Goal: Task Accomplishment & Management: Manage account settings

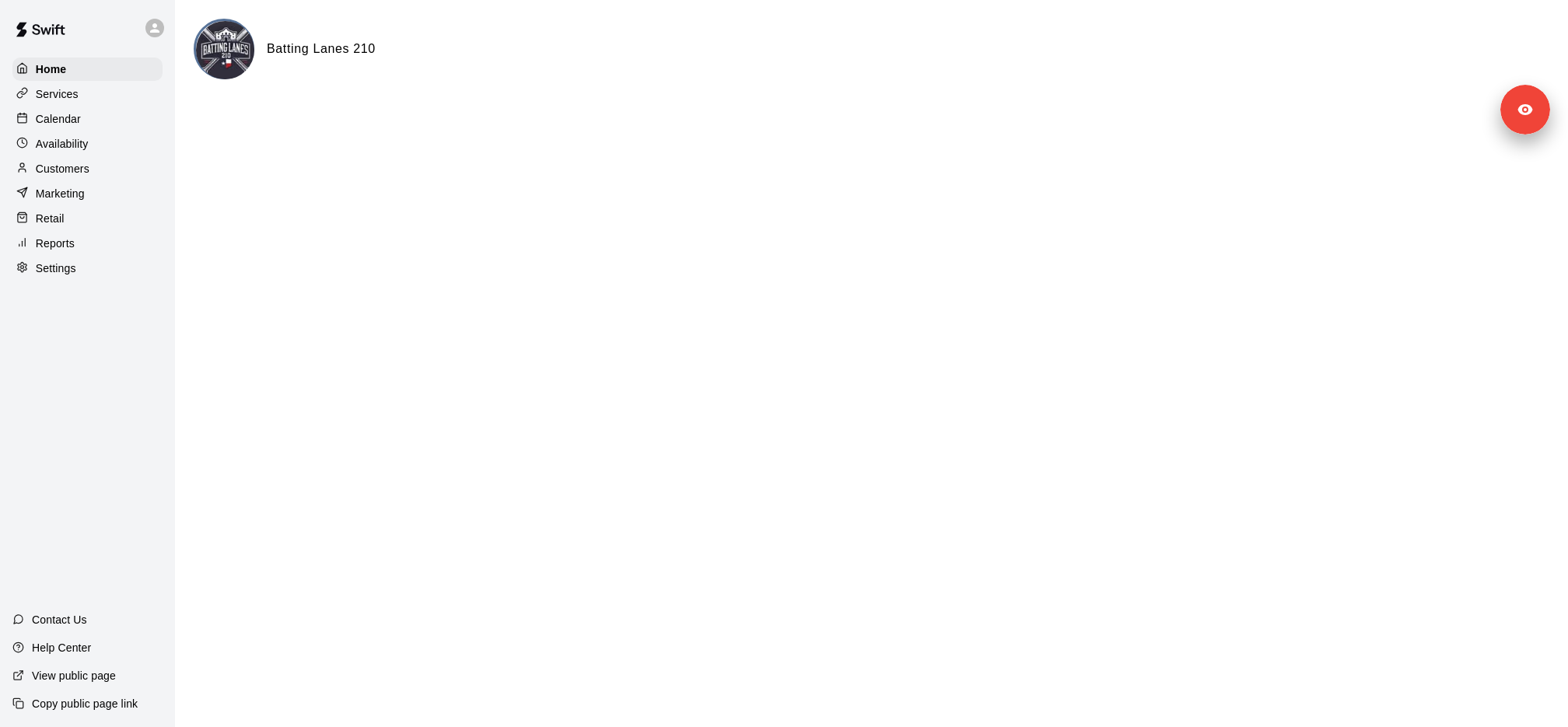
click at [100, 85] on div "Services" at bounding box center [87, 94] width 150 height 24
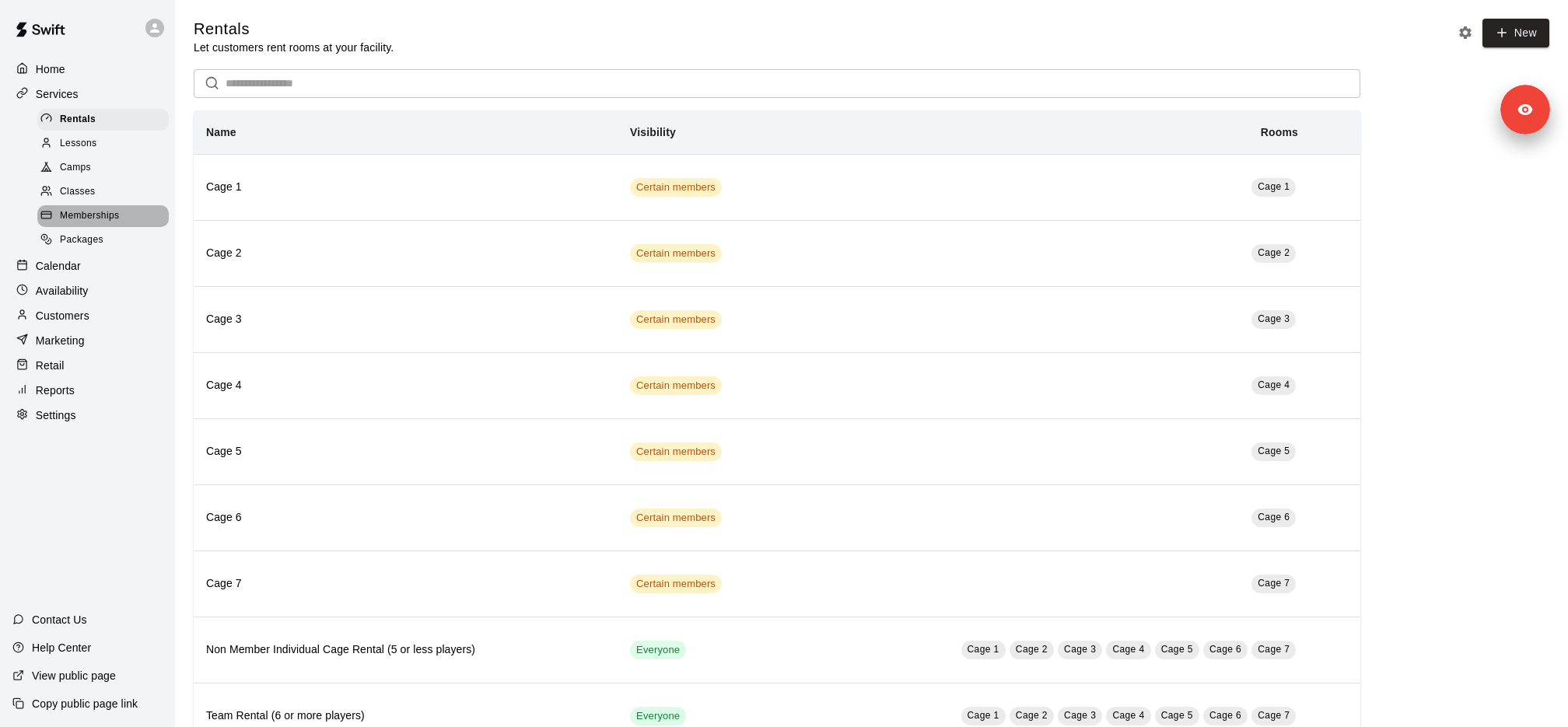
click at [122, 207] on div "Memberships" at bounding box center [103, 217] width 131 height 22
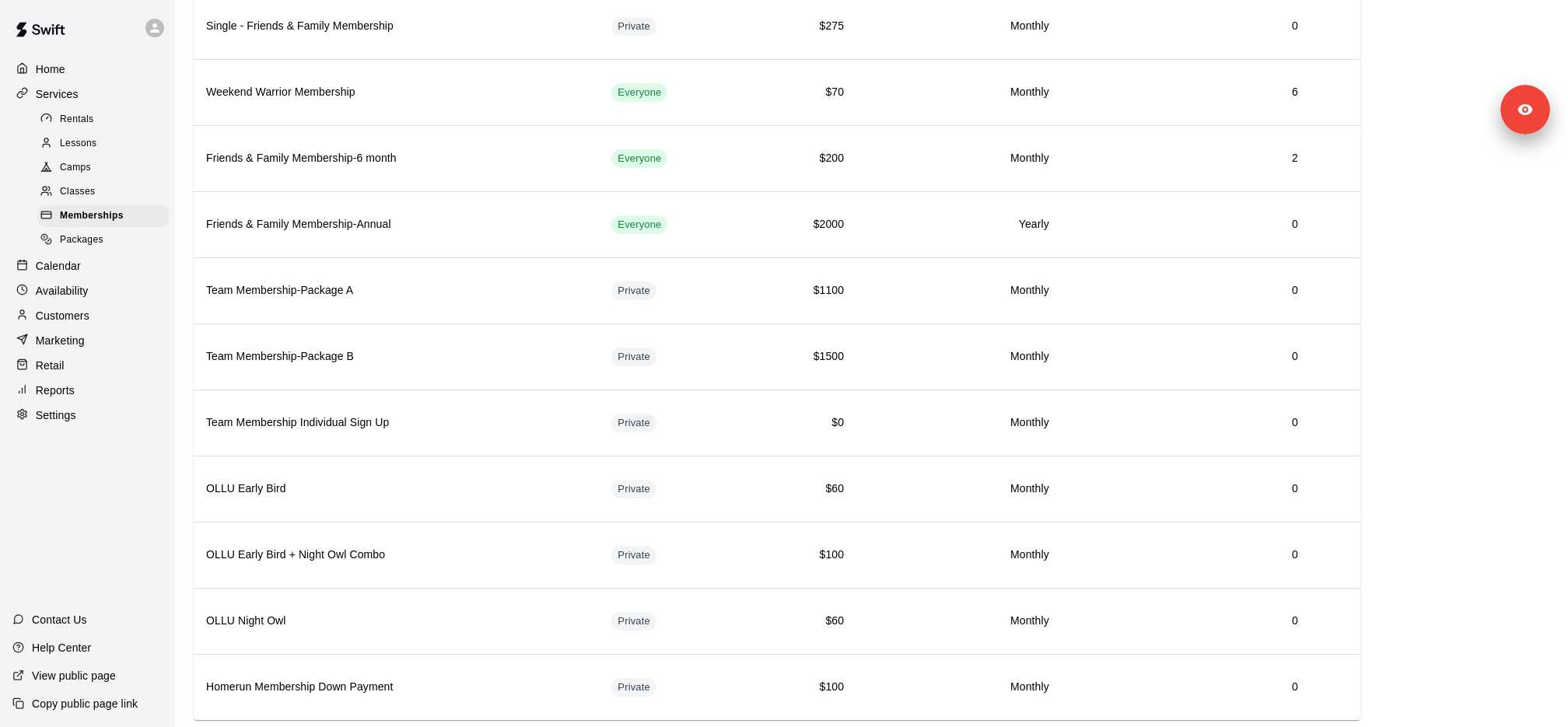
scroll to position [638, 0]
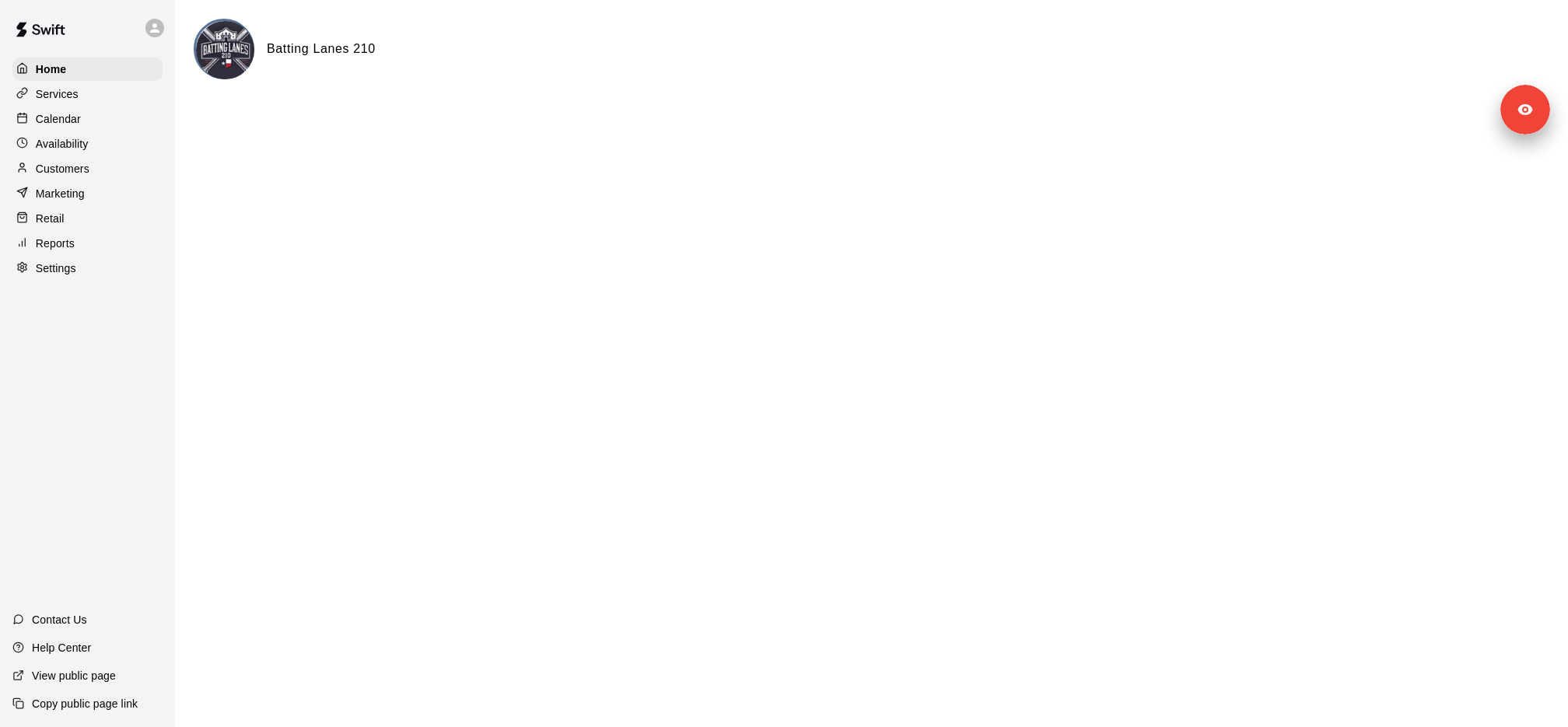
click at [109, 189] on div "Marketing" at bounding box center [87, 194] width 150 height 24
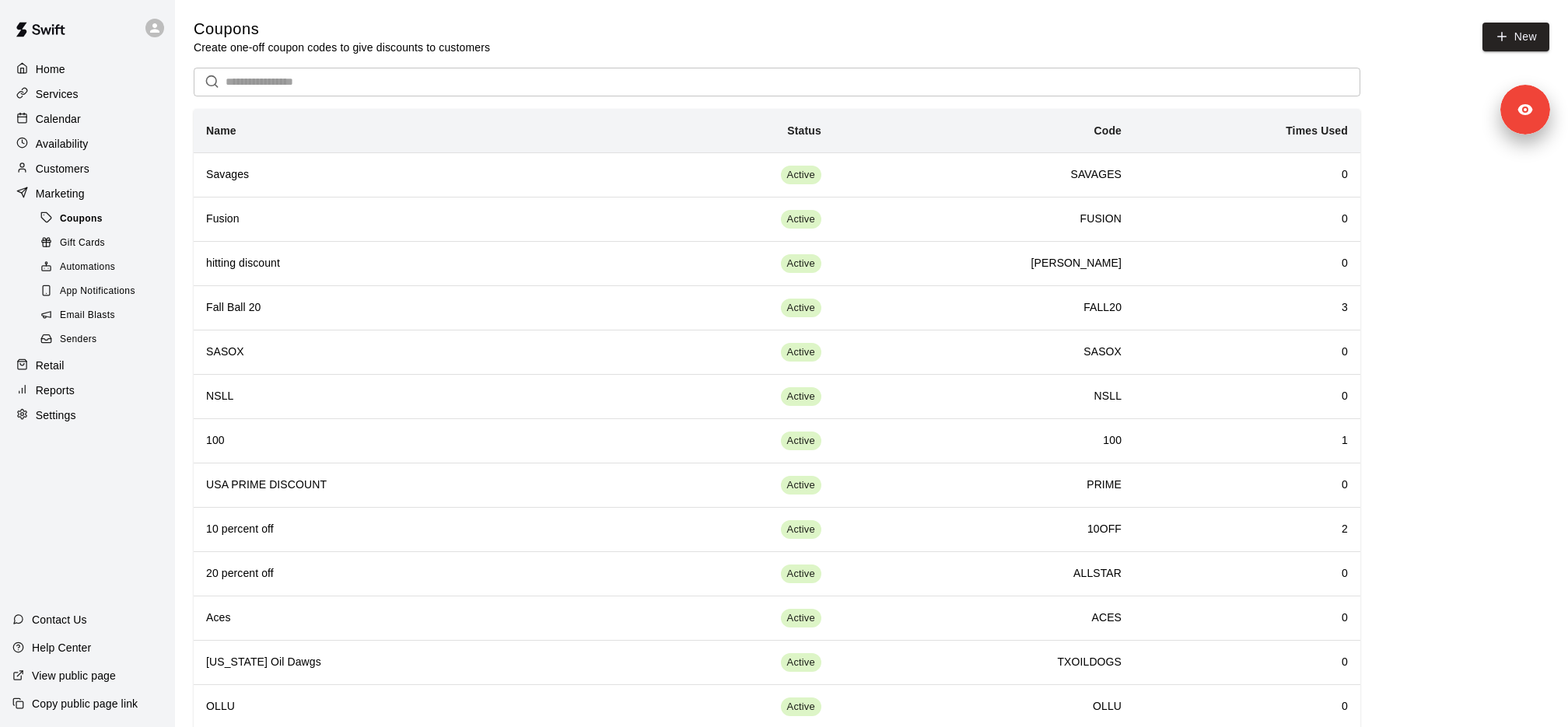
click at [108, 224] on div "Coupons" at bounding box center [103, 219] width 131 height 22
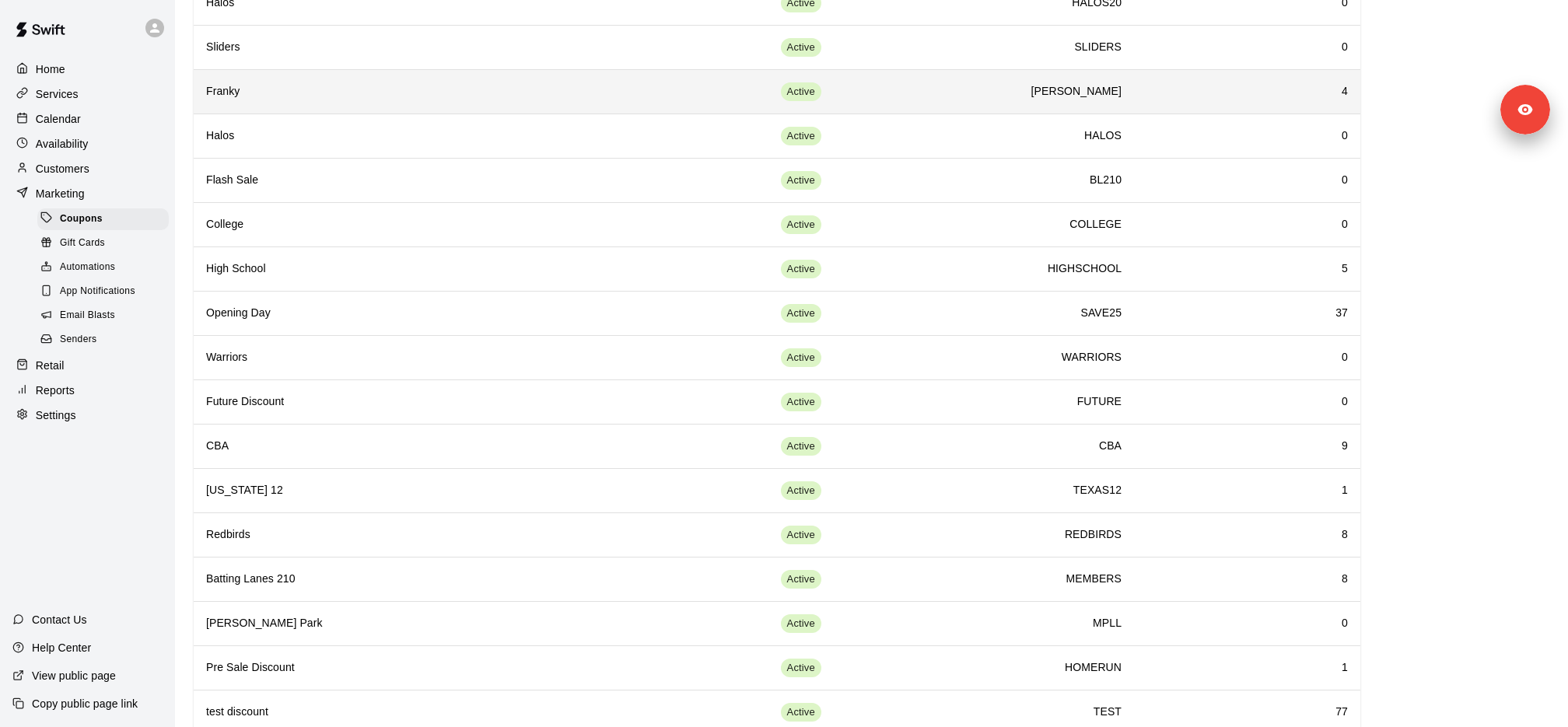
scroll to position [1263, 0]
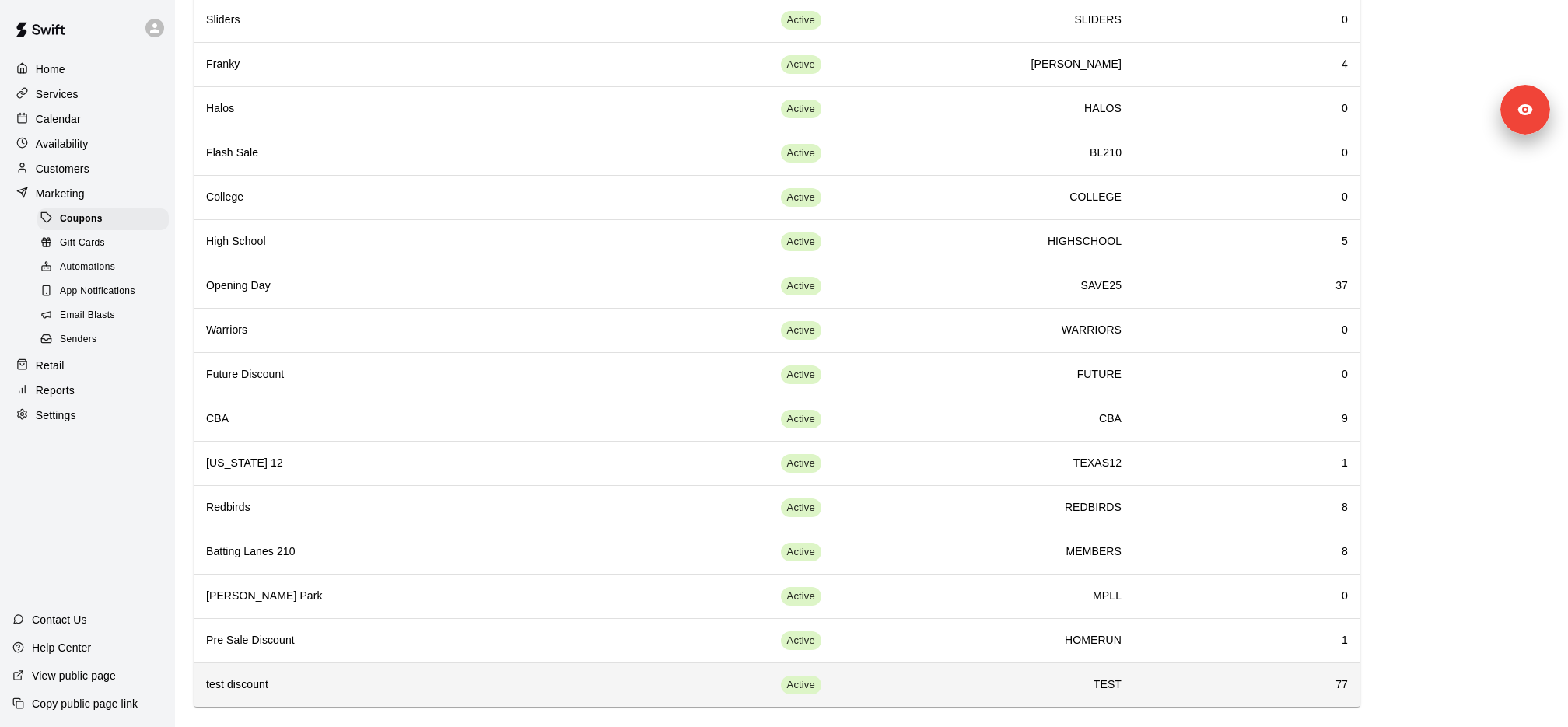
click at [321, 677] on h6 "test discount" at bounding box center [415, 685] width 418 height 17
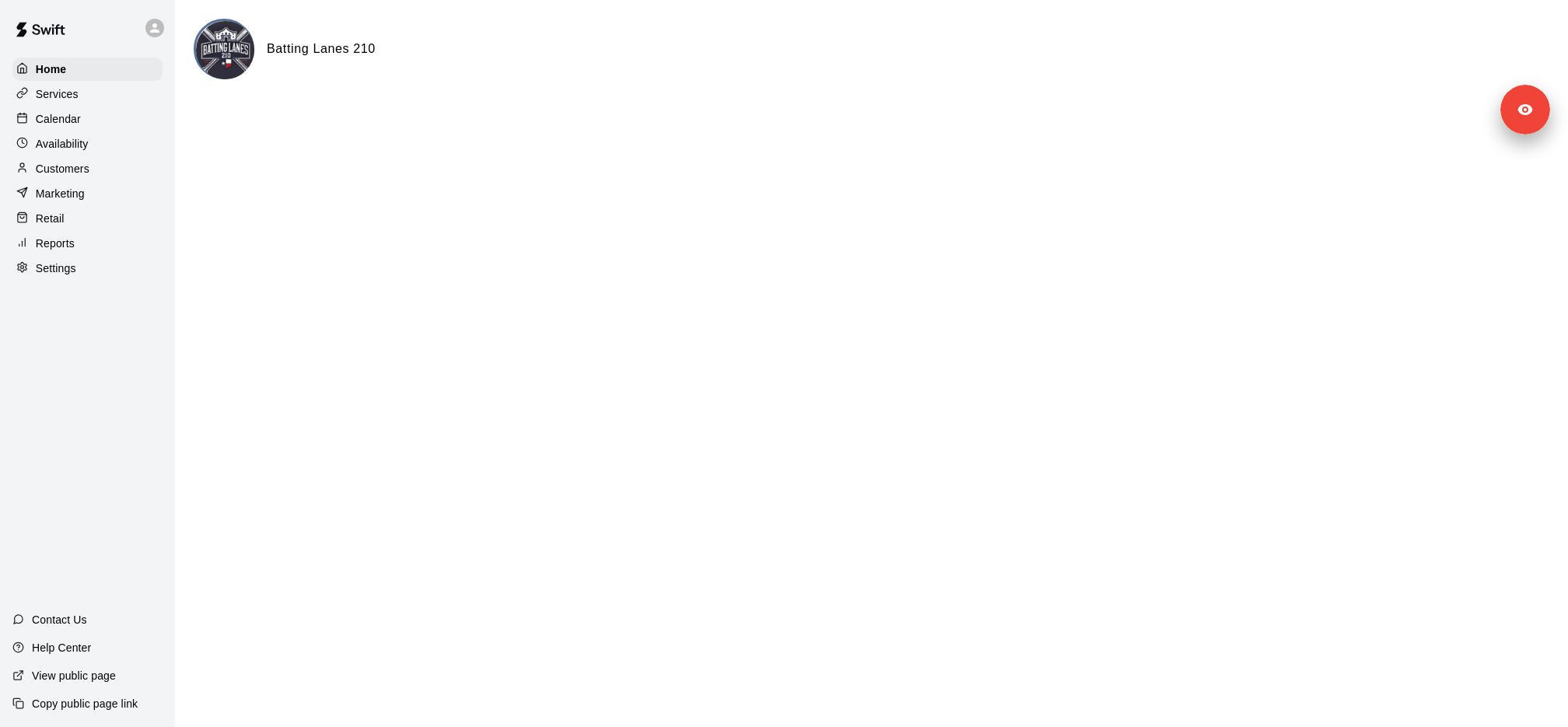
click at [100, 85] on div "Services" at bounding box center [87, 94] width 150 height 24
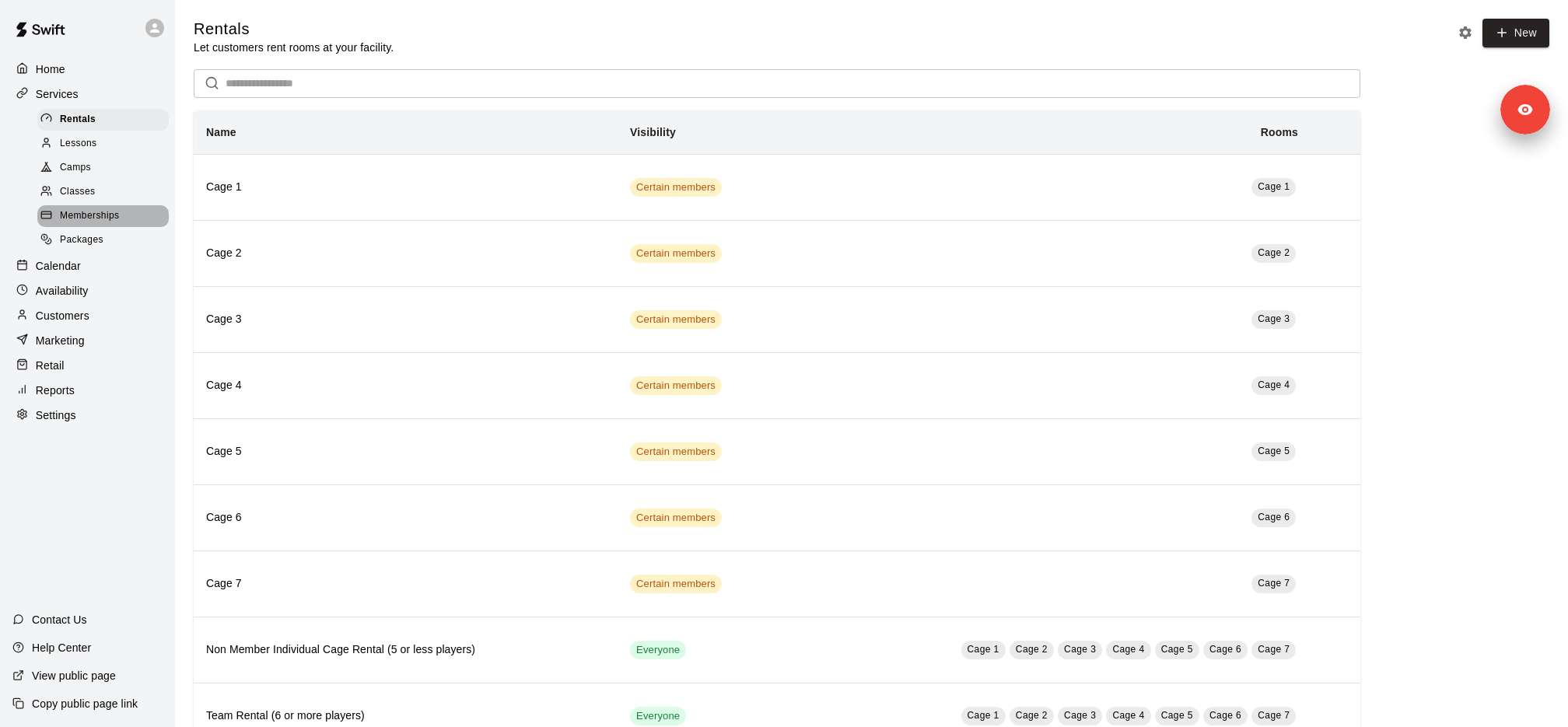
click at [105, 210] on span "Memberships" at bounding box center [89, 217] width 59 height 16
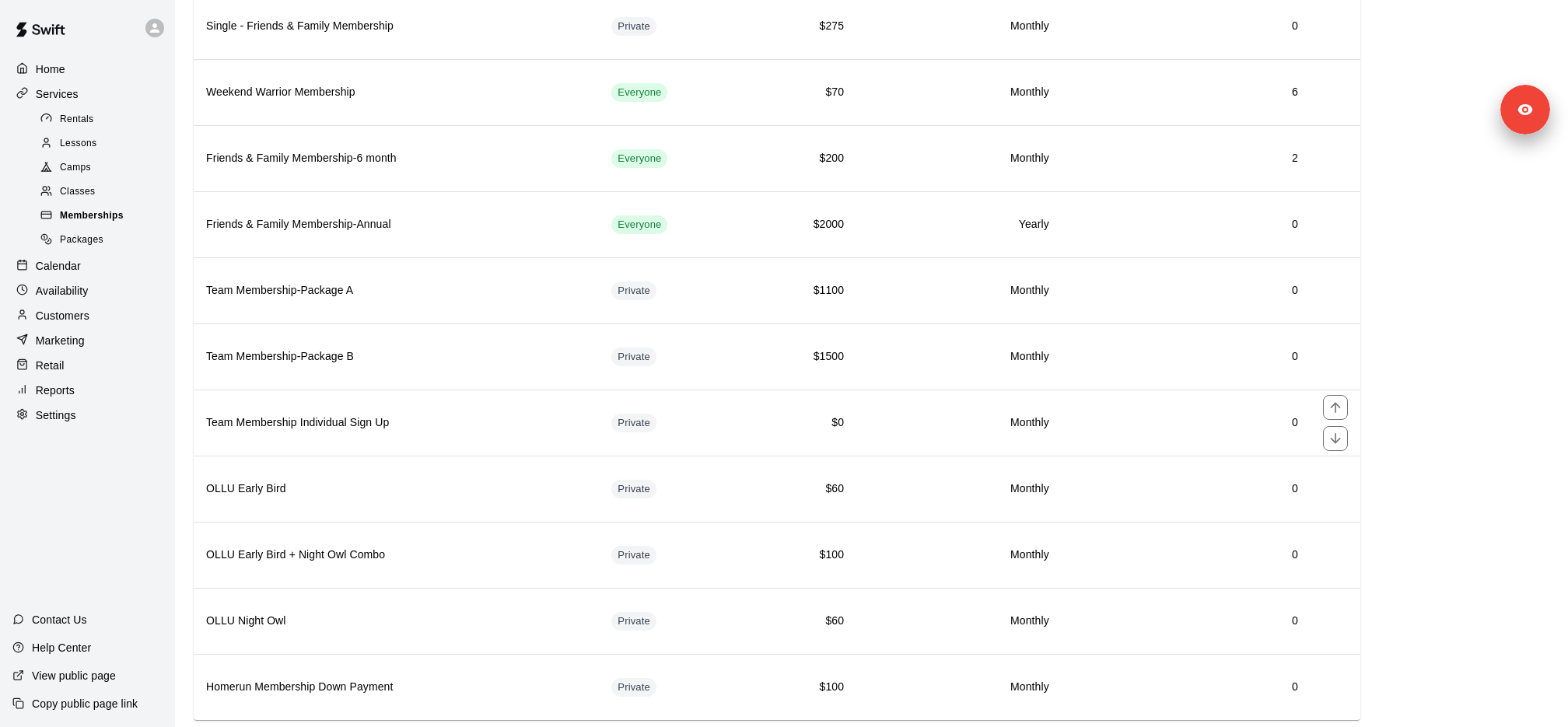
scroll to position [623, 0]
click at [87, 315] on p "Customers" at bounding box center [63, 315] width 54 height 16
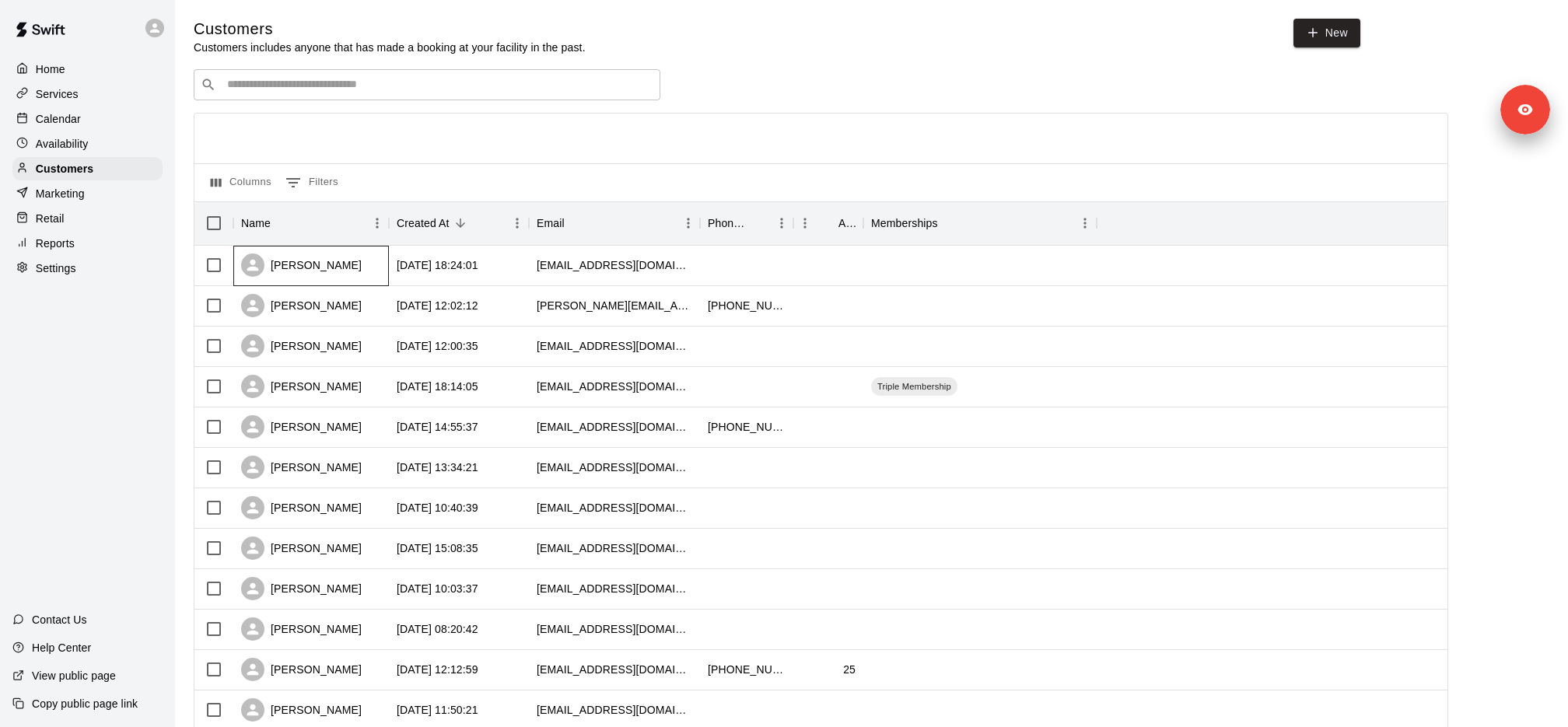
click at [301, 267] on div "Andre Smith Jr." at bounding box center [301, 266] width 121 height 24
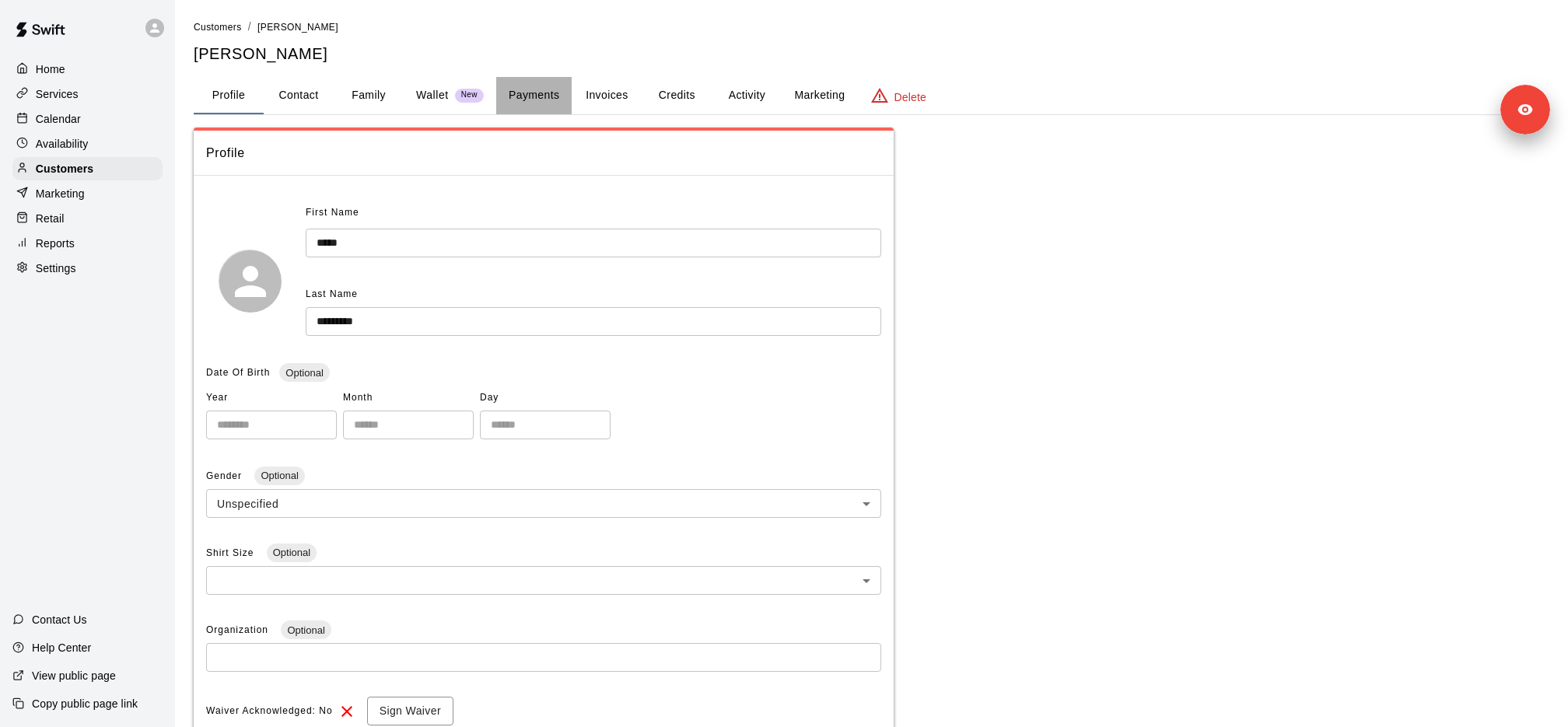
click at [541, 95] on button "Payments" at bounding box center [533, 96] width 75 height 37
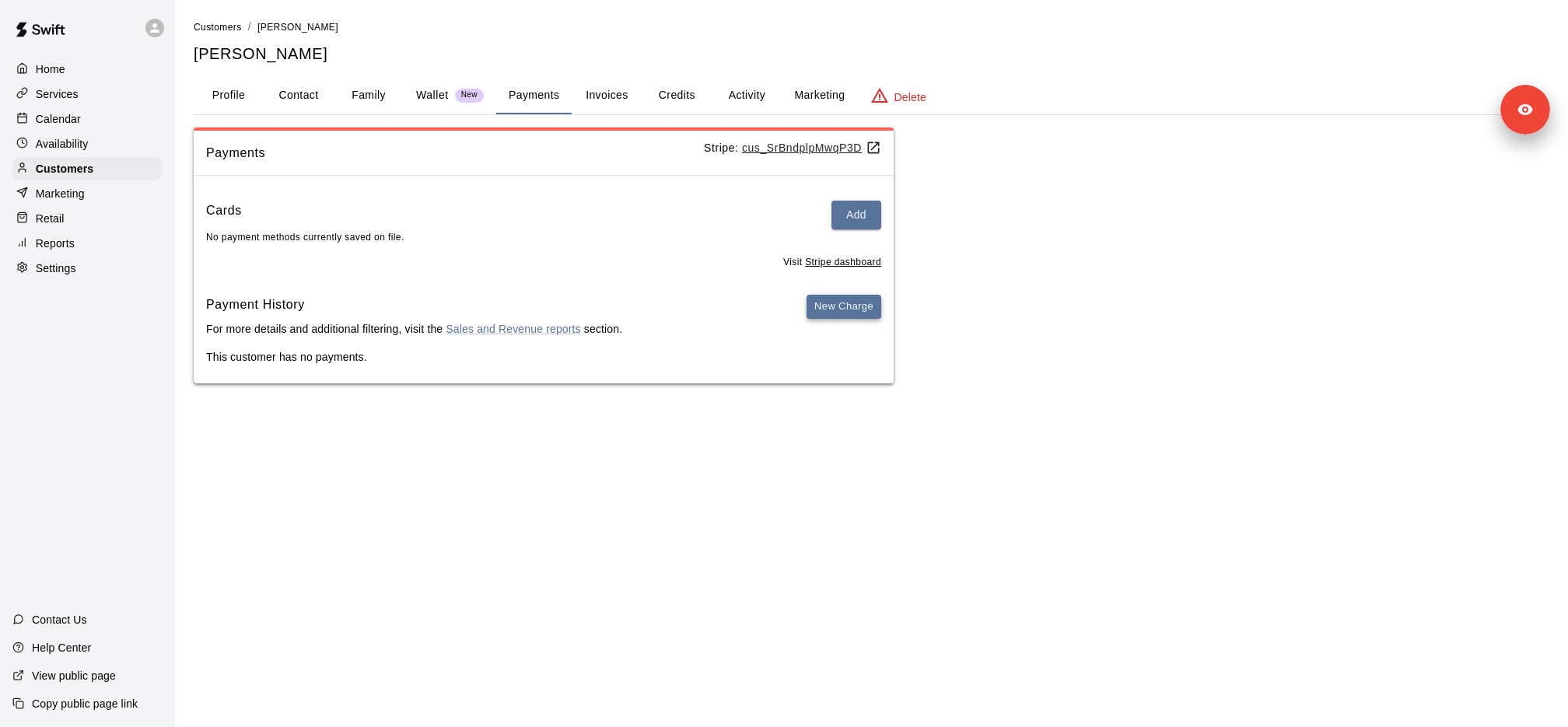
click at [847, 315] on button "New Charge" at bounding box center [844, 307] width 74 height 24
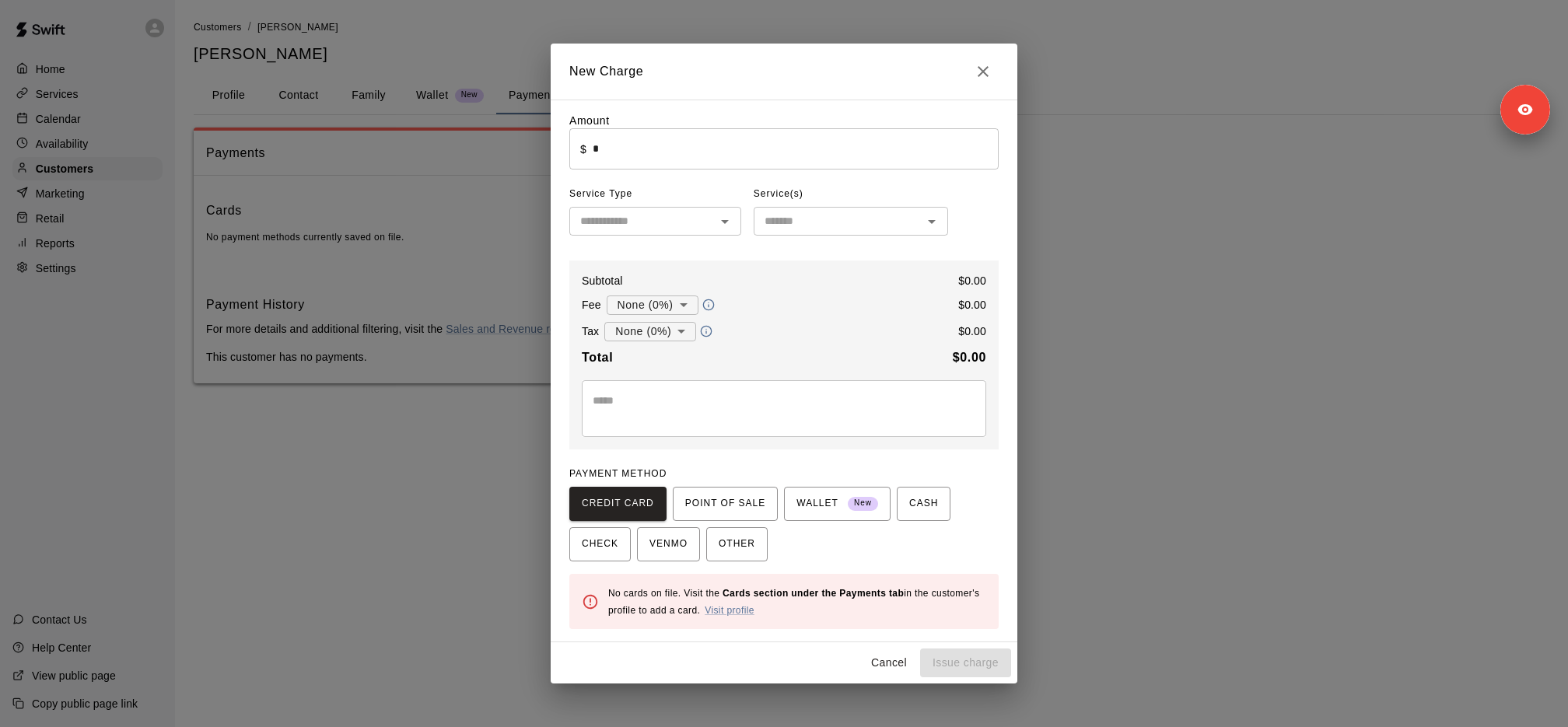
click at [644, 151] on input "*" at bounding box center [796, 149] width 406 height 41
click at [982, 66] on icon "Close" at bounding box center [983, 71] width 19 height 19
type input "*"
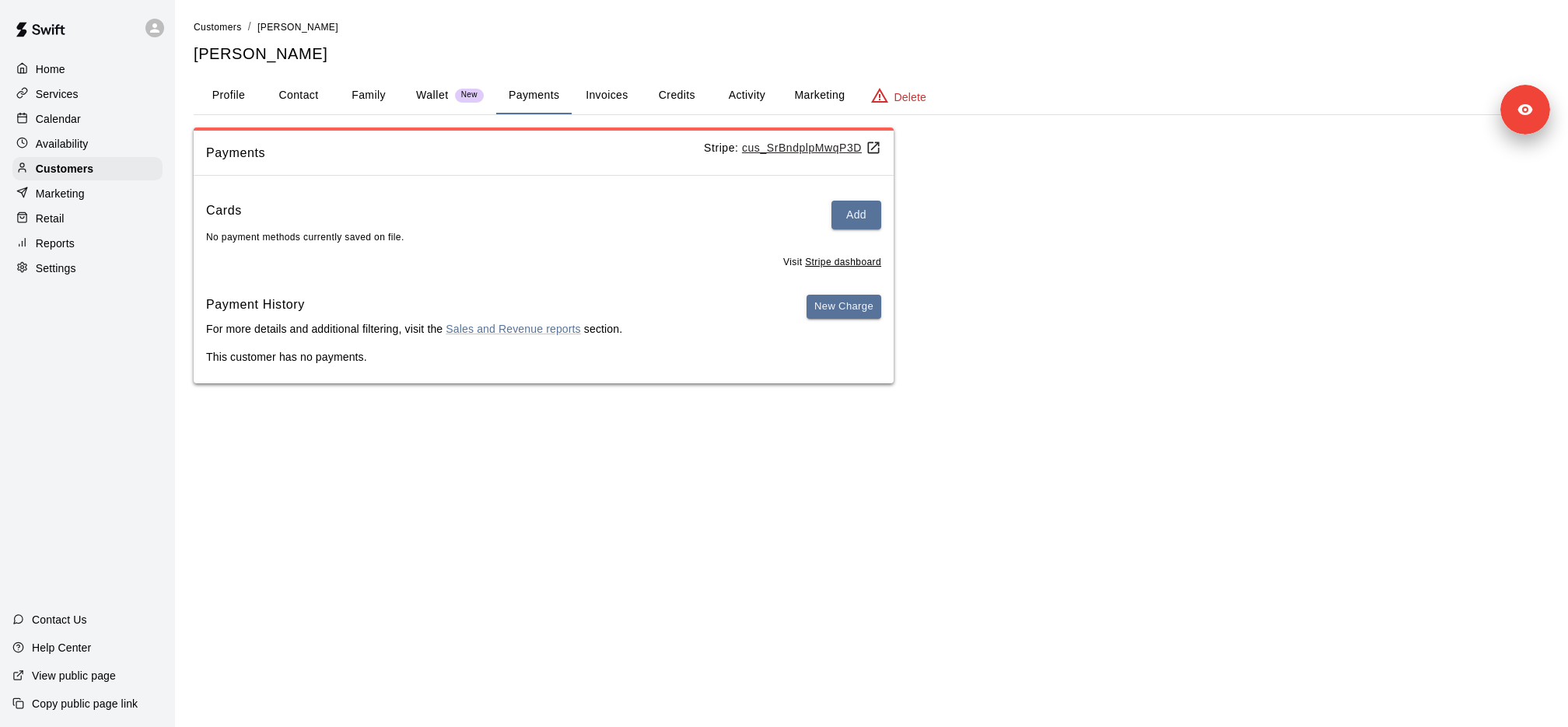
click at [734, 93] on button "Activity" at bounding box center [746, 96] width 70 height 37
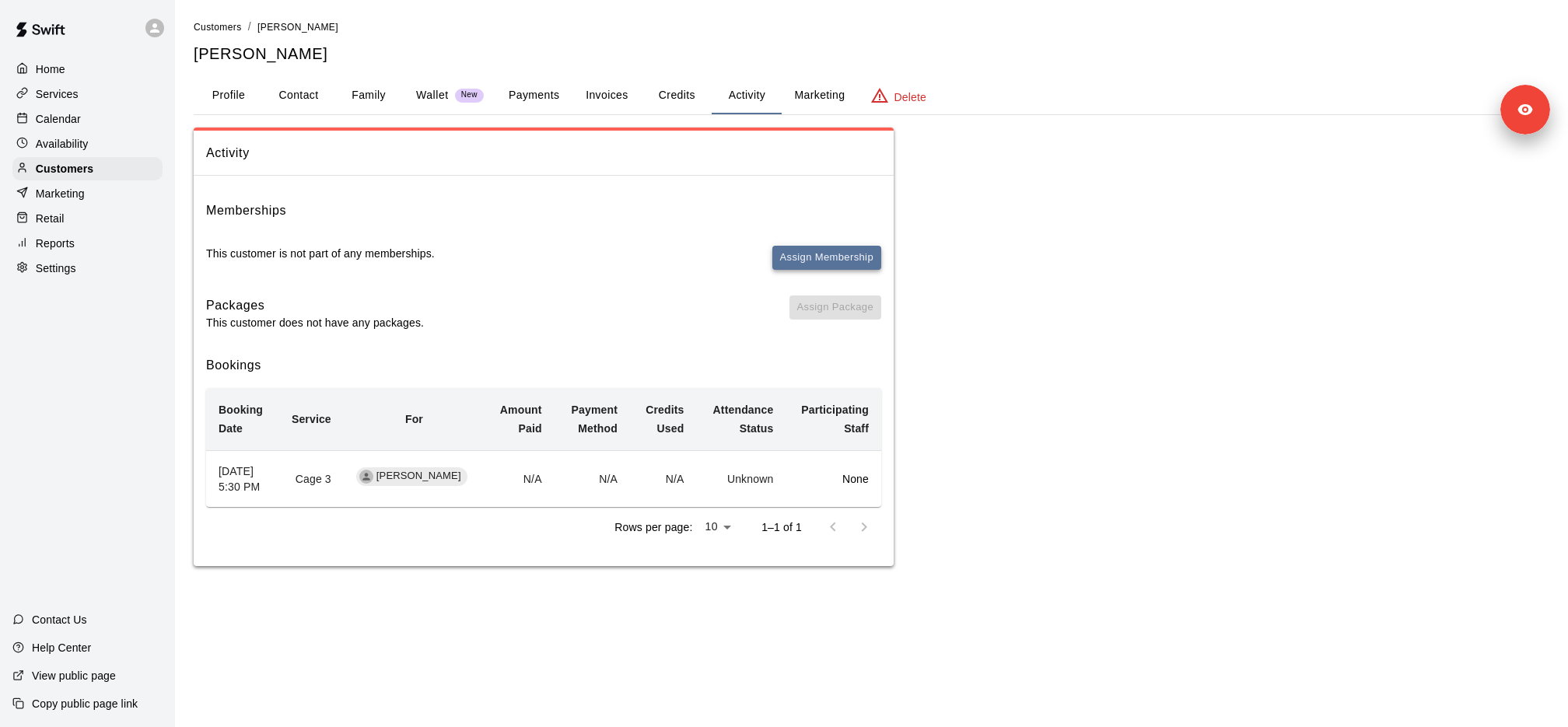
click at [839, 257] on button "Assign Membership" at bounding box center [826, 258] width 109 height 24
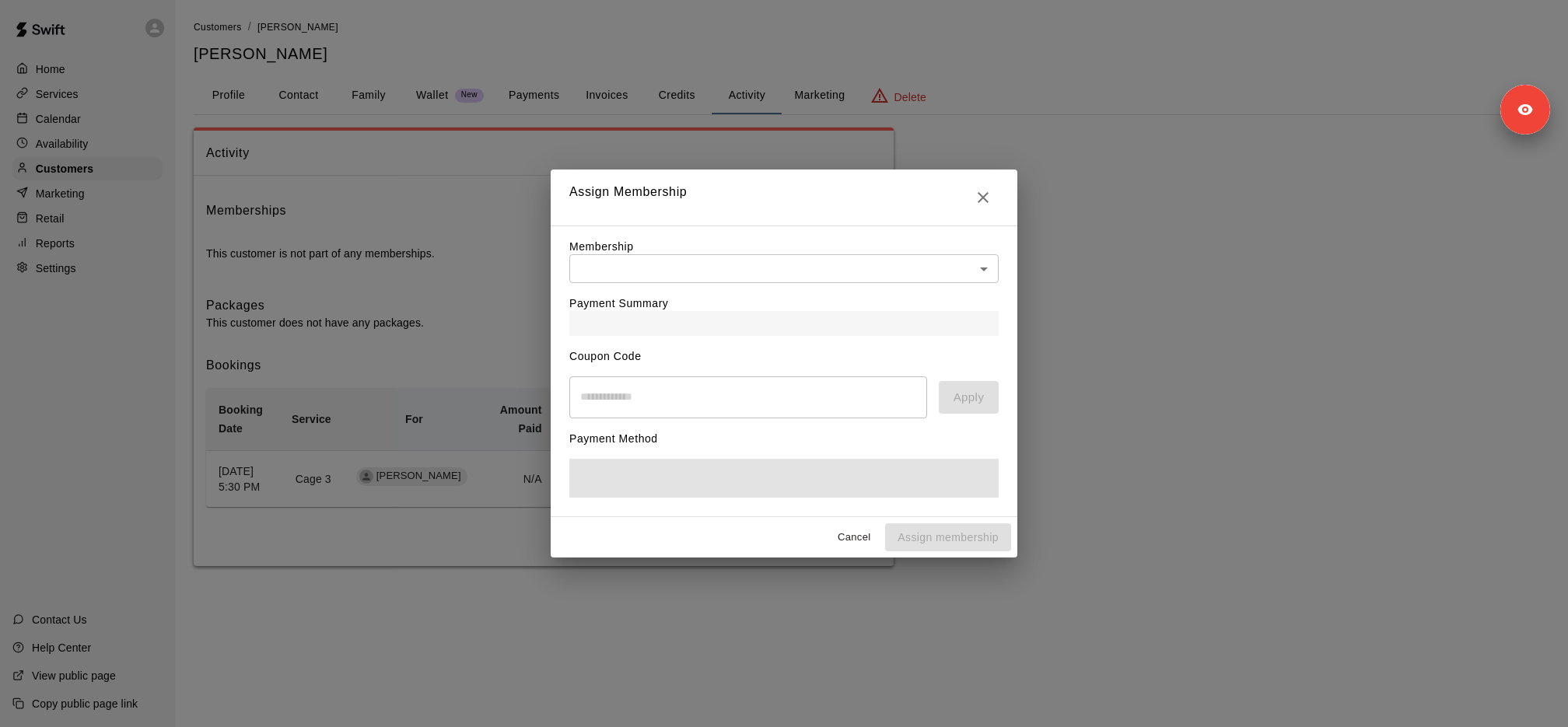
click at [769, 275] on body "Home Services Calendar Availability Customers Marketing Retail Reports Settings…" at bounding box center [784, 299] width 1568 height 598
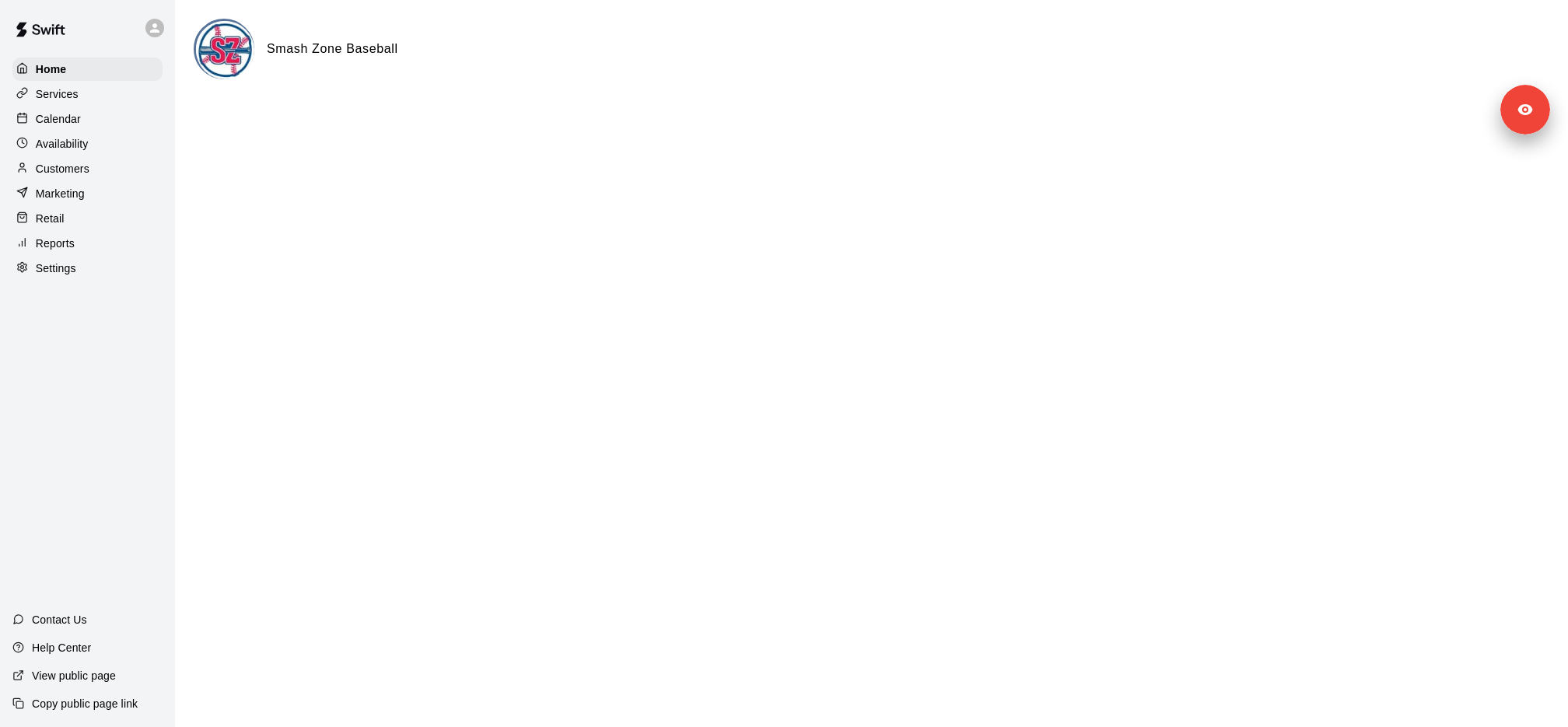
click at [103, 96] on div "Services" at bounding box center [87, 94] width 150 height 24
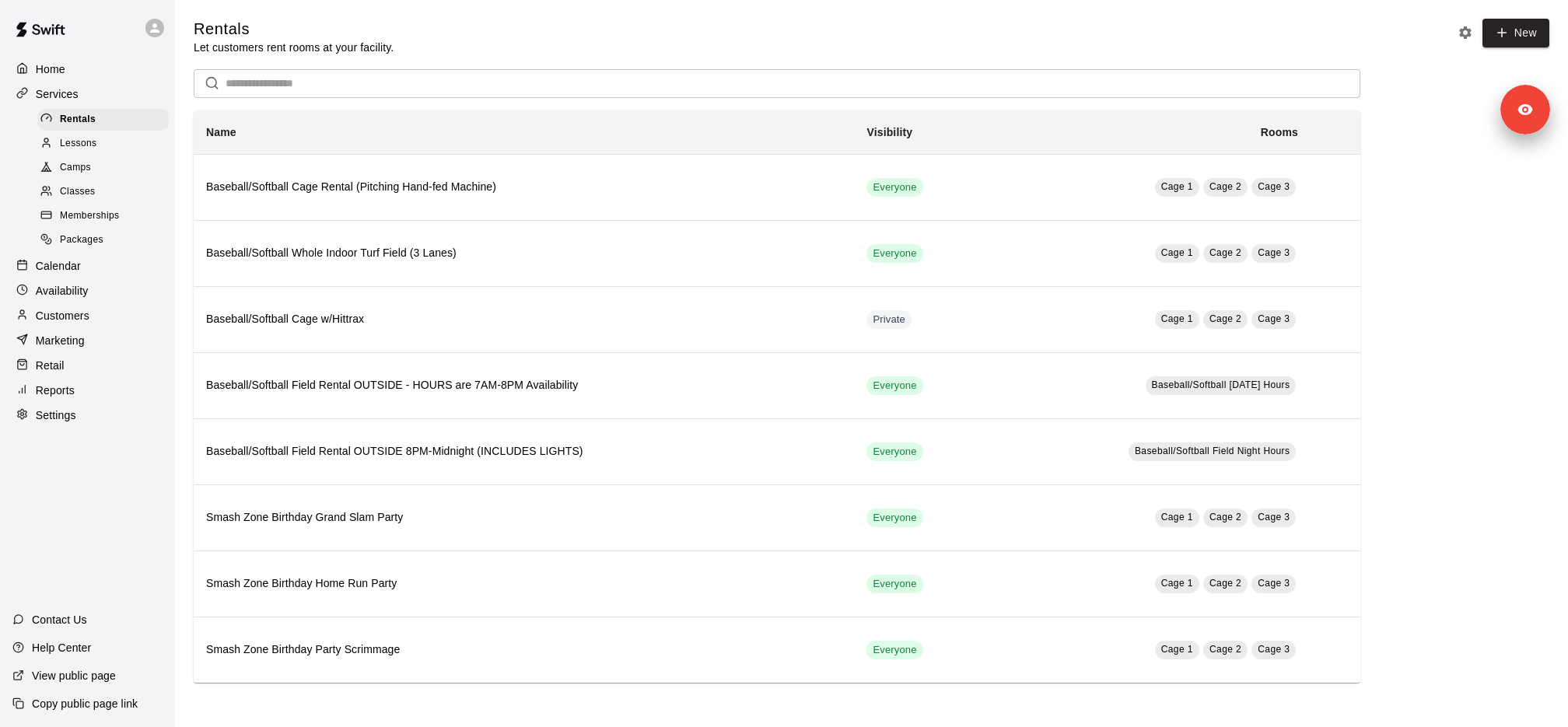
click at [122, 142] on div "Lessons" at bounding box center [103, 144] width 131 height 22
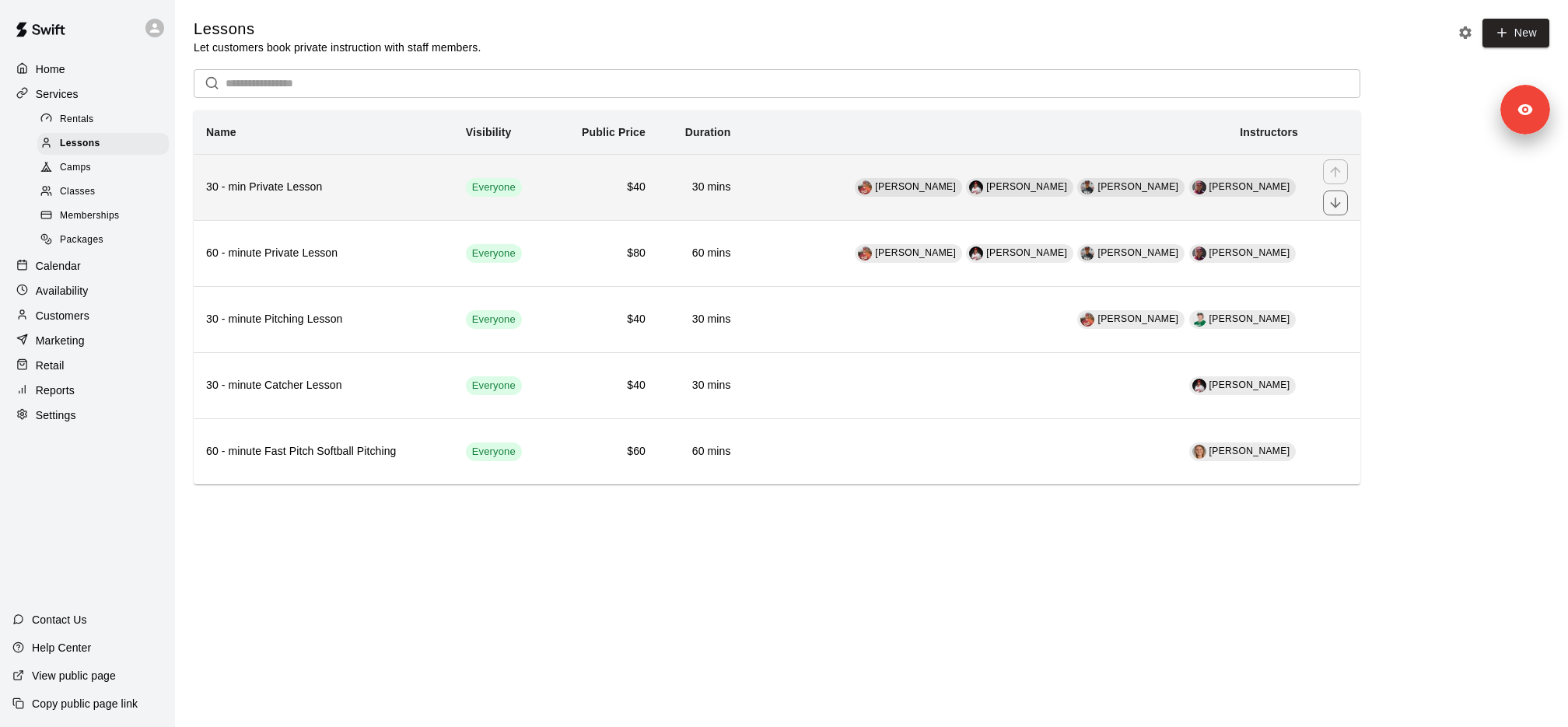
click at [366, 189] on h6 "30 - min Private Lesson" at bounding box center [323, 187] width 235 height 17
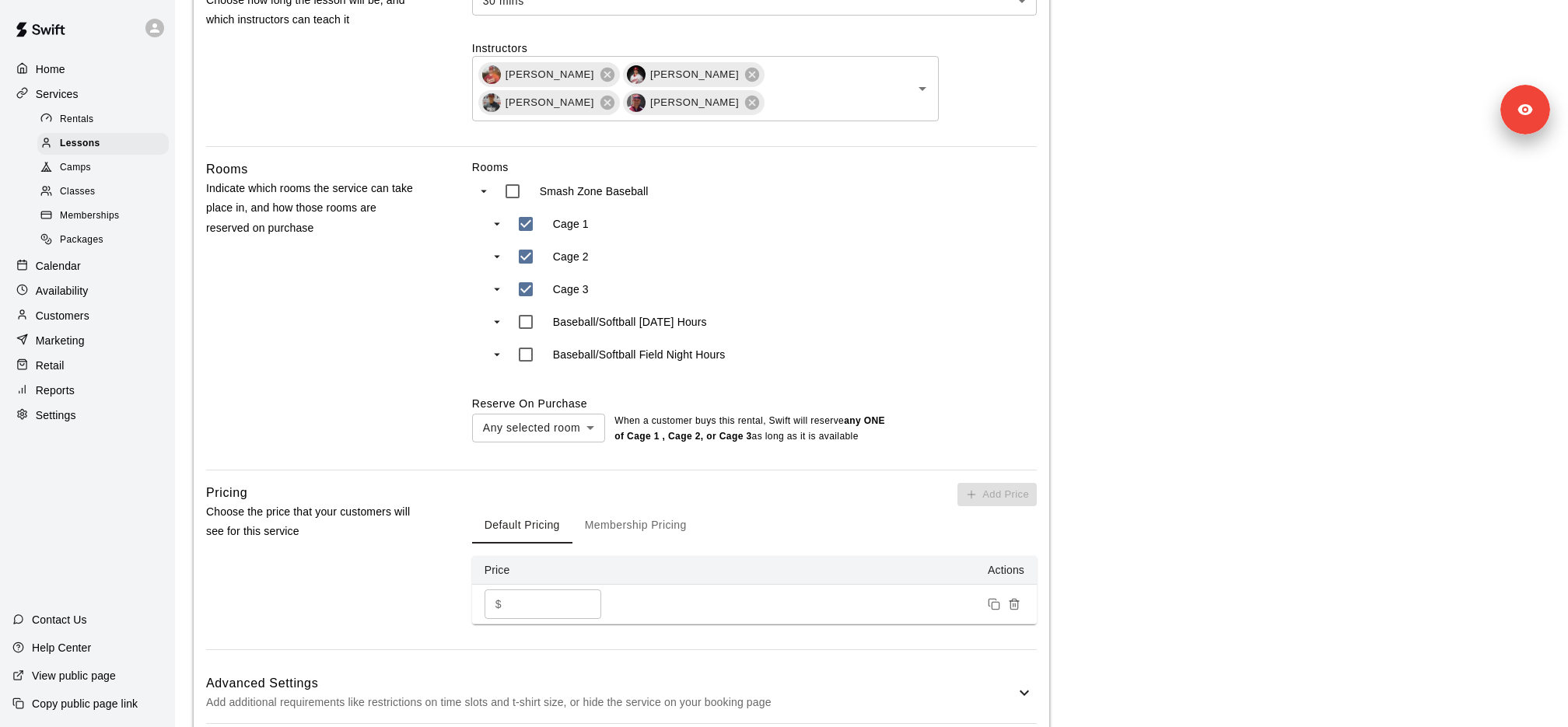
scroll to position [545, 0]
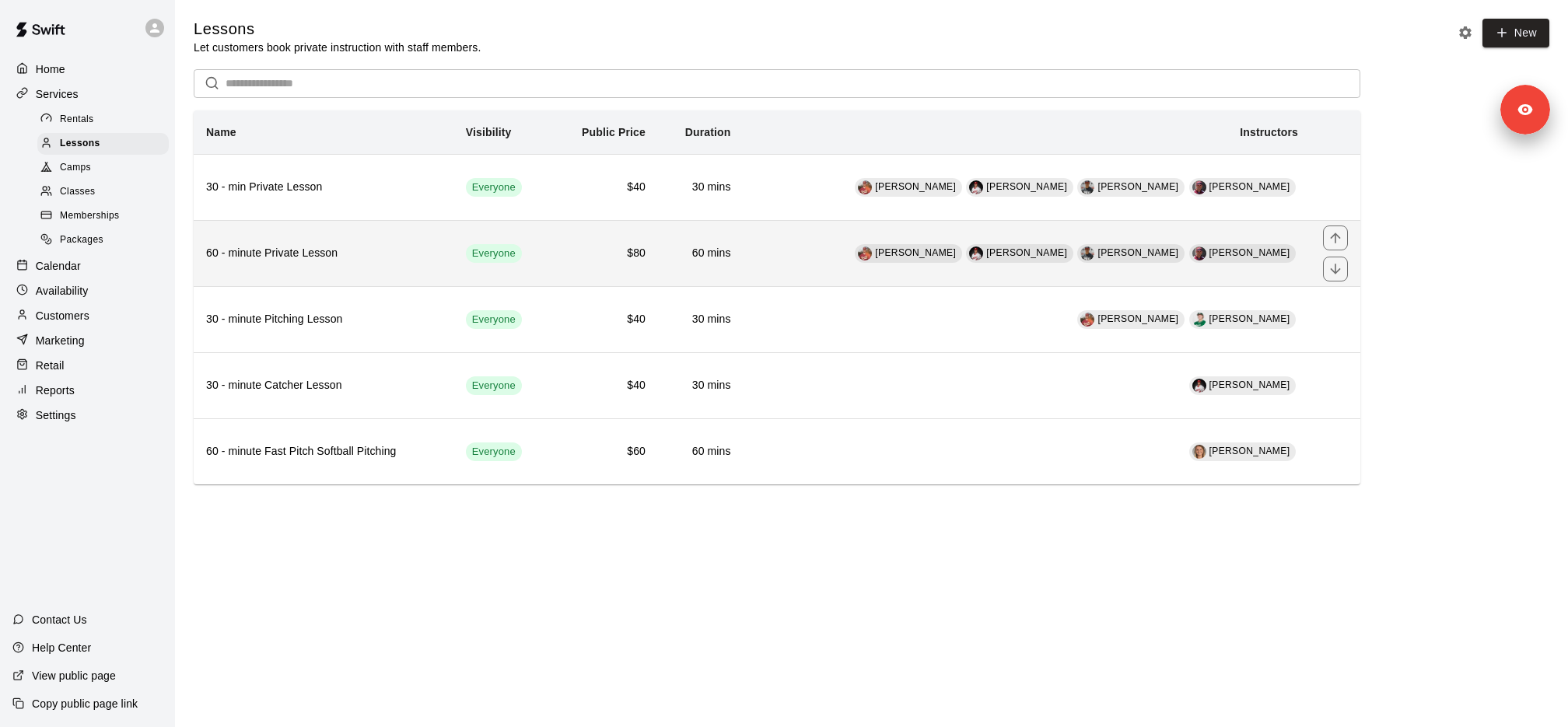
click at [318, 275] on th "60 - minute Private Lesson" at bounding box center [323, 253] width 260 height 66
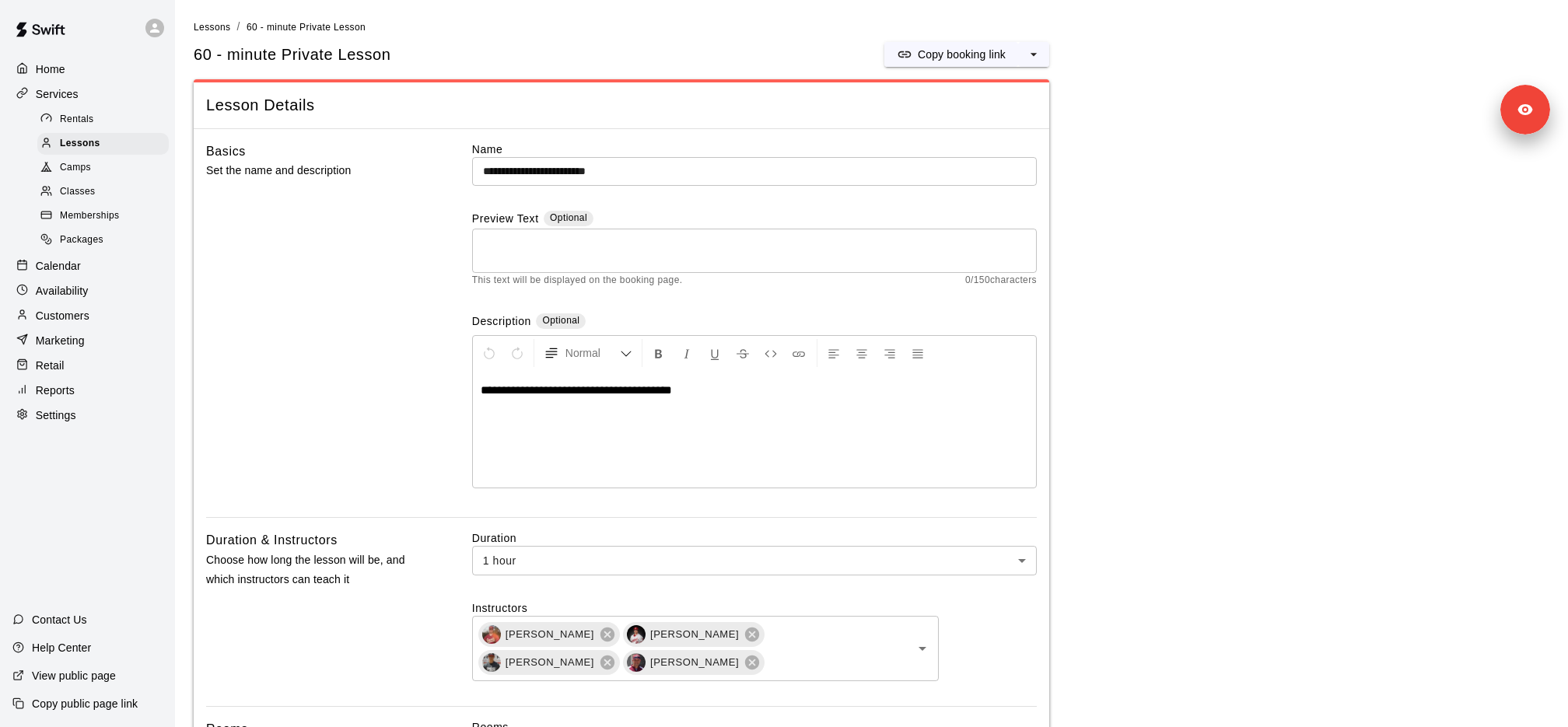
scroll to position [641, 0]
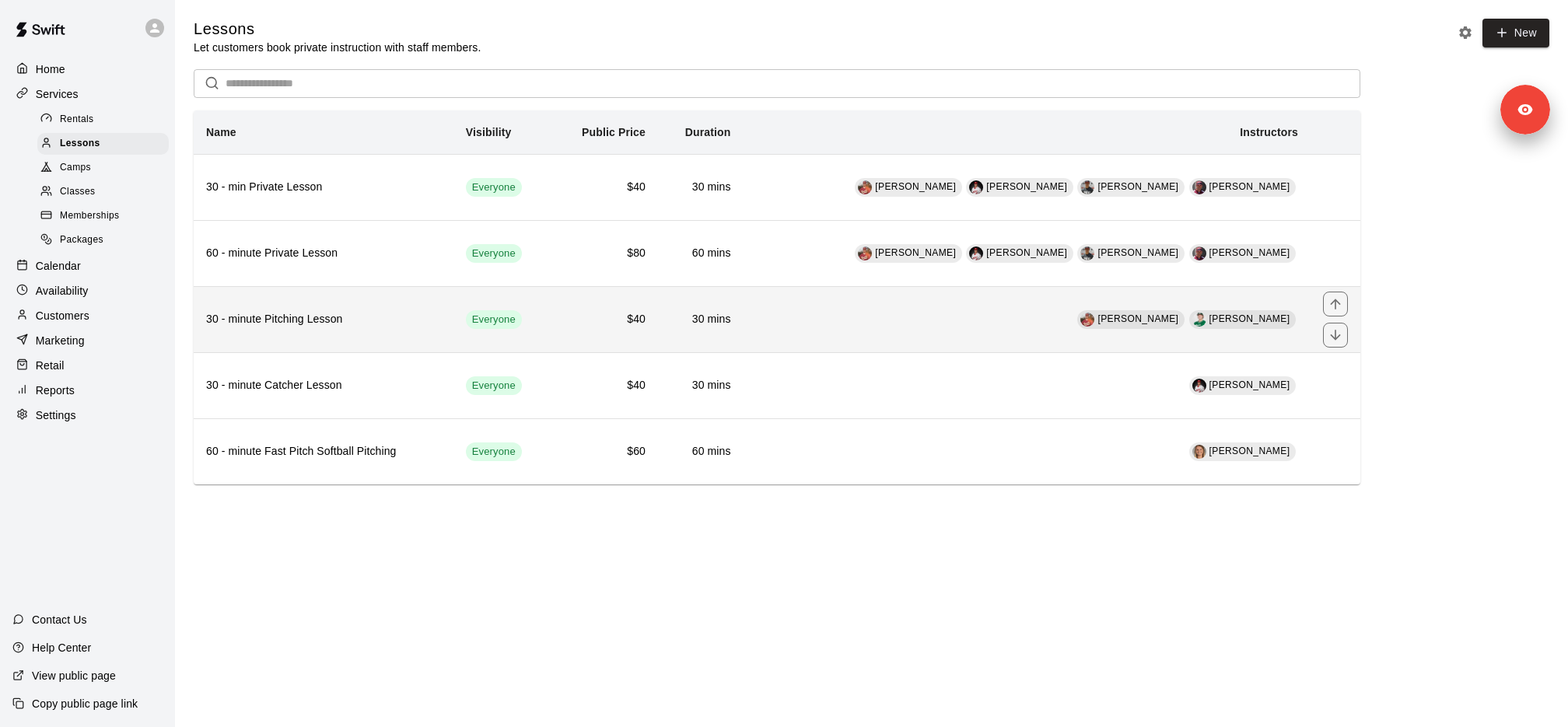
click at [326, 315] on h6 "30 - minute Pitching Lesson" at bounding box center [323, 318] width 235 height 17
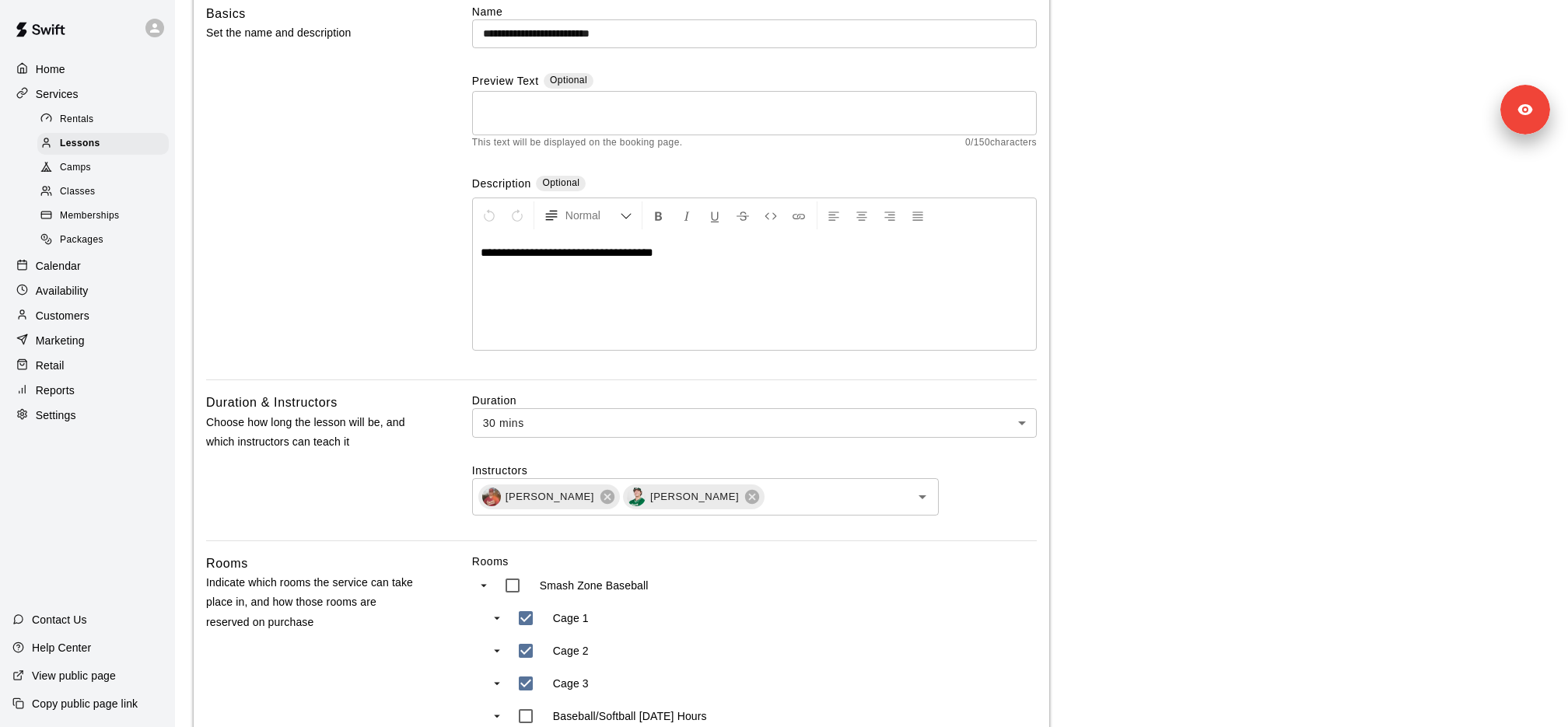
scroll to position [473, 0]
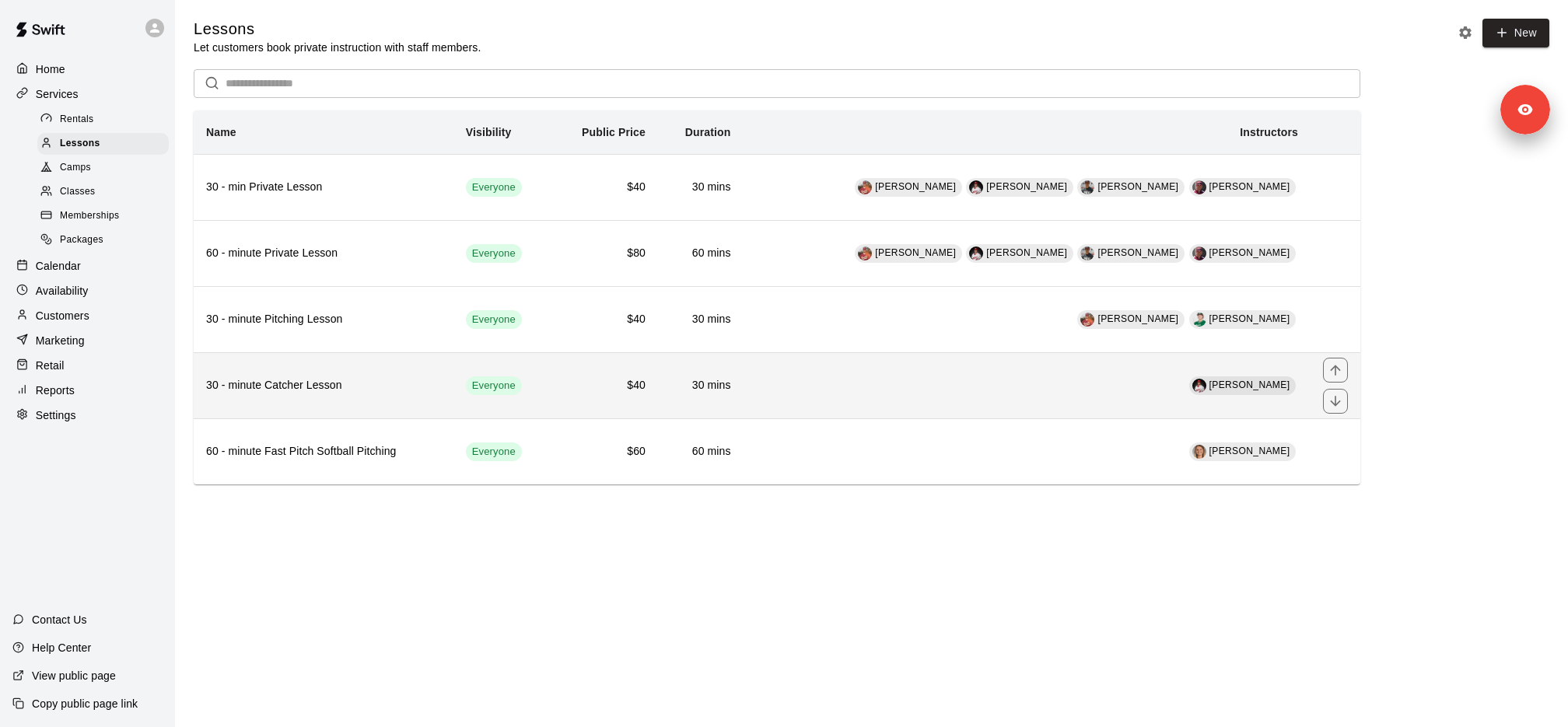
click at [373, 393] on th "30 - minute Catcher Lesson" at bounding box center [323, 385] width 260 height 66
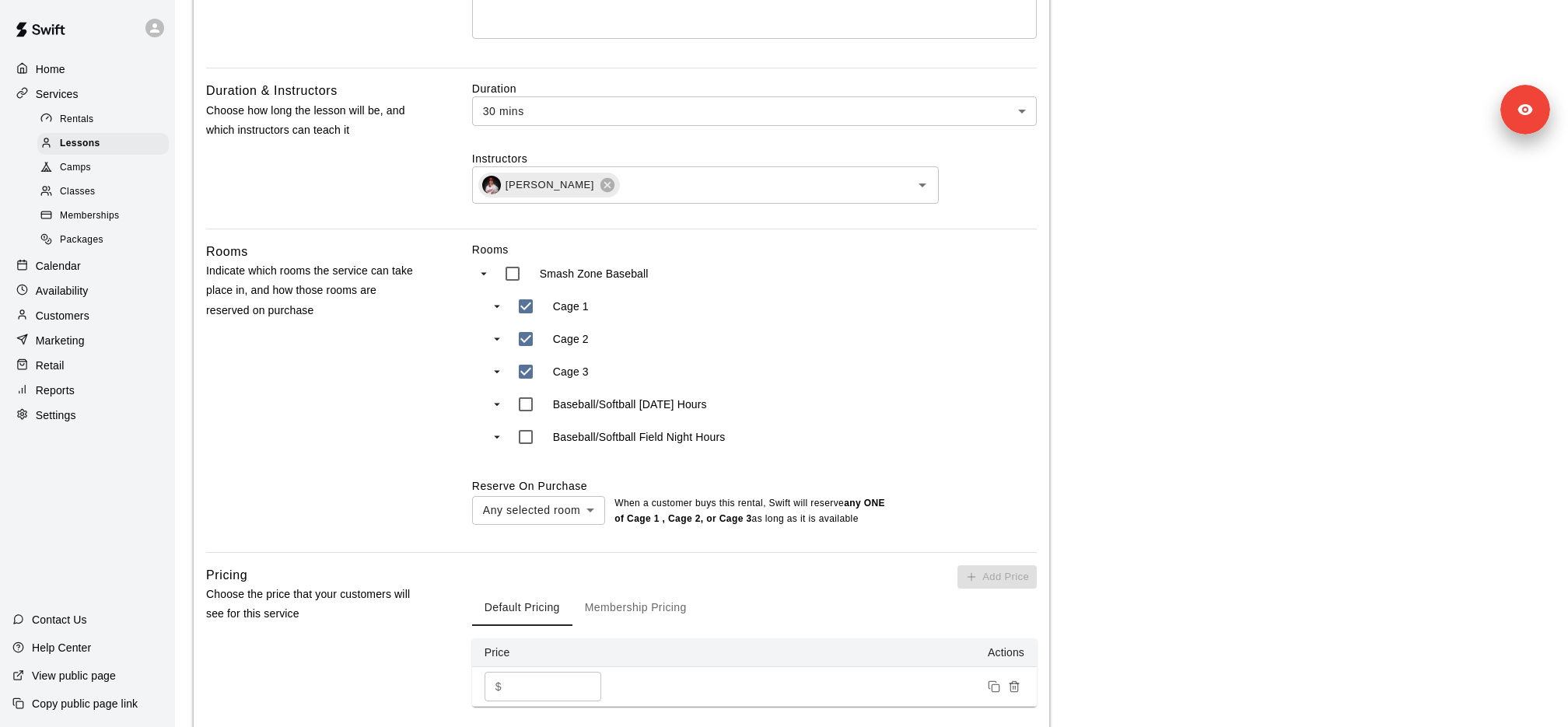
scroll to position [479, 0]
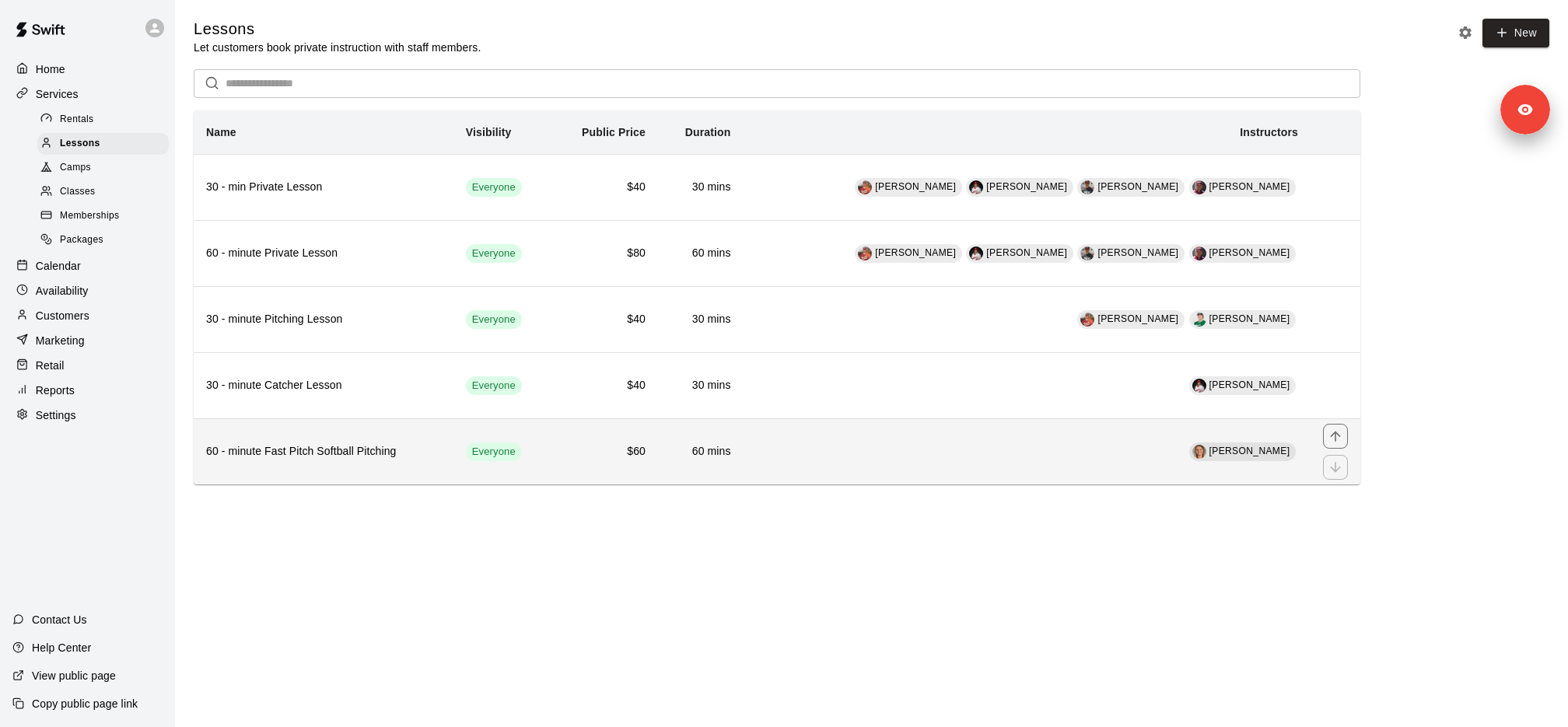
click at [366, 443] on h6 "60 - minute Fast Pitch Softball Pitching" at bounding box center [323, 451] width 235 height 17
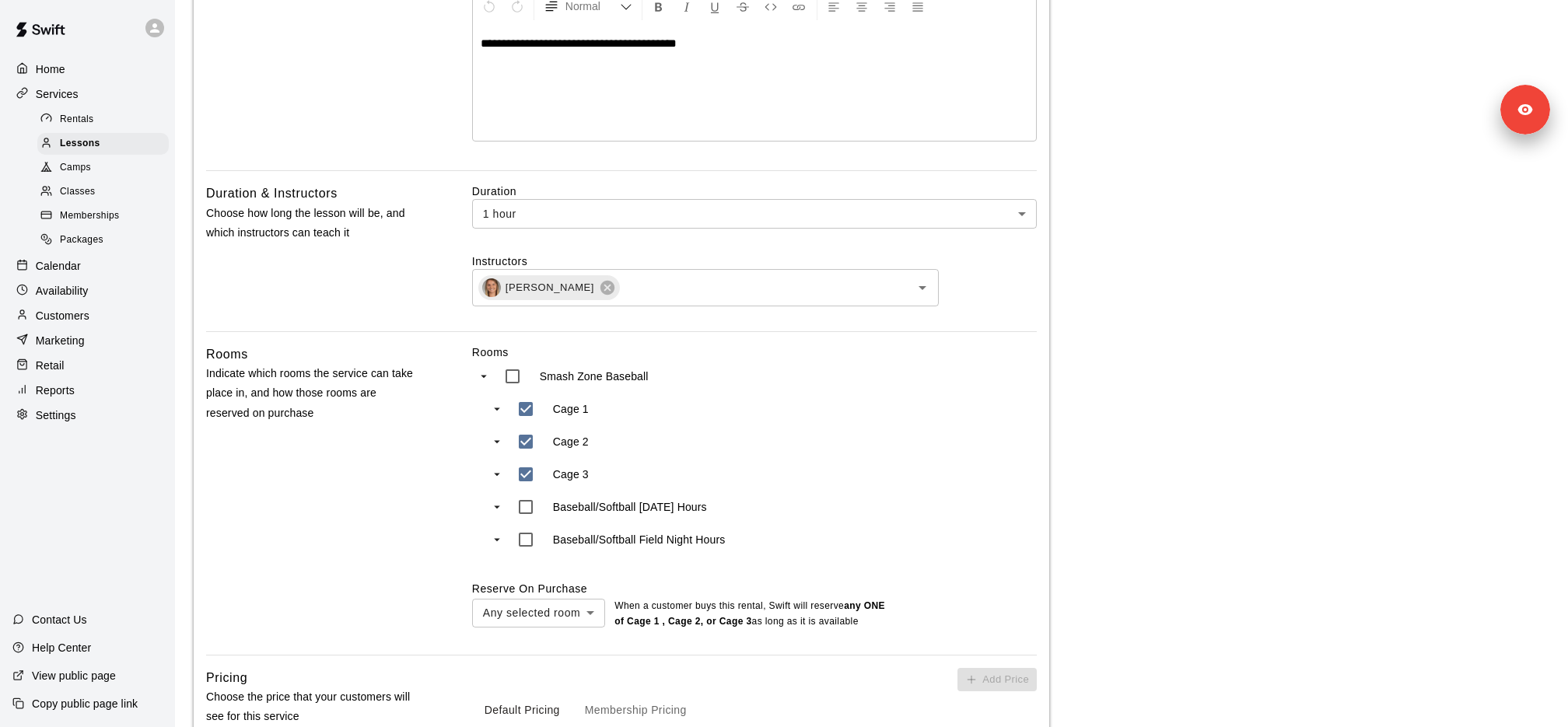
scroll to position [364, 0]
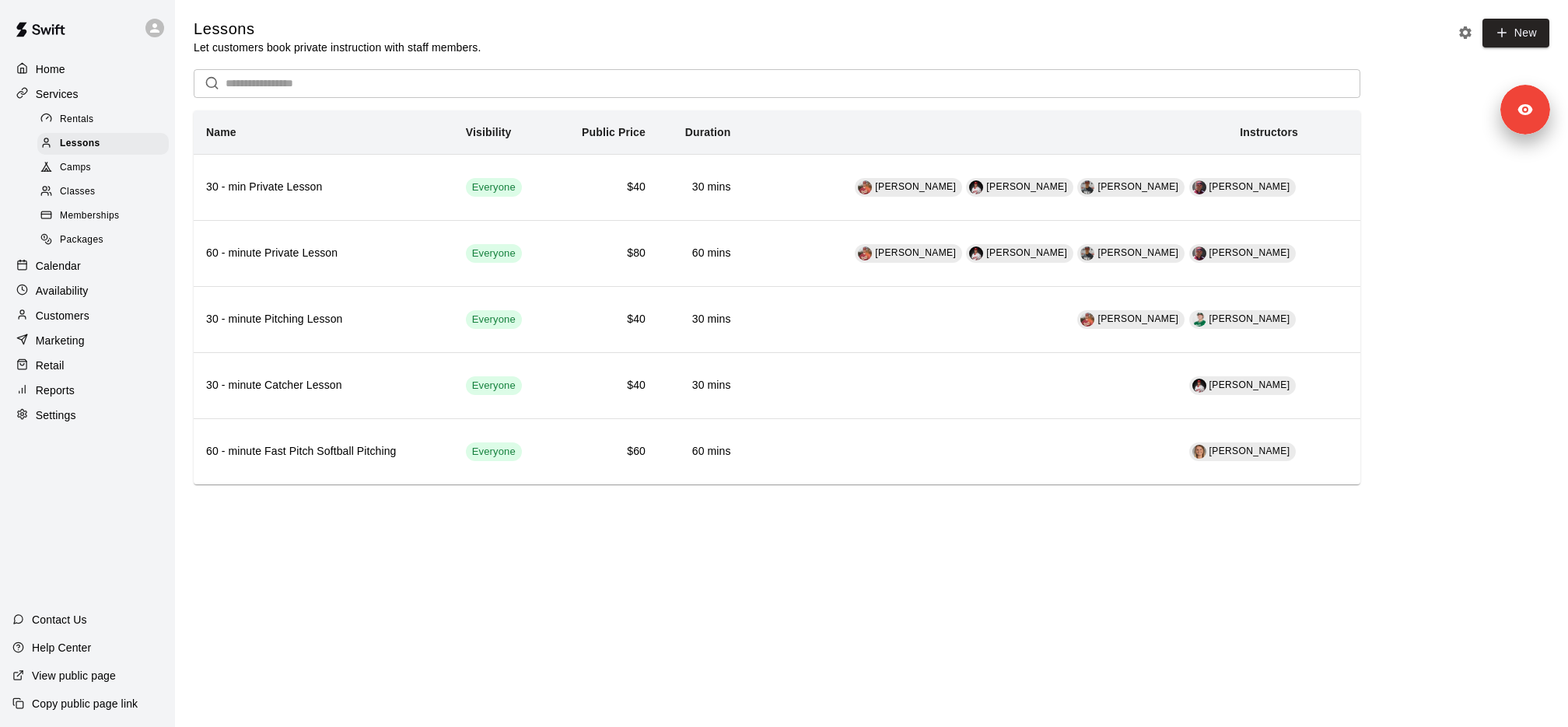
click at [112, 290] on div "Availability" at bounding box center [87, 291] width 150 height 24
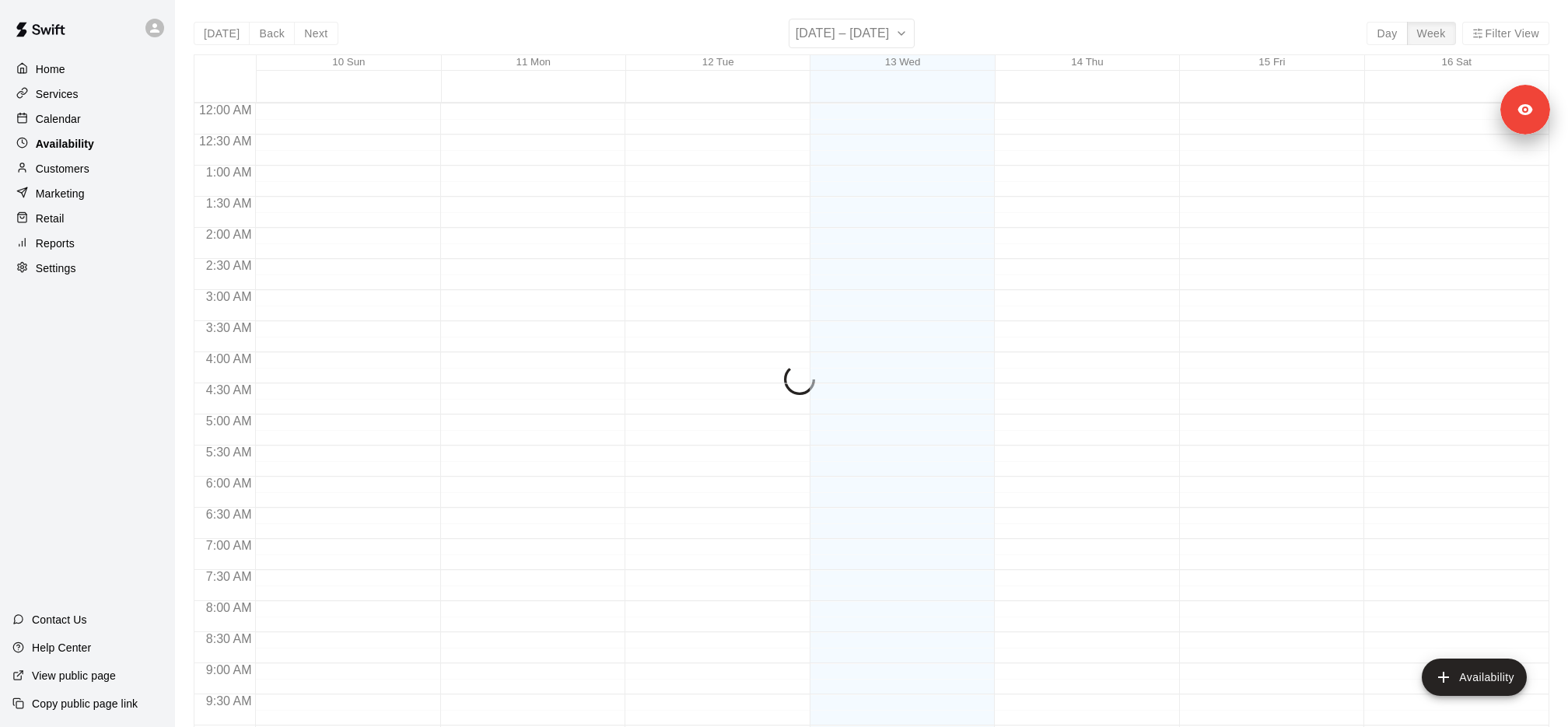
scroll to position [718, 0]
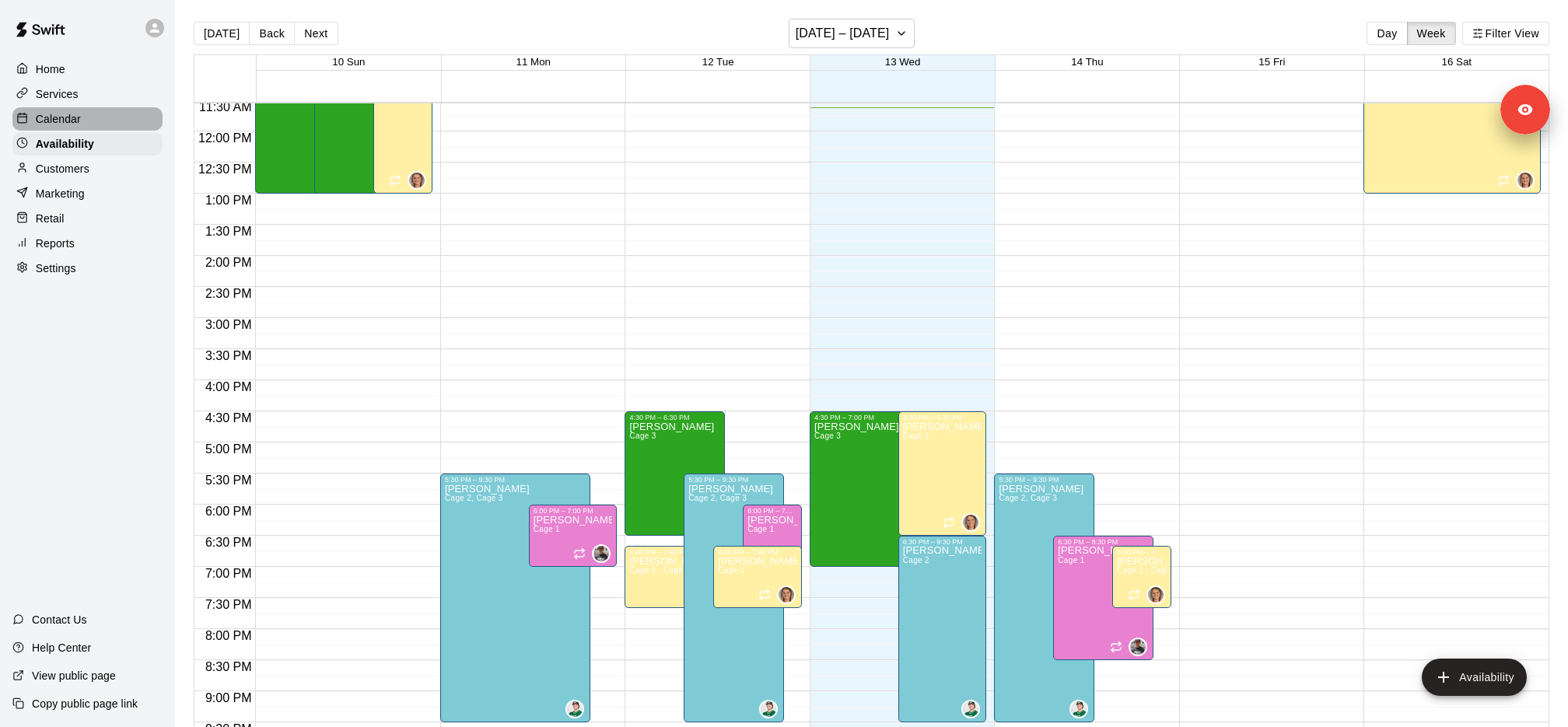
click at [91, 115] on div "Calendar" at bounding box center [87, 120] width 150 height 24
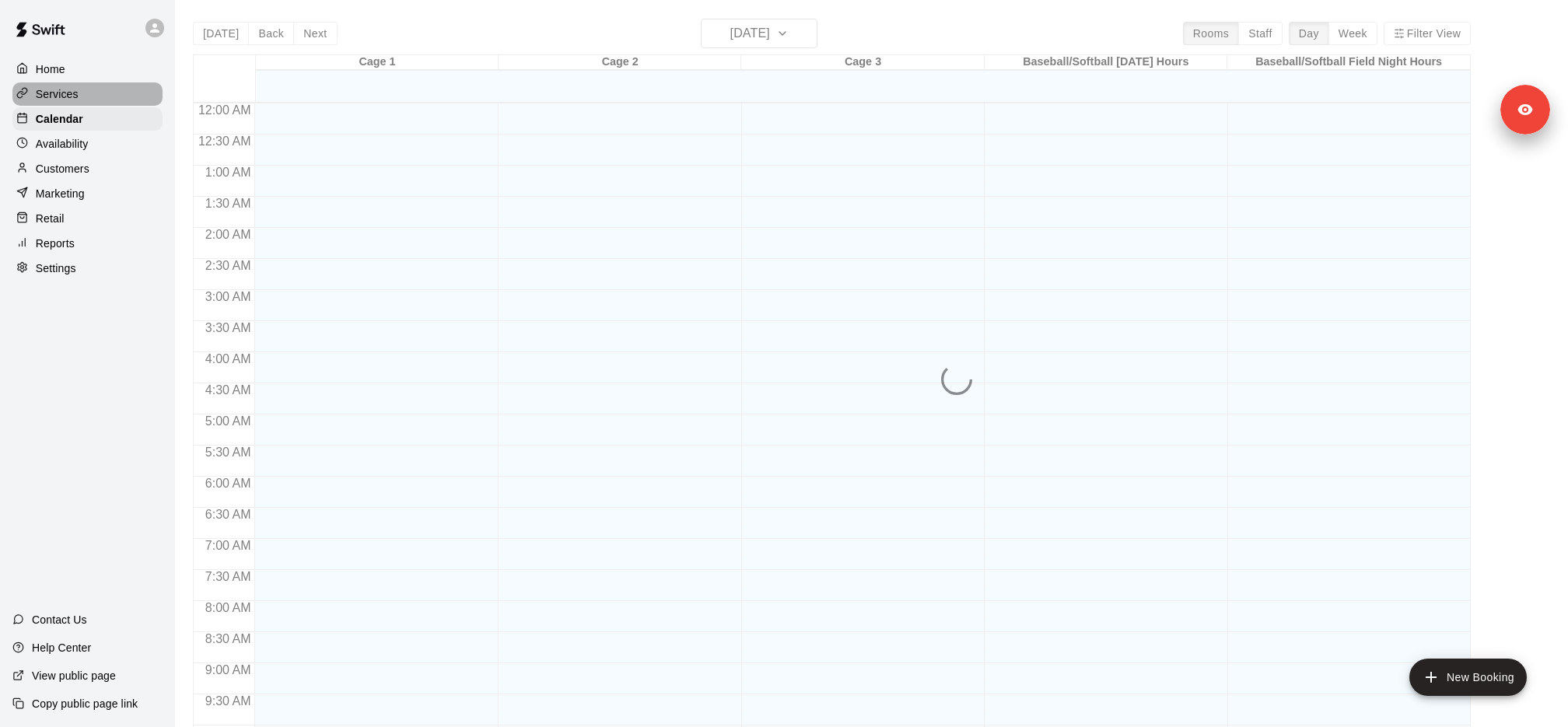
click at [91, 104] on div "Services" at bounding box center [87, 94] width 150 height 24
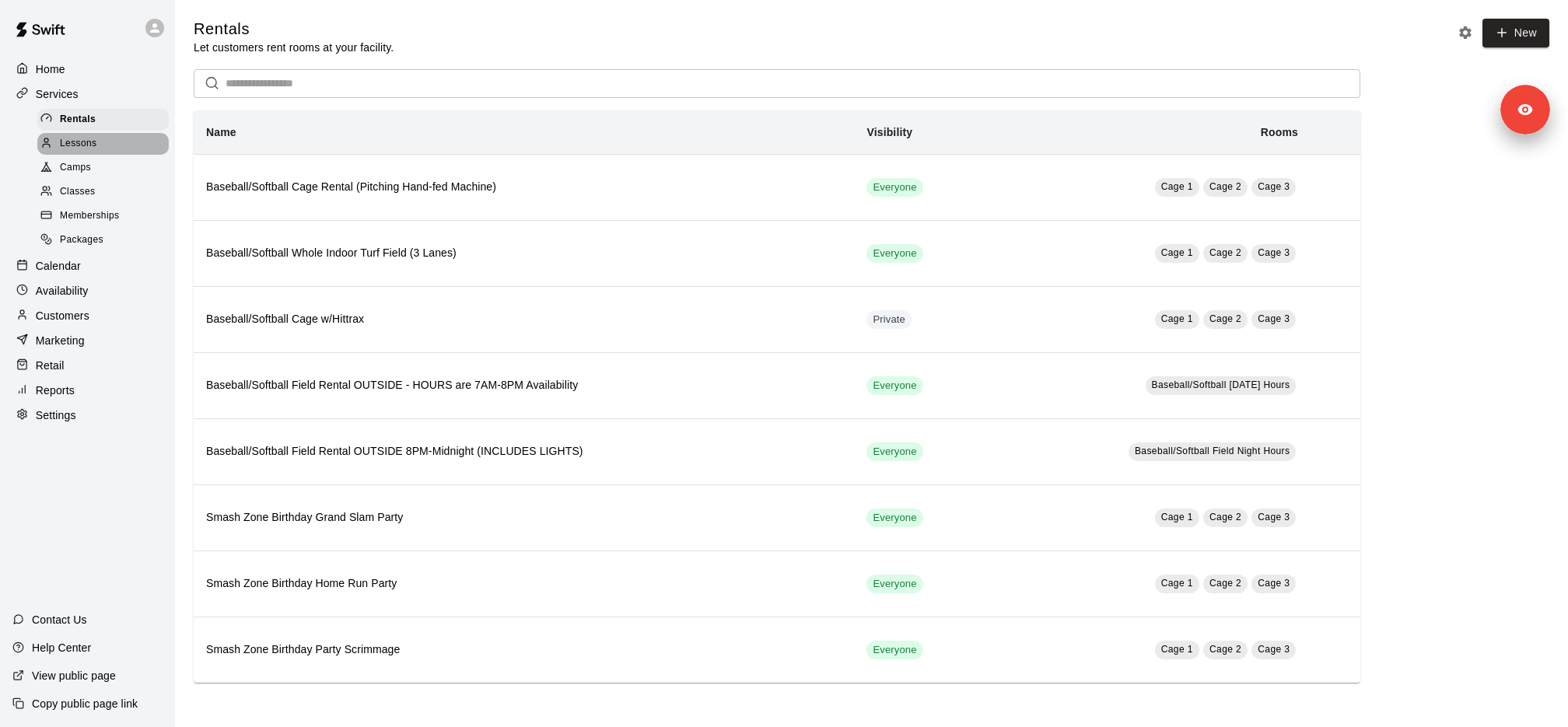
click at [101, 142] on div "Lessons" at bounding box center [103, 144] width 131 height 22
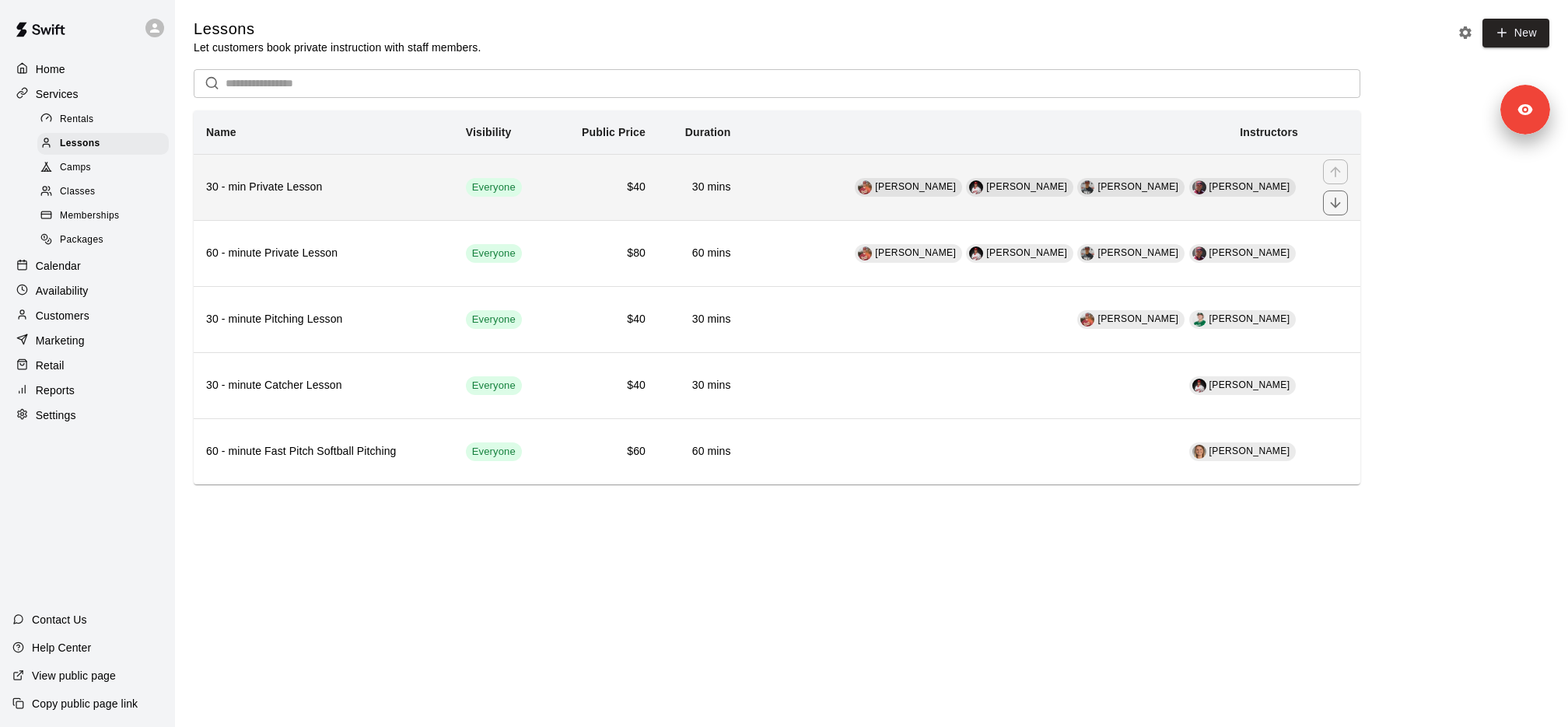
click at [359, 179] on h6 "30 - min Private Lesson" at bounding box center [323, 187] width 235 height 17
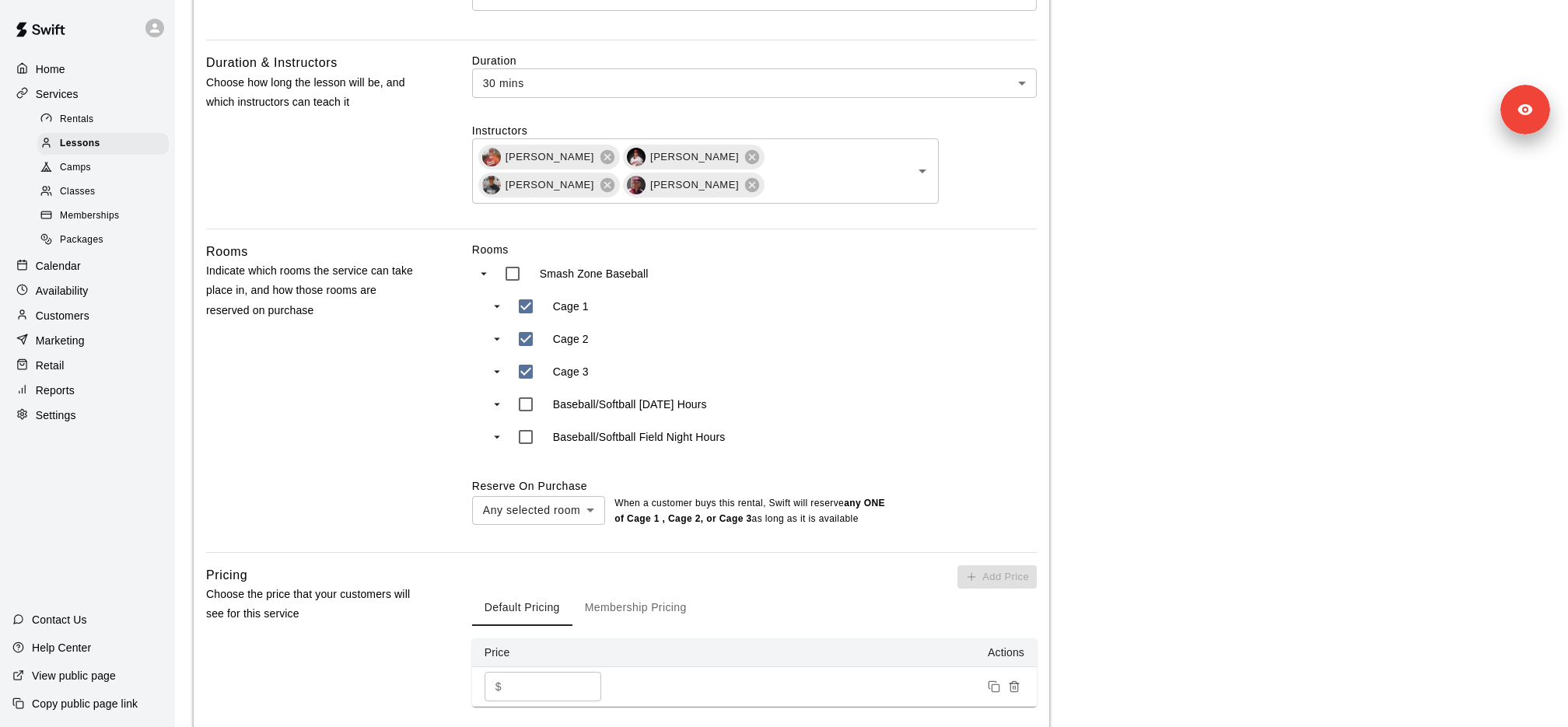
scroll to position [492, 0]
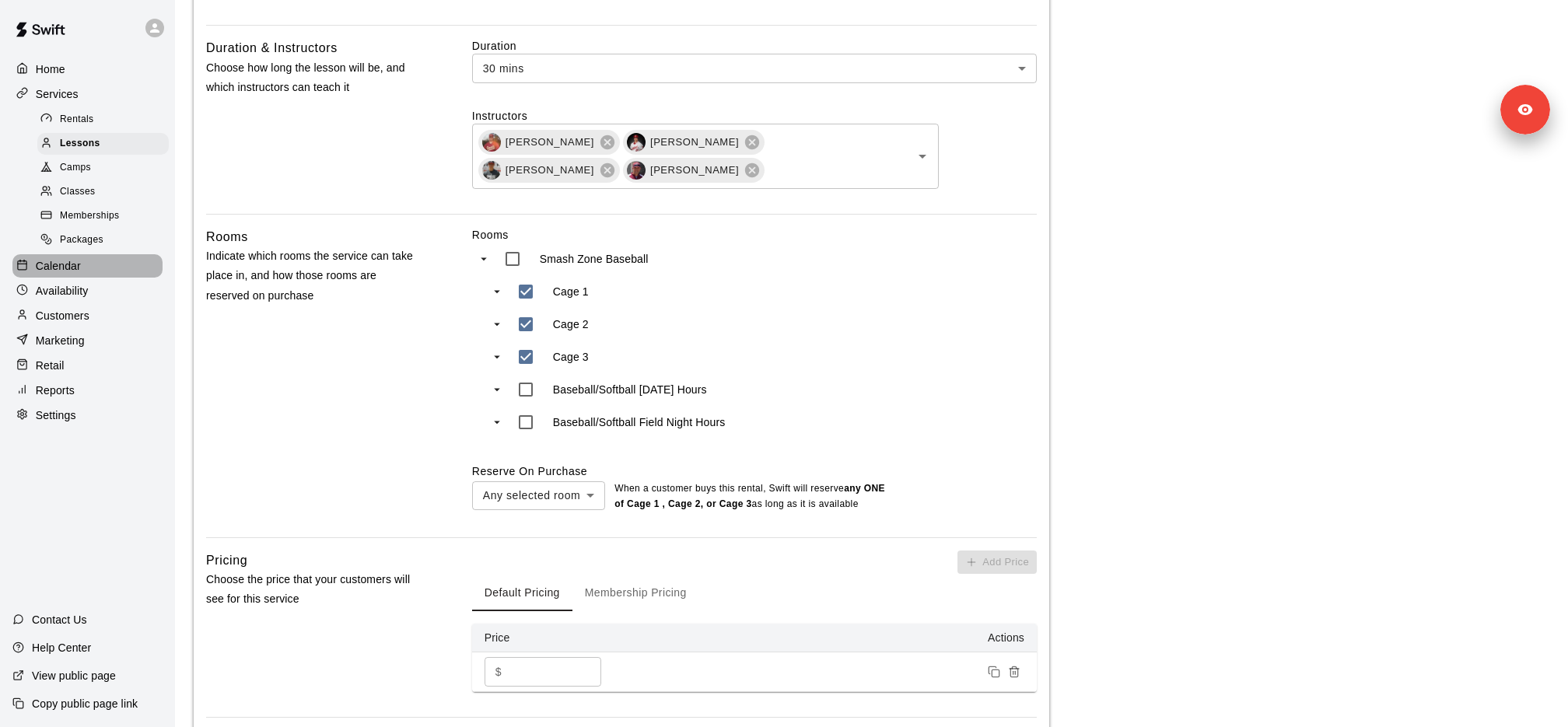
click at [122, 256] on div "Calendar" at bounding box center [87, 267] width 150 height 24
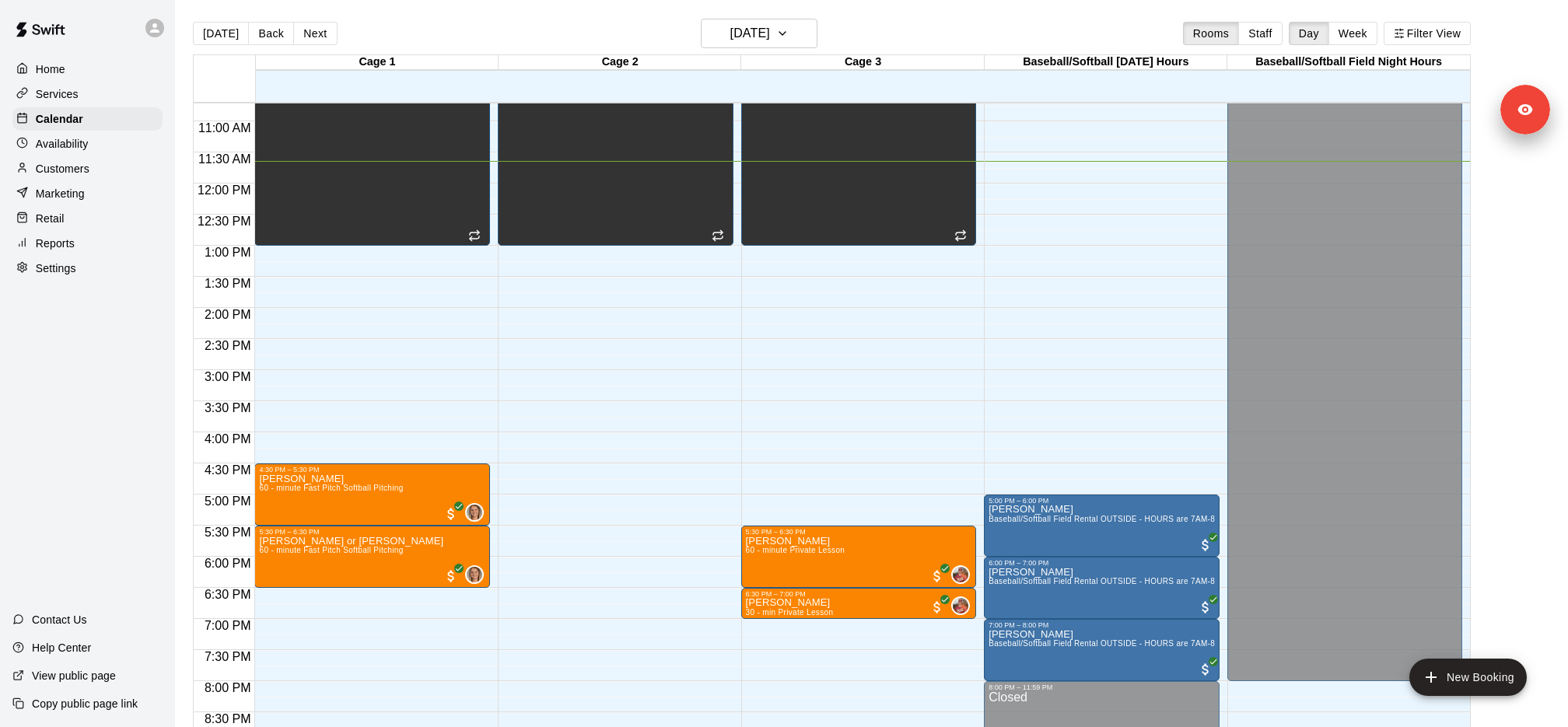
scroll to position [667, 0]
click at [122, 88] on div "Services" at bounding box center [87, 94] width 150 height 24
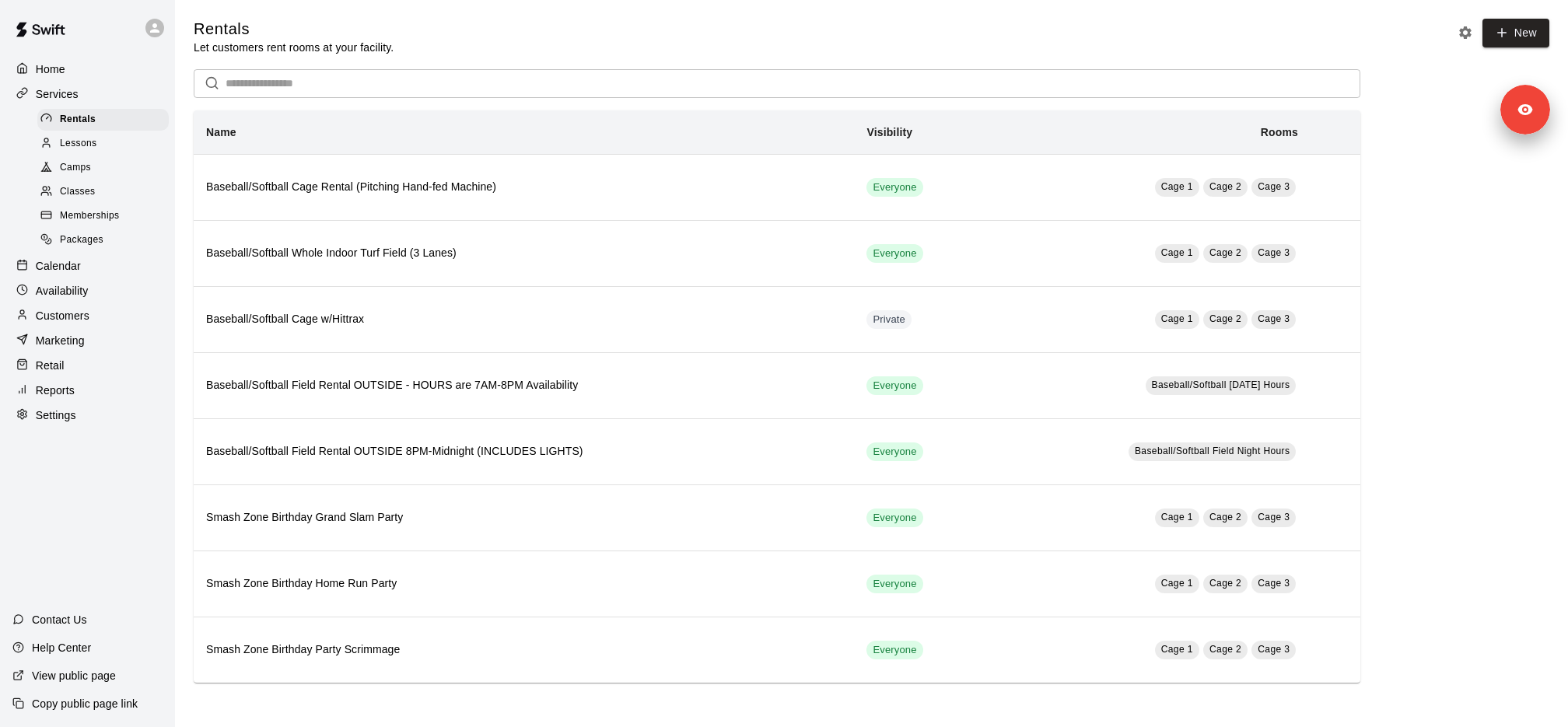
click at [104, 296] on div "Availability" at bounding box center [87, 291] width 150 height 24
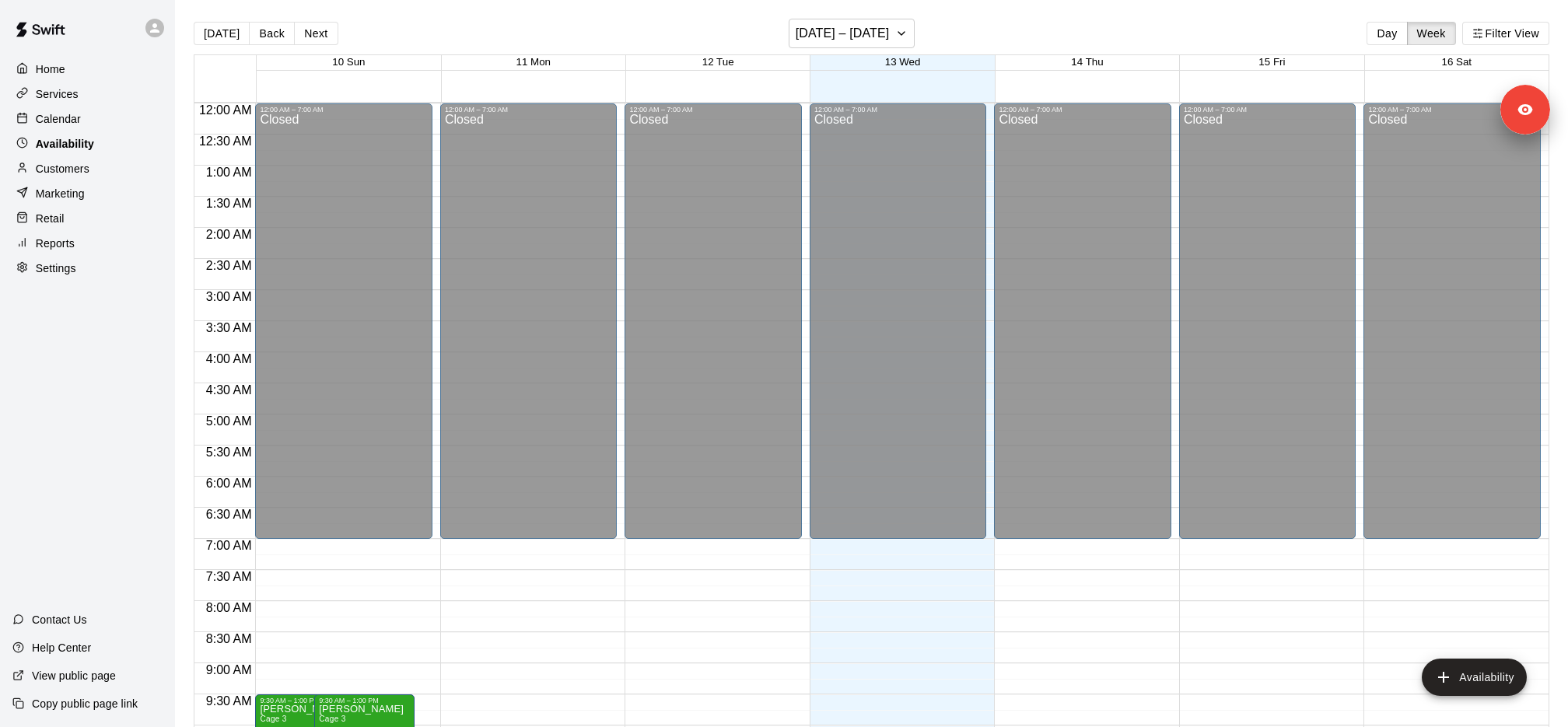
scroll to position [725, 0]
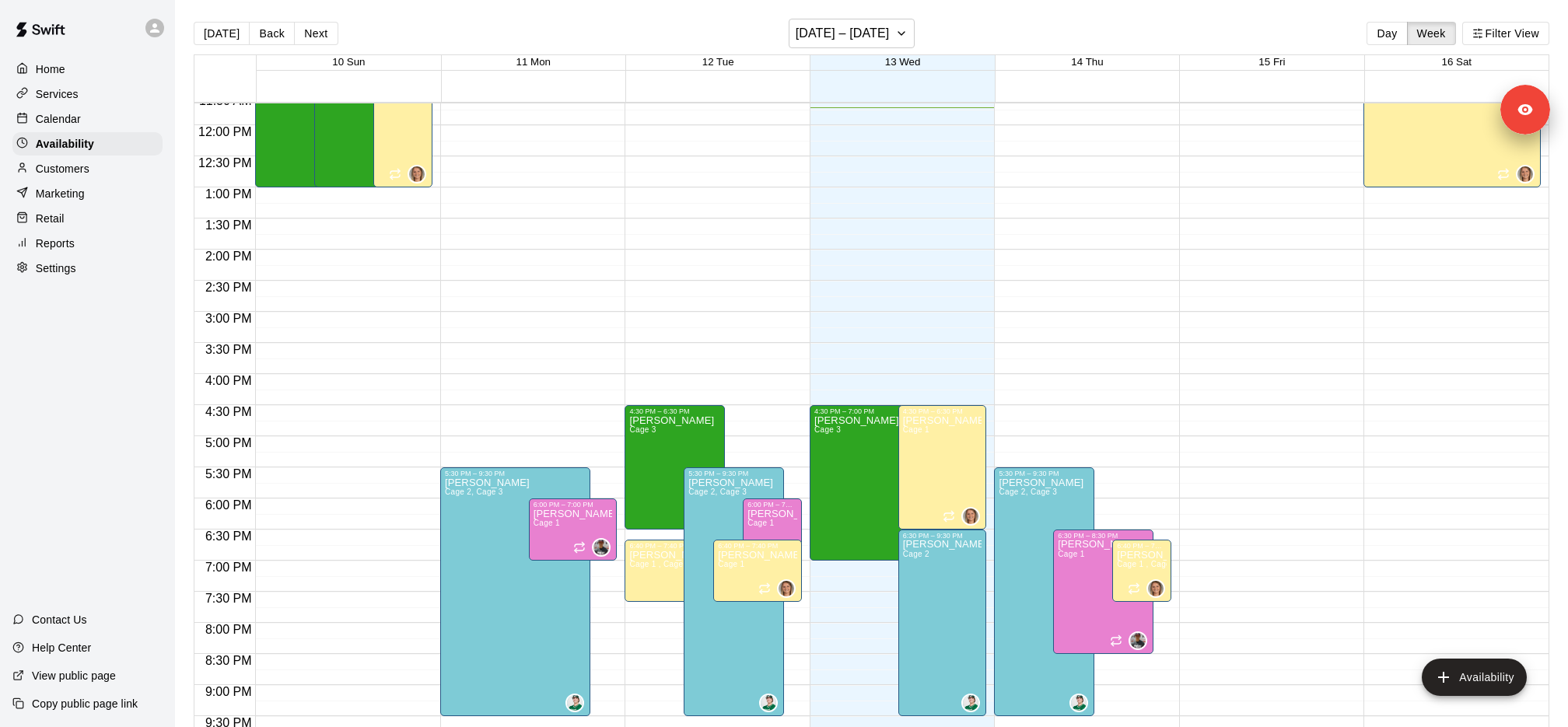
click at [67, 98] on p "Services" at bounding box center [58, 94] width 43 height 16
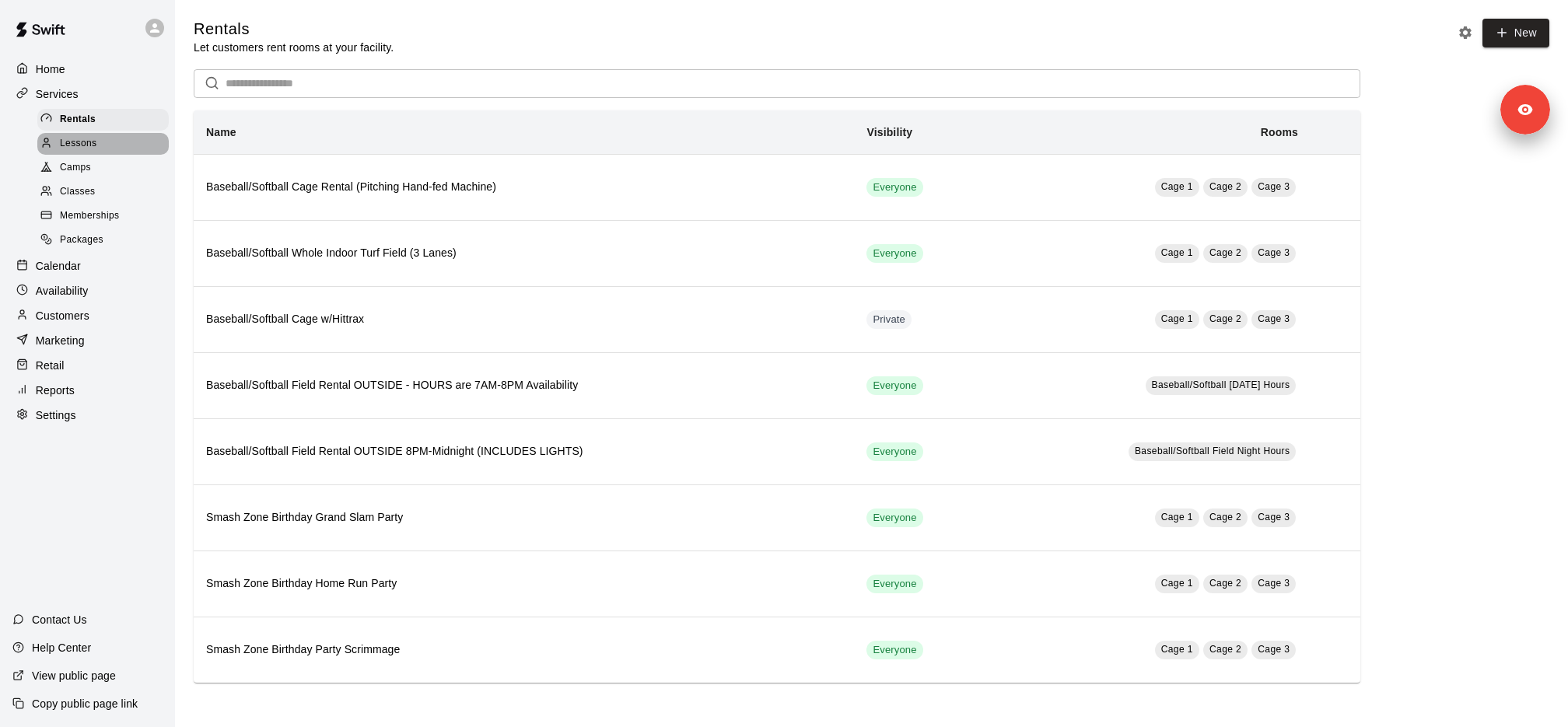
click at [134, 140] on div "Lessons" at bounding box center [103, 144] width 131 height 22
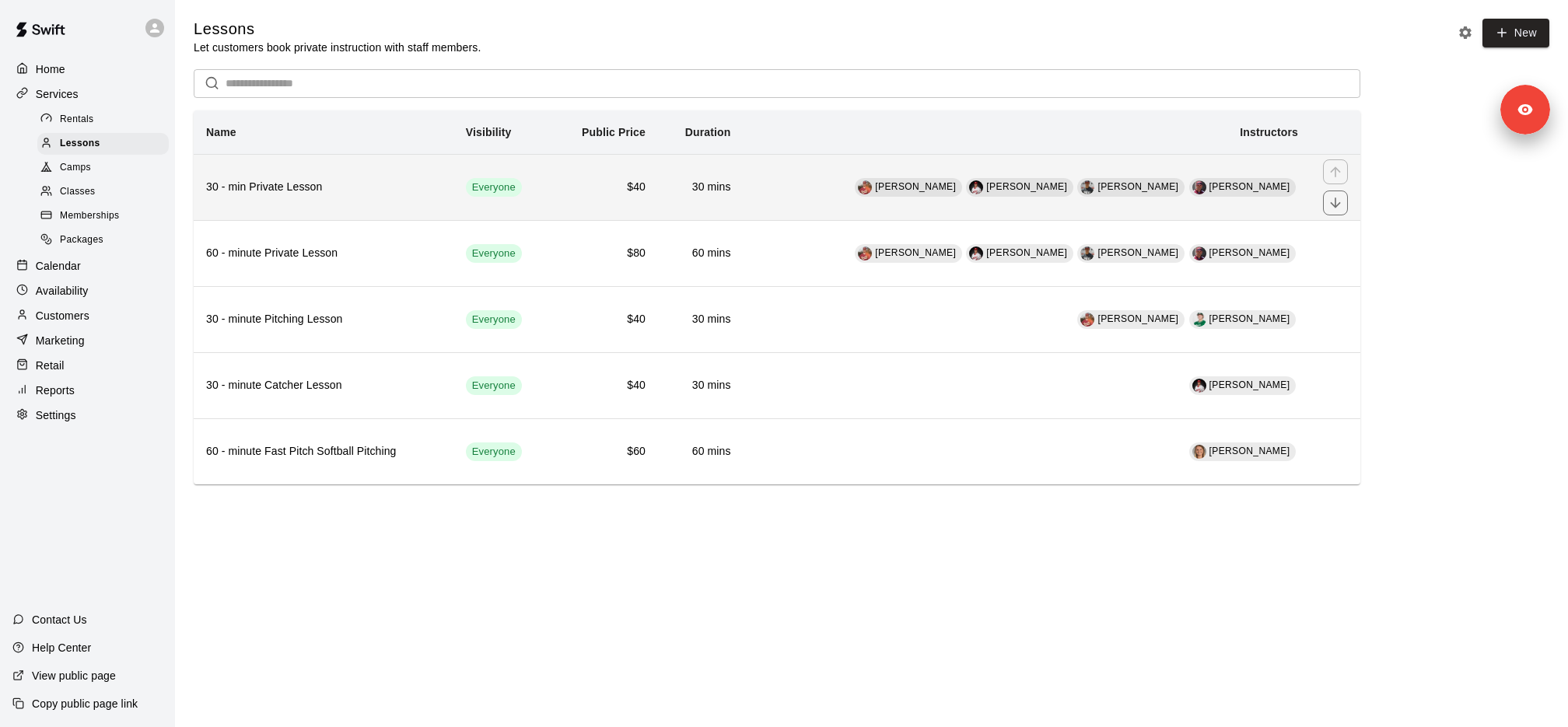
click at [341, 191] on h6 "30 - min Private Lesson" at bounding box center [323, 187] width 235 height 17
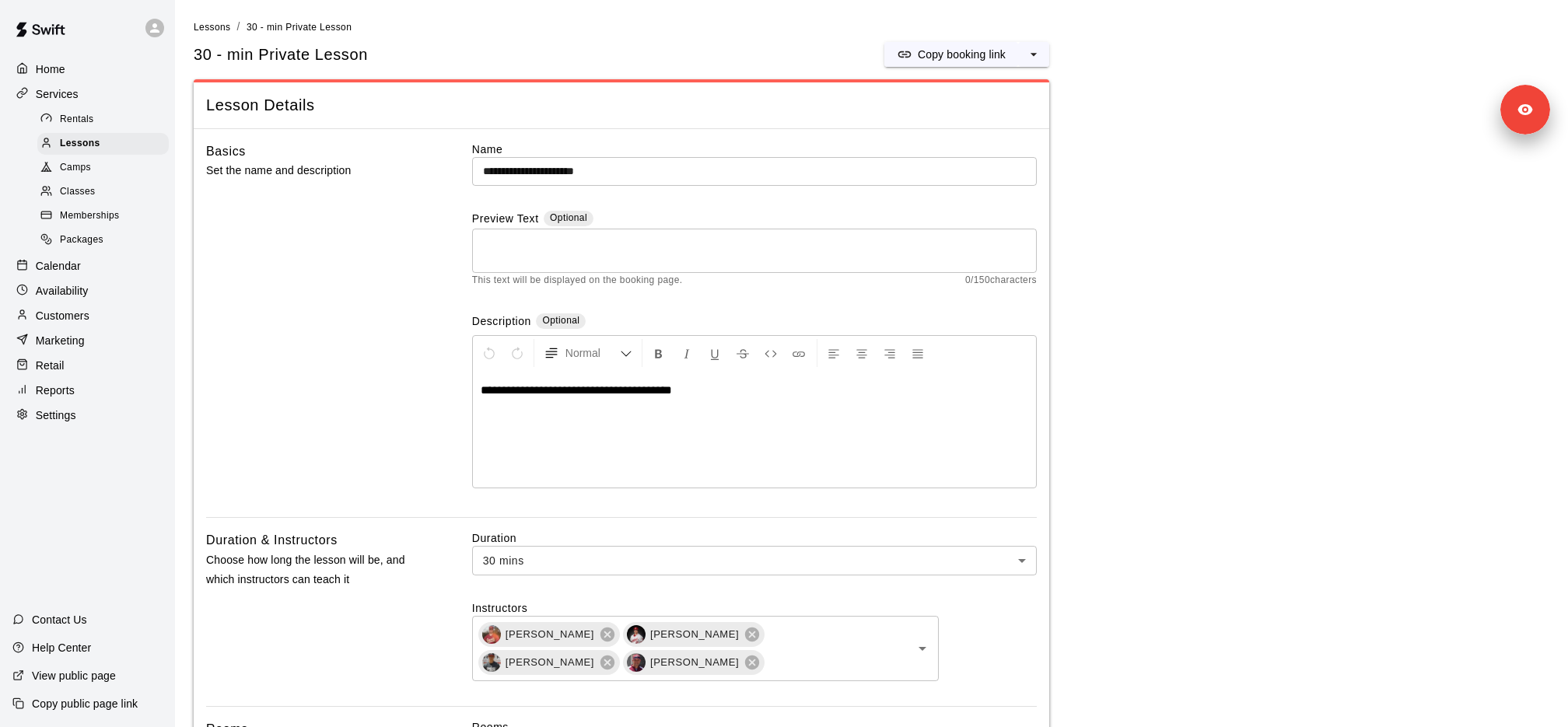
scroll to position [626, 0]
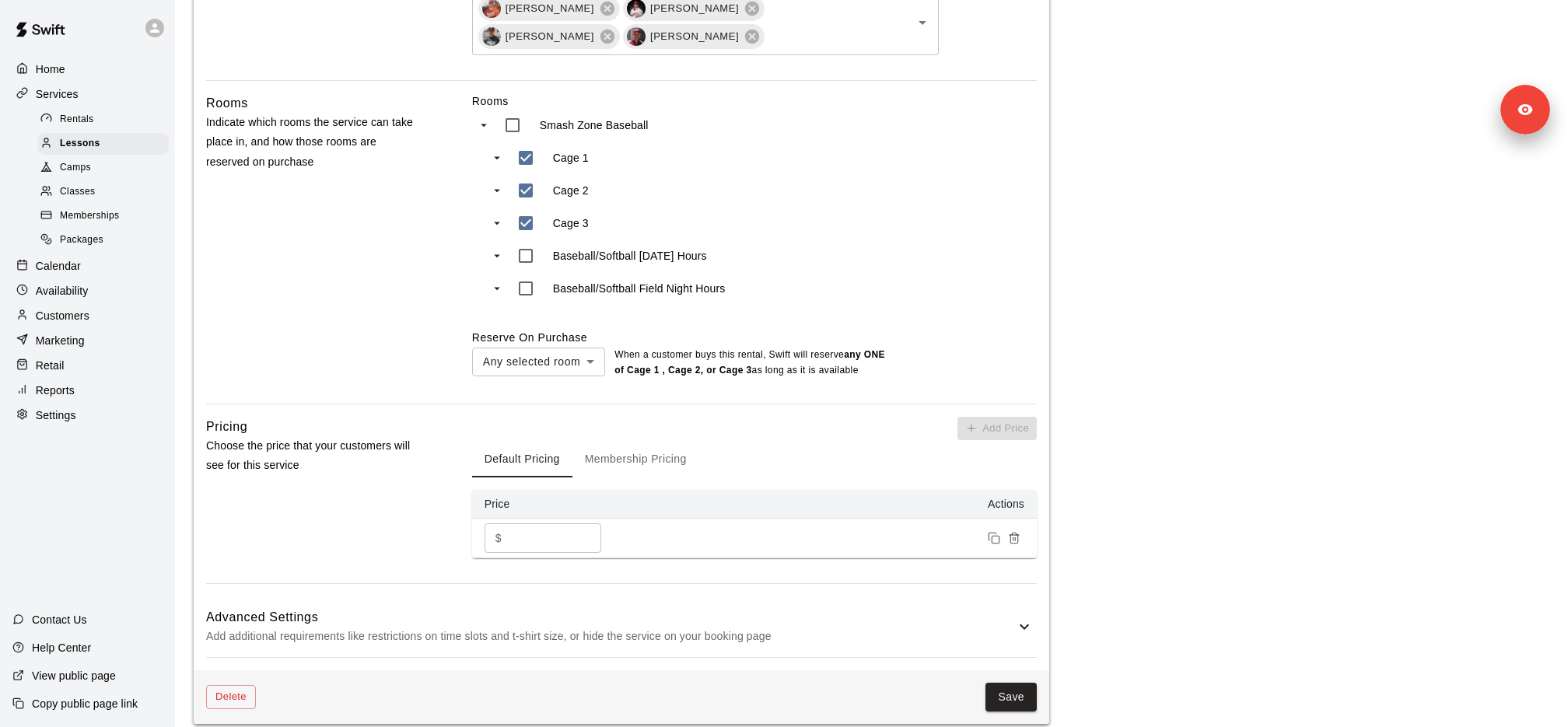
click at [529, 336] on label "Reserve On Purchase" at bounding box center [529, 337] width 115 height 13
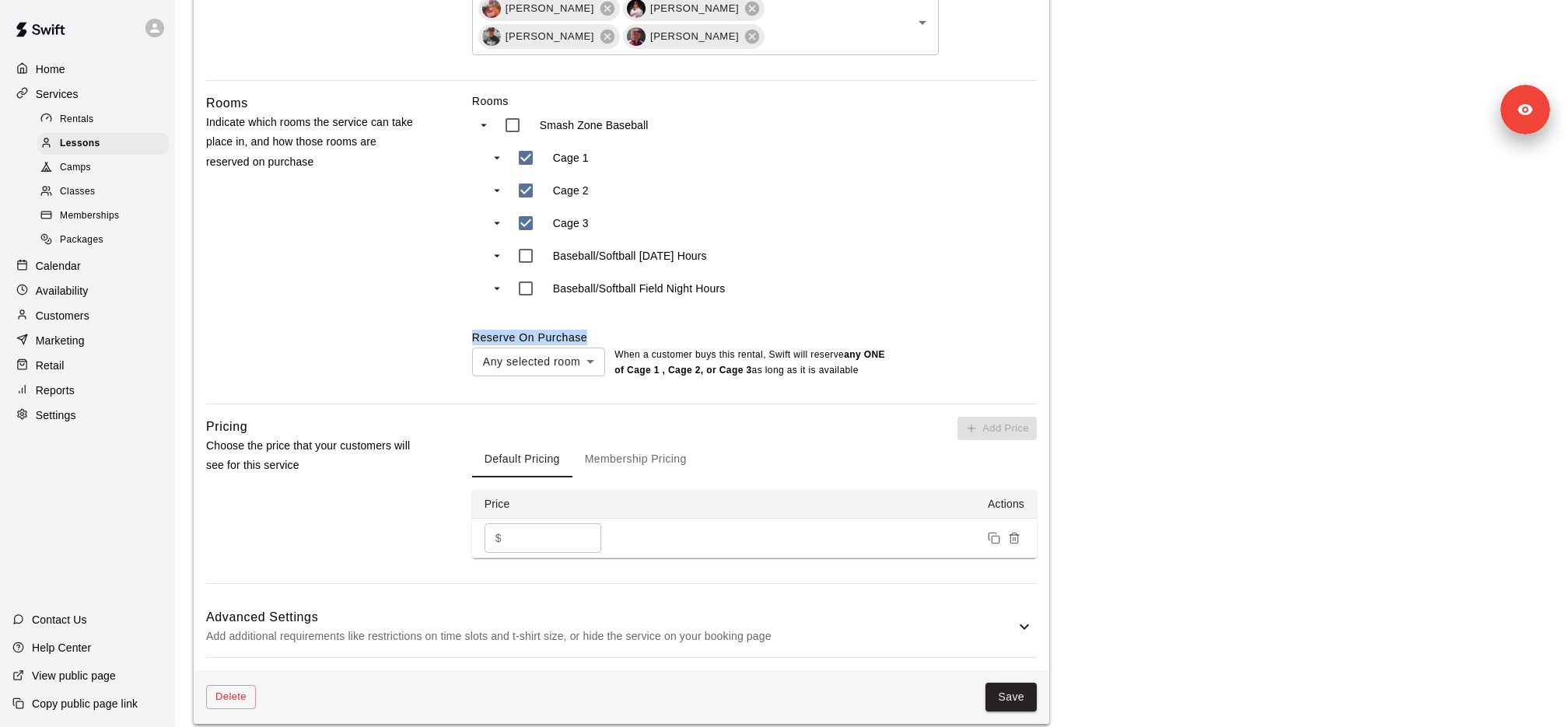
click at [529, 336] on label "Reserve On Purchase" at bounding box center [529, 337] width 115 height 13
copy label "Reserve On Purchase"
click at [88, 284] on p "Availability" at bounding box center [63, 291] width 53 height 16
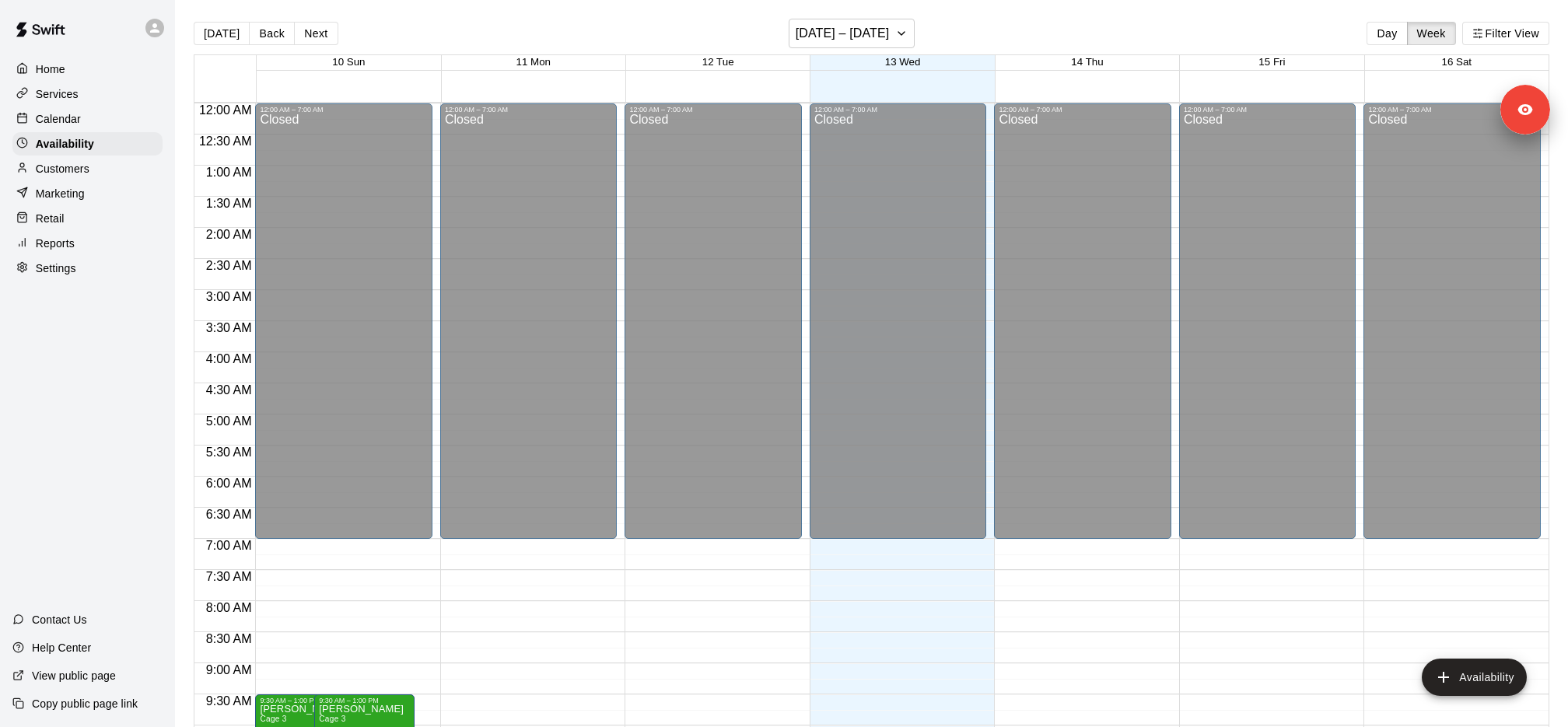
scroll to position [731, 0]
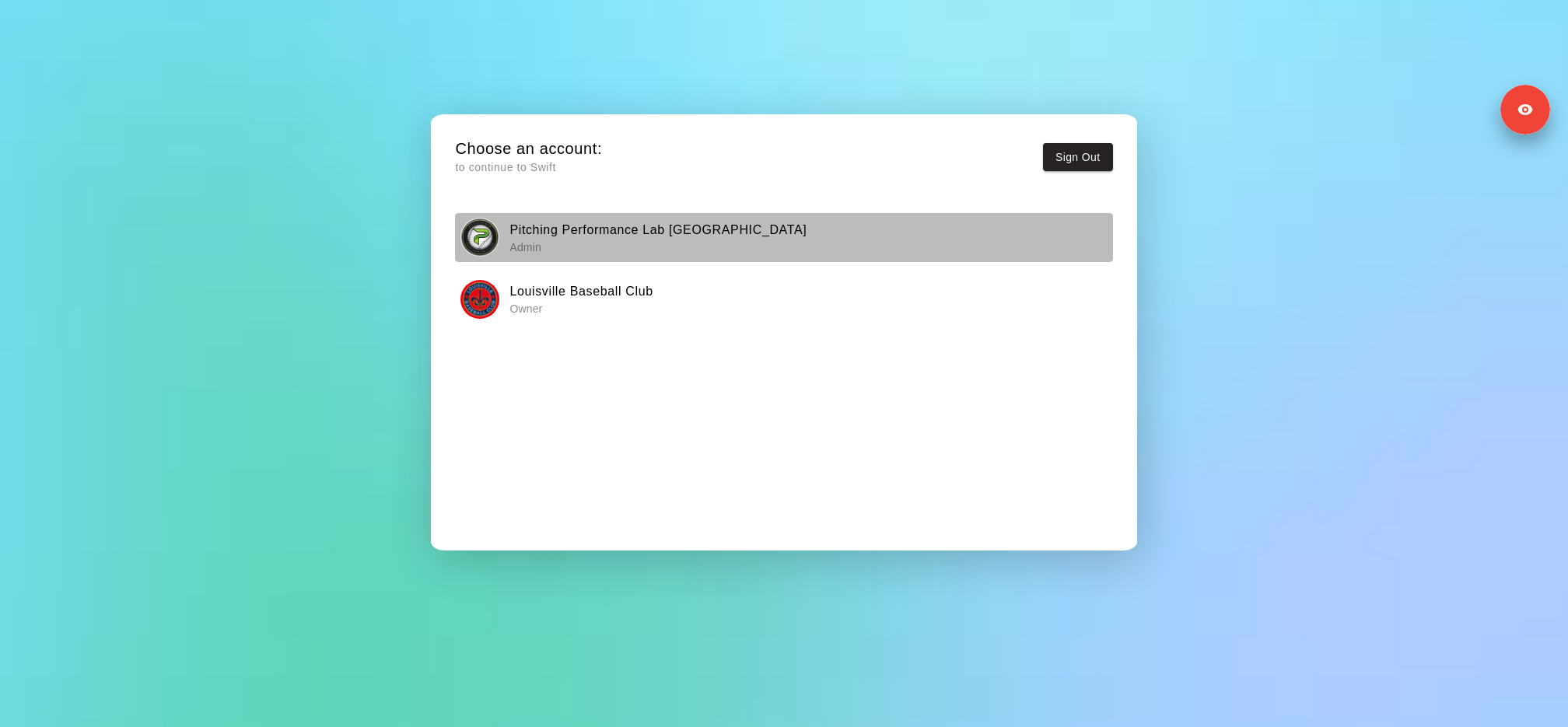
click at [621, 245] on p "Admin" at bounding box center [658, 247] width 297 height 16
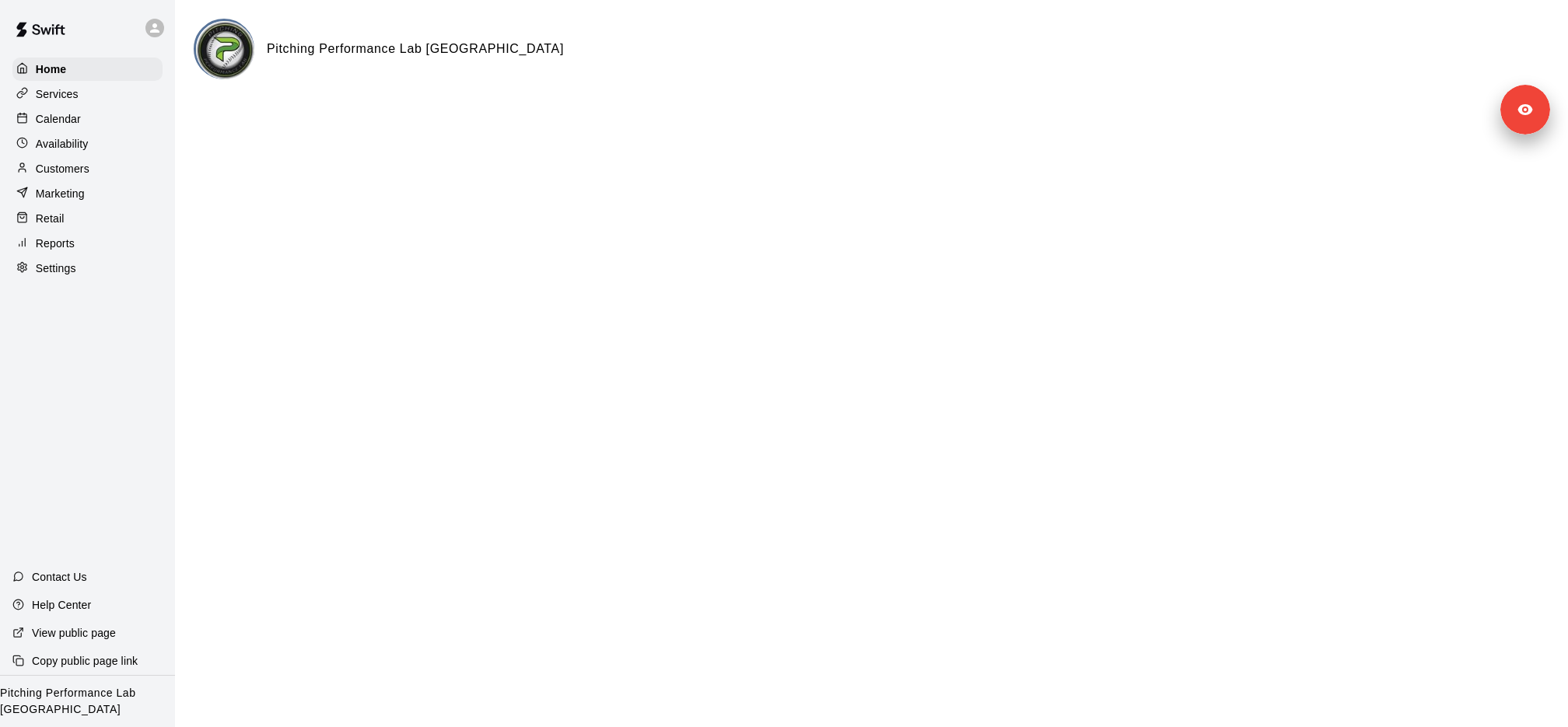
click at [119, 263] on div "Settings" at bounding box center [87, 268] width 150 height 24
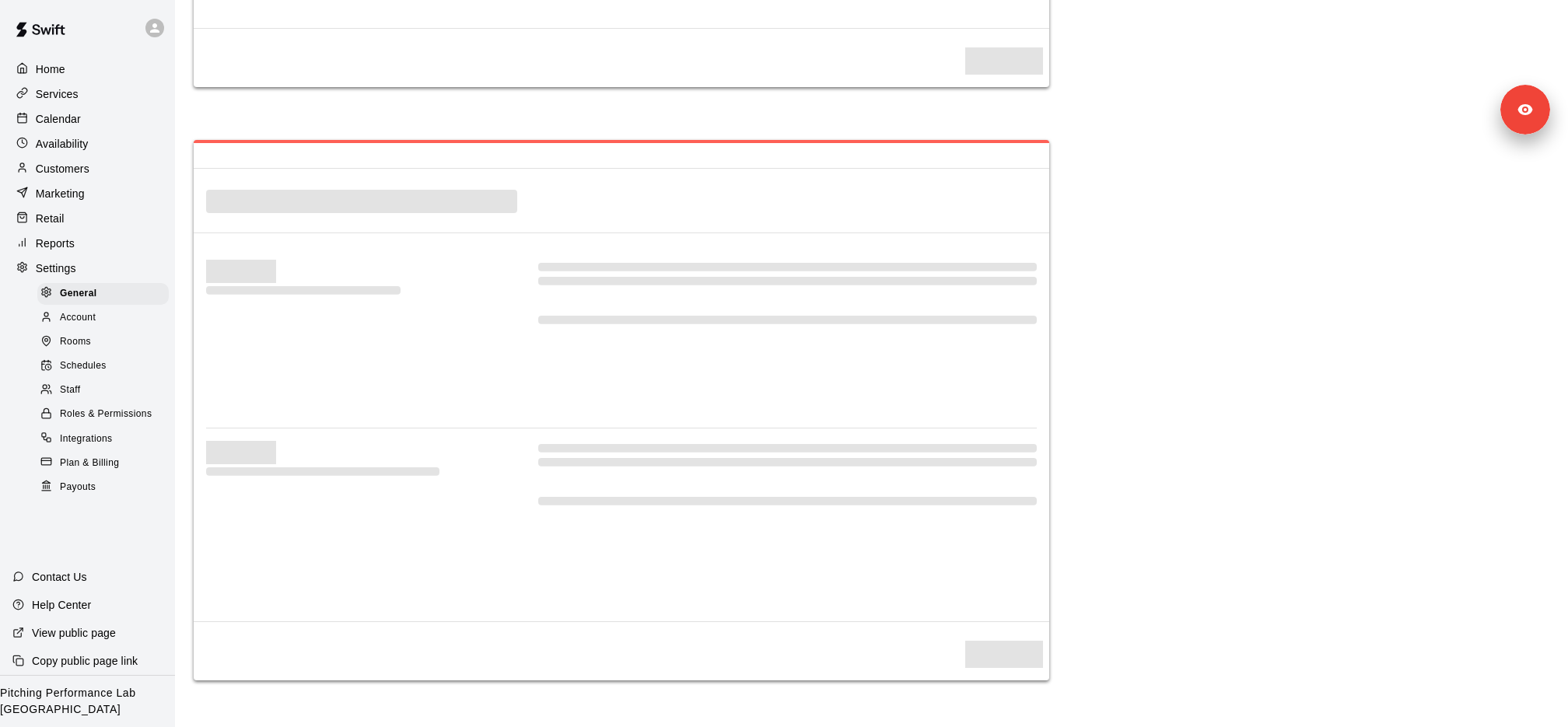
select select "**"
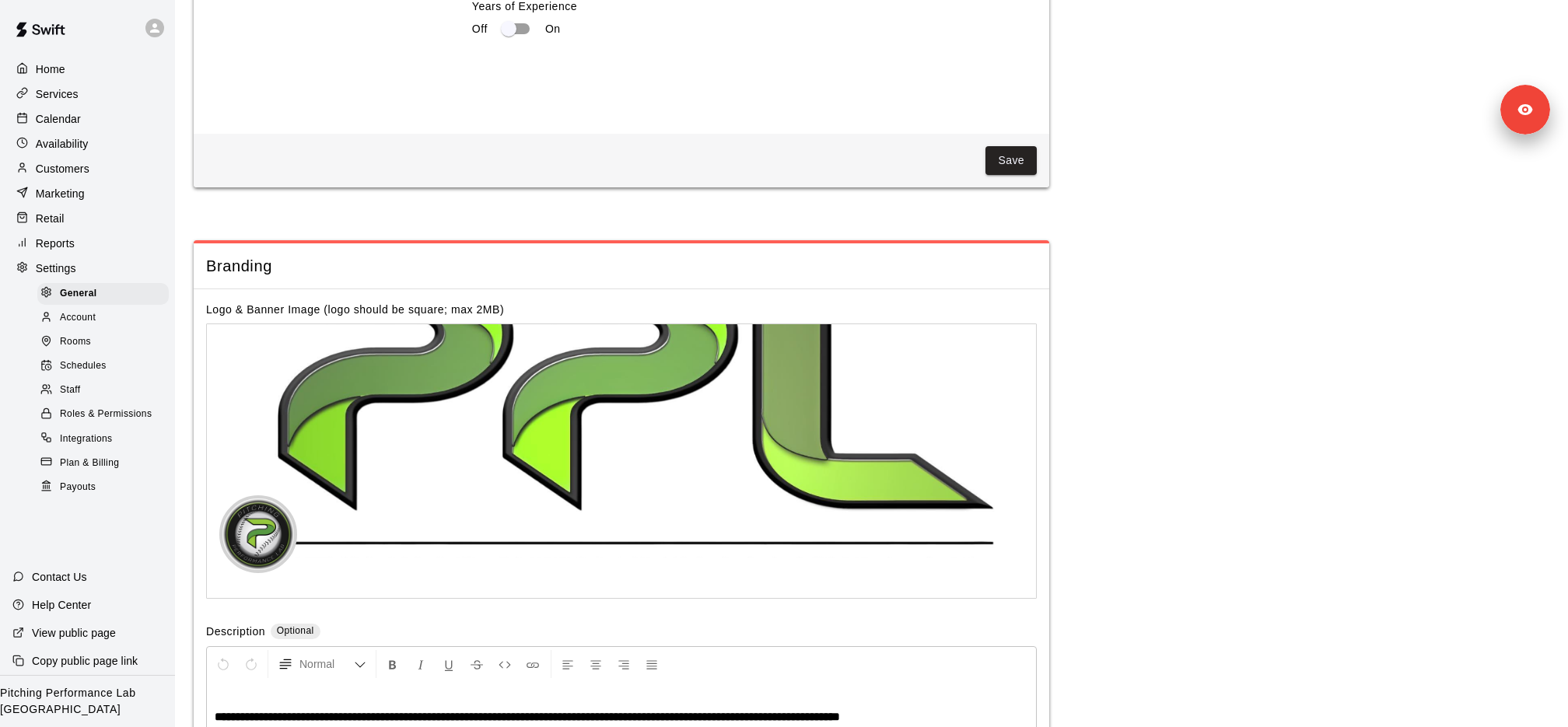
scroll to position [2986, 0]
click at [92, 337] on div "Rooms" at bounding box center [103, 342] width 131 height 22
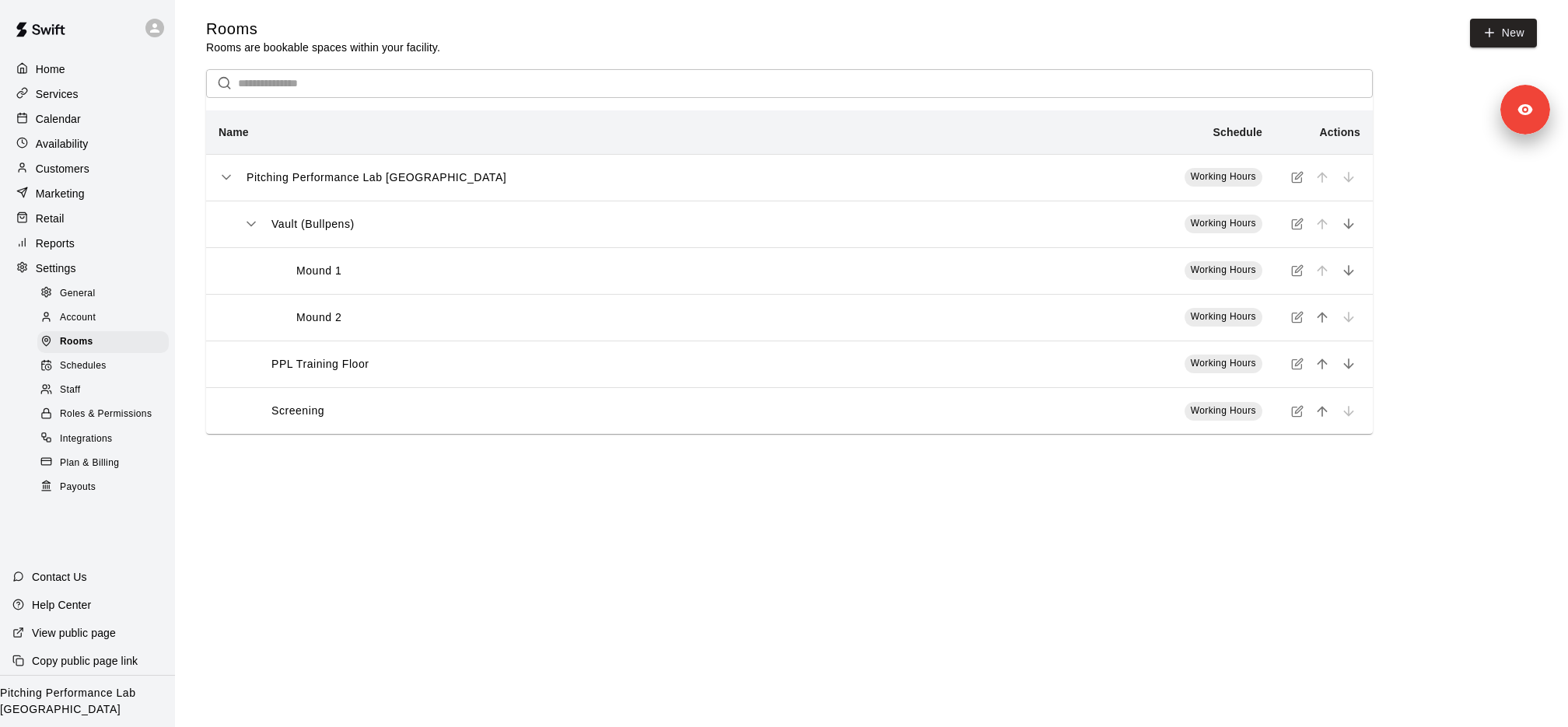
click at [161, 32] on icon at bounding box center [155, 27] width 14 height 14
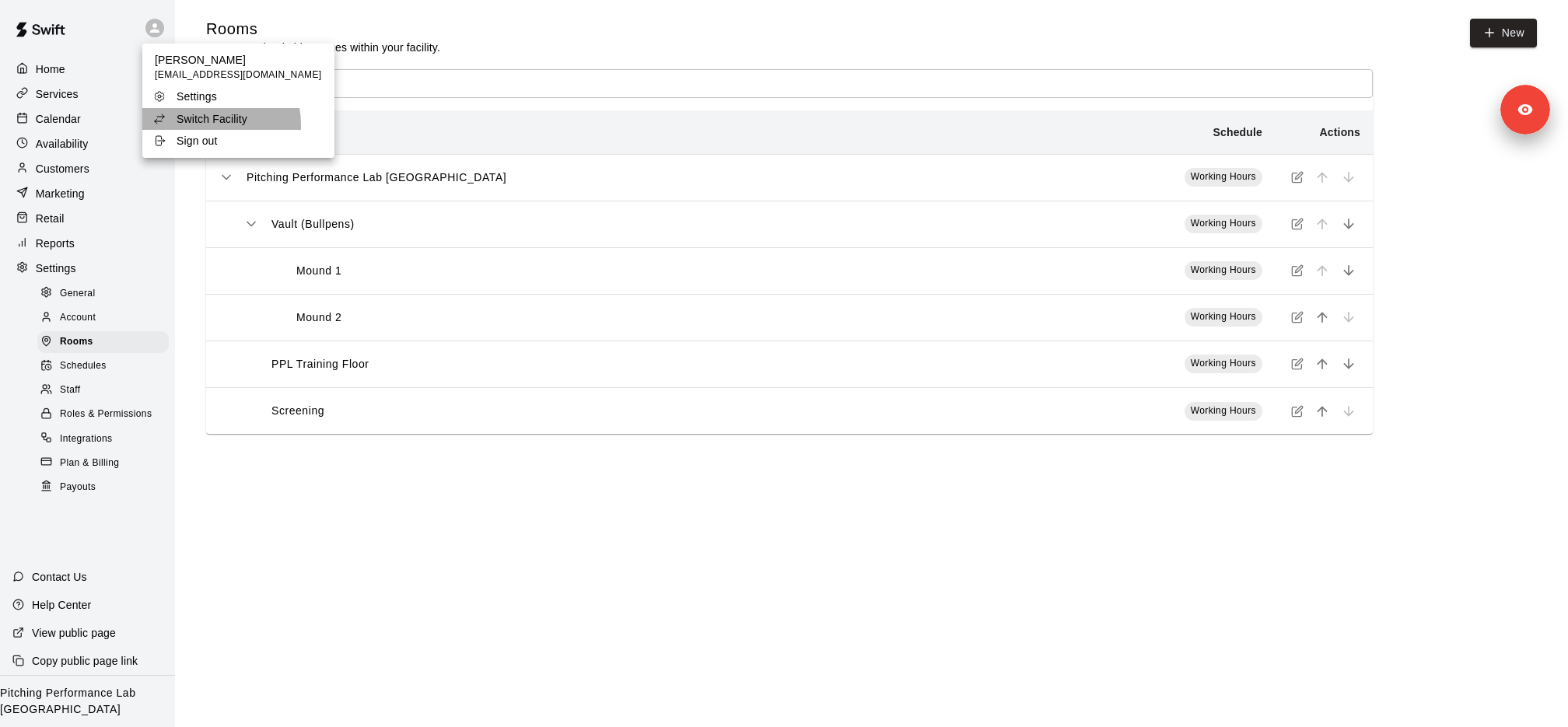
click at [208, 125] on p "Switch Facility" at bounding box center [212, 119] width 71 height 16
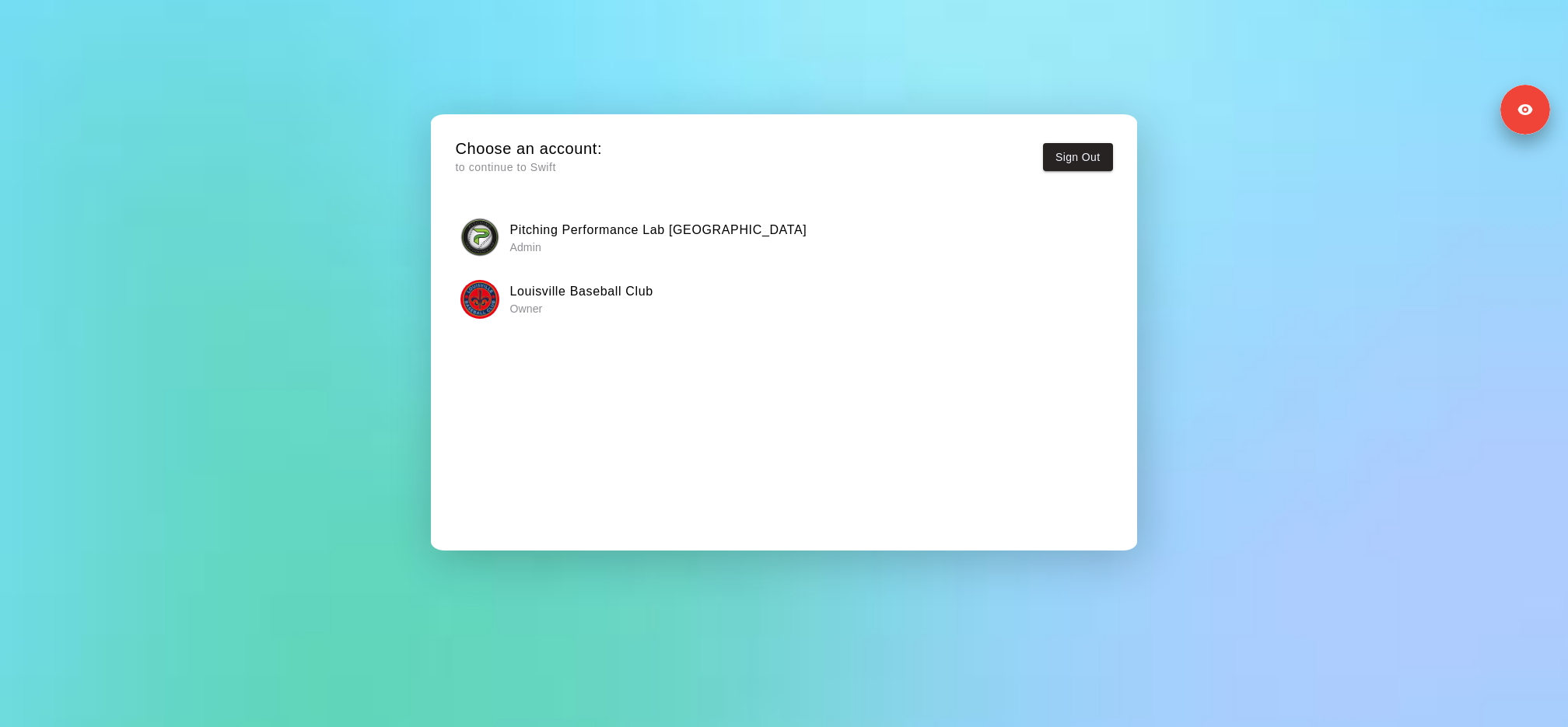
click at [661, 336] on div "Pitching Performance Lab Louisville Admin Louisville Baseball Club Owner" at bounding box center [783, 377] width 658 height 330
click at [643, 309] on p "Owner" at bounding box center [581, 309] width 143 height 16
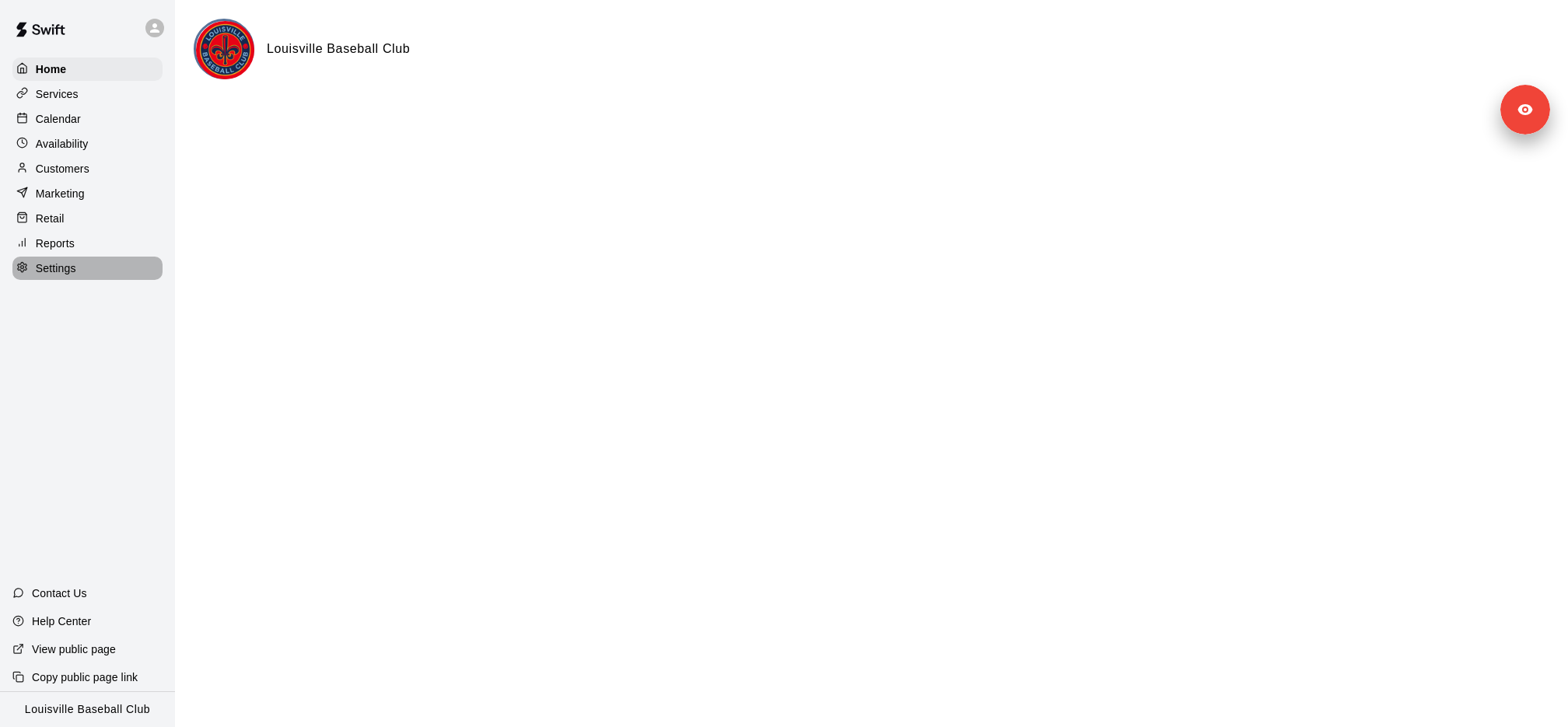
click at [74, 276] on div "Settings" at bounding box center [87, 268] width 150 height 24
select select "**"
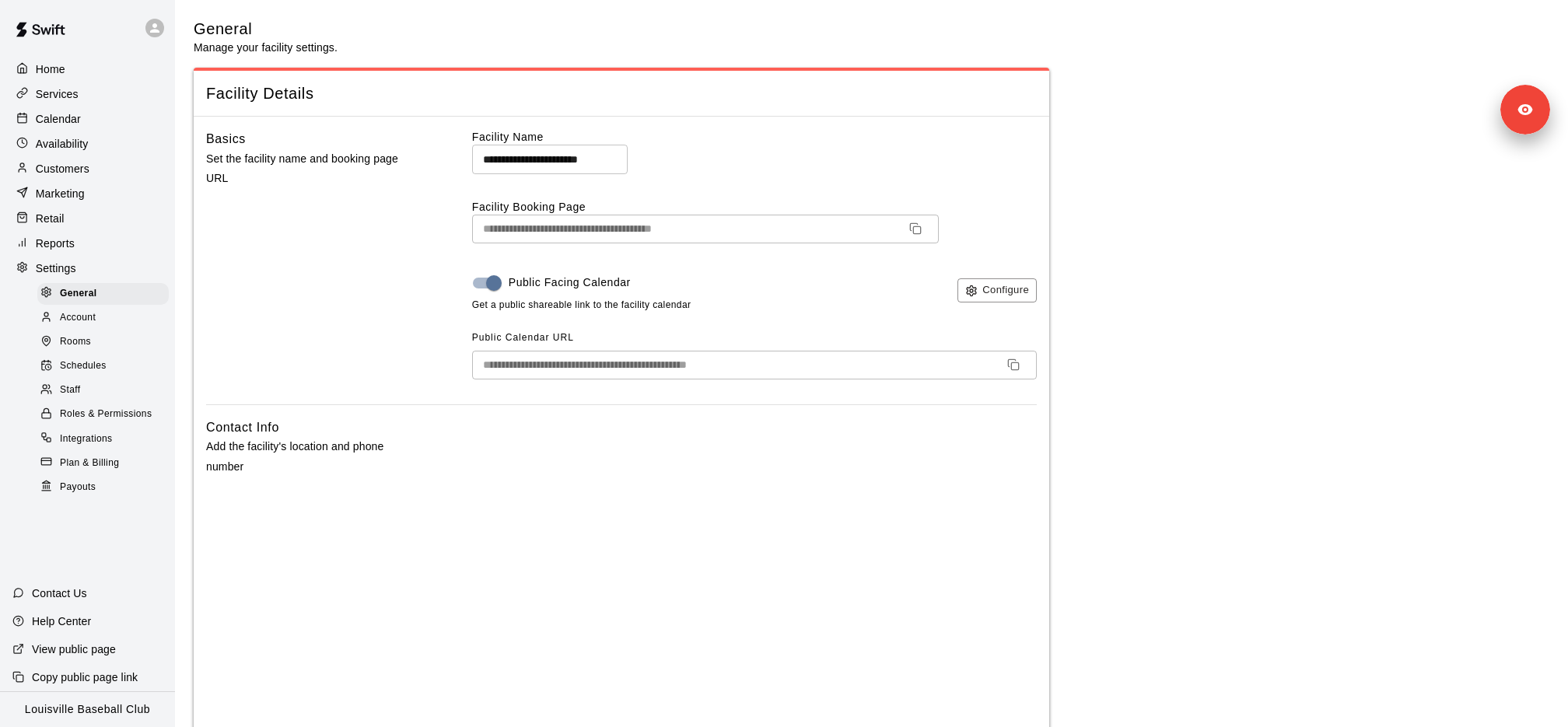
click at [87, 341] on span "Rooms" at bounding box center [75, 342] width 31 height 16
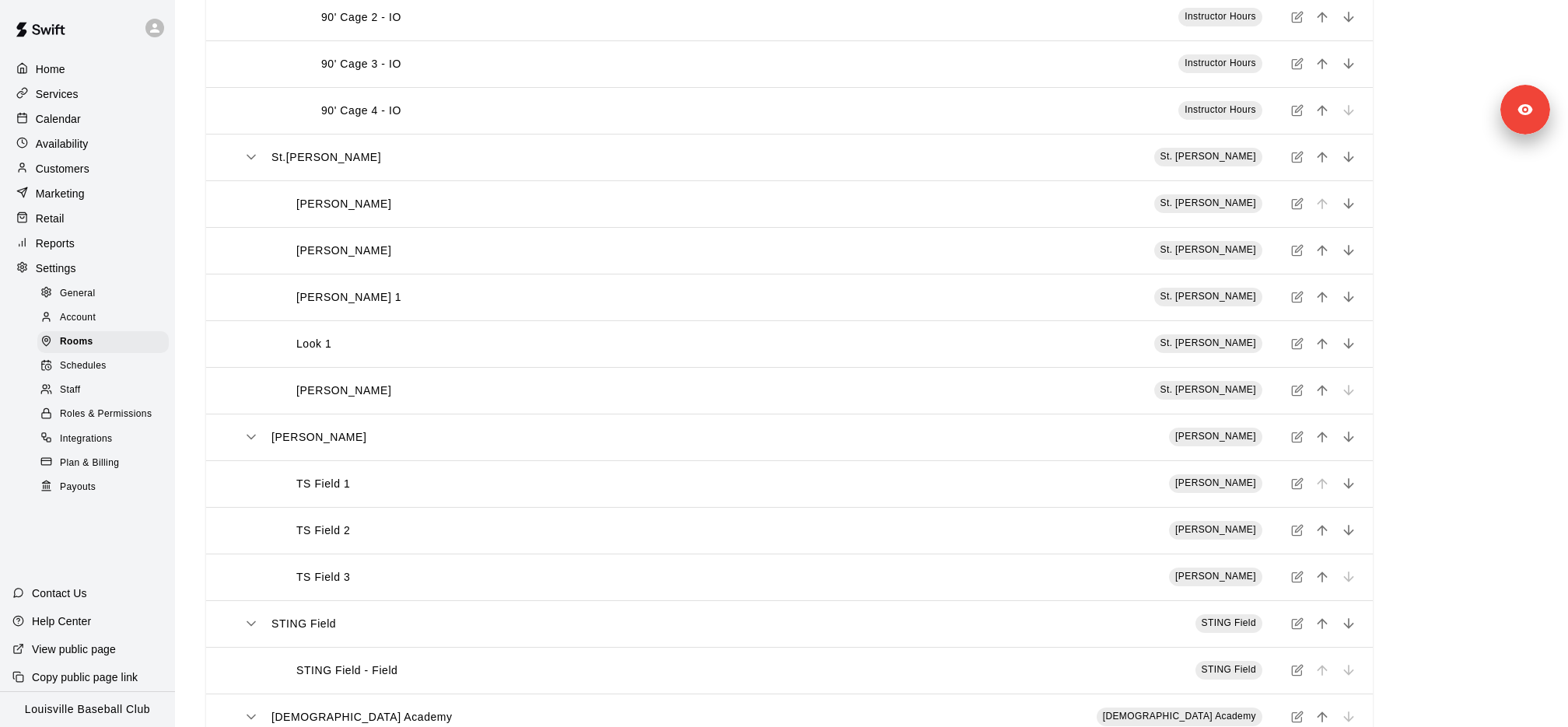
scroll to position [2029, 0]
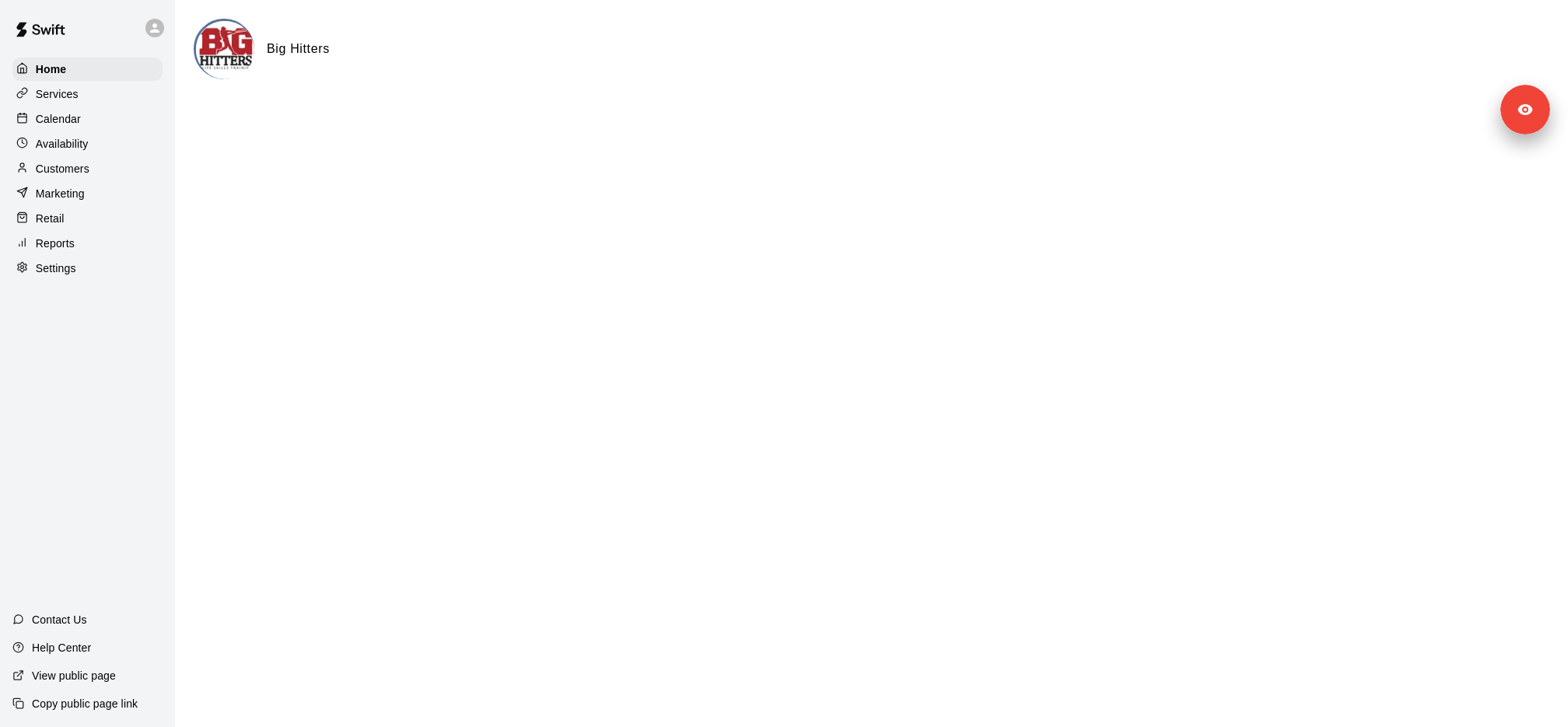
click at [104, 108] on div "Calendar" at bounding box center [87, 120] width 150 height 24
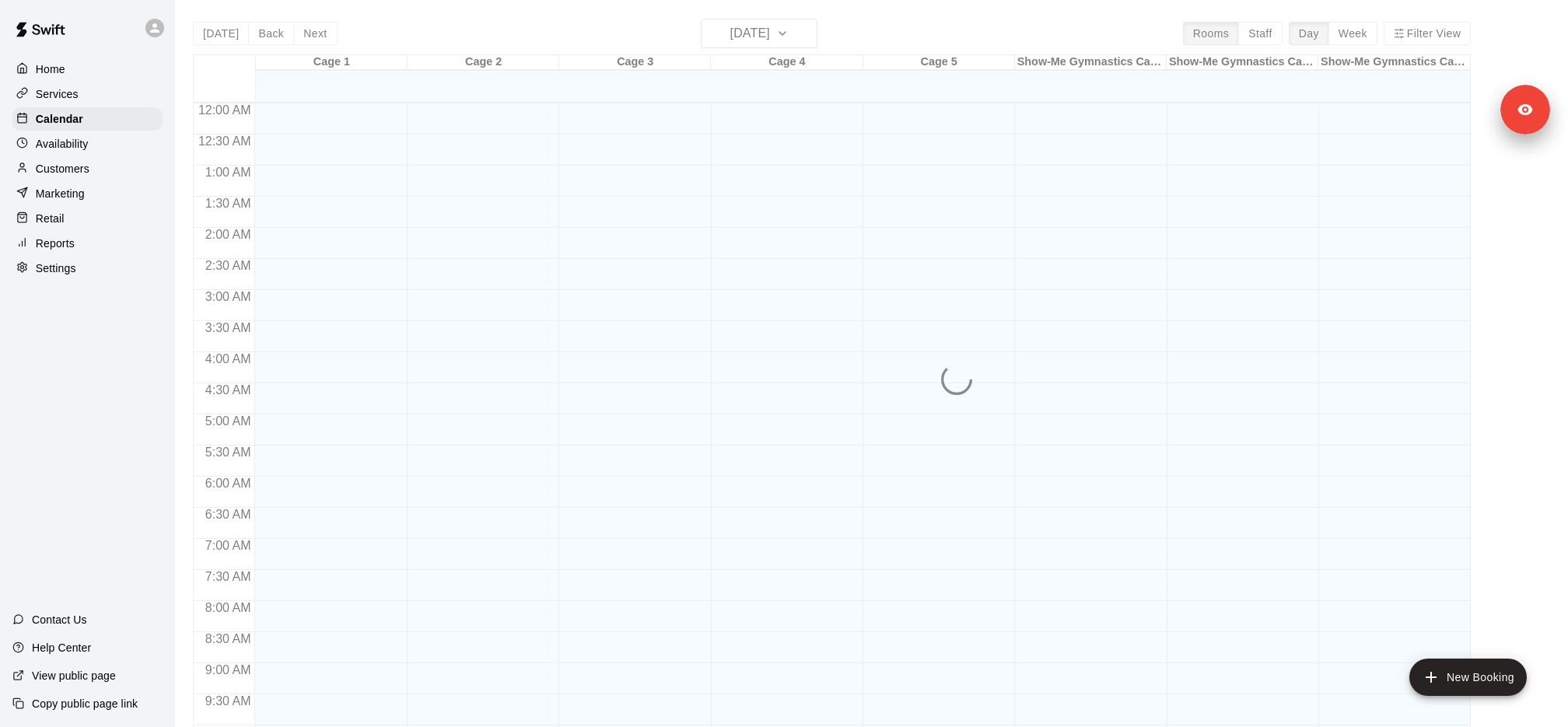
scroll to position [687, 0]
click at [104, 99] on div "Services" at bounding box center [87, 94] width 150 height 24
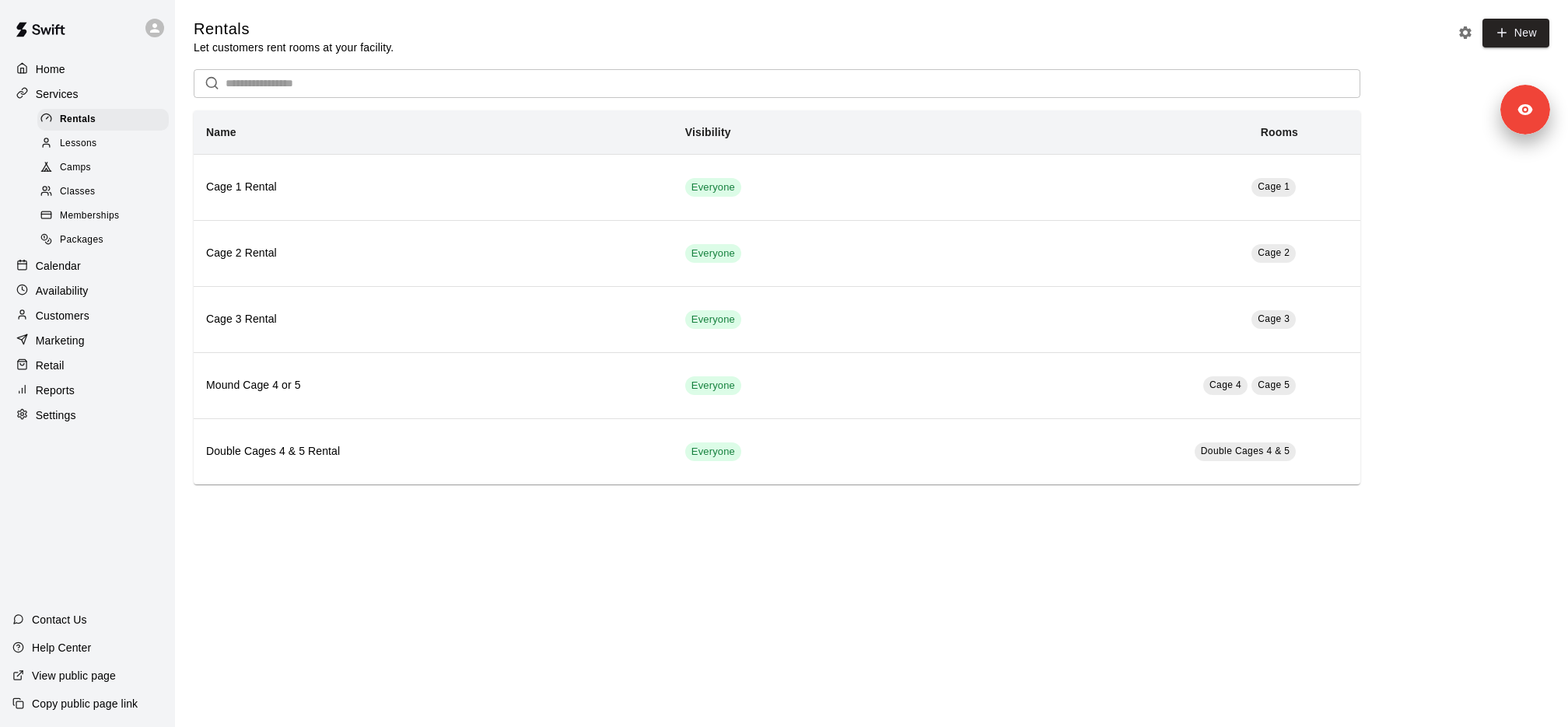
click at [117, 139] on div "Lessons" at bounding box center [103, 144] width 131 height 22
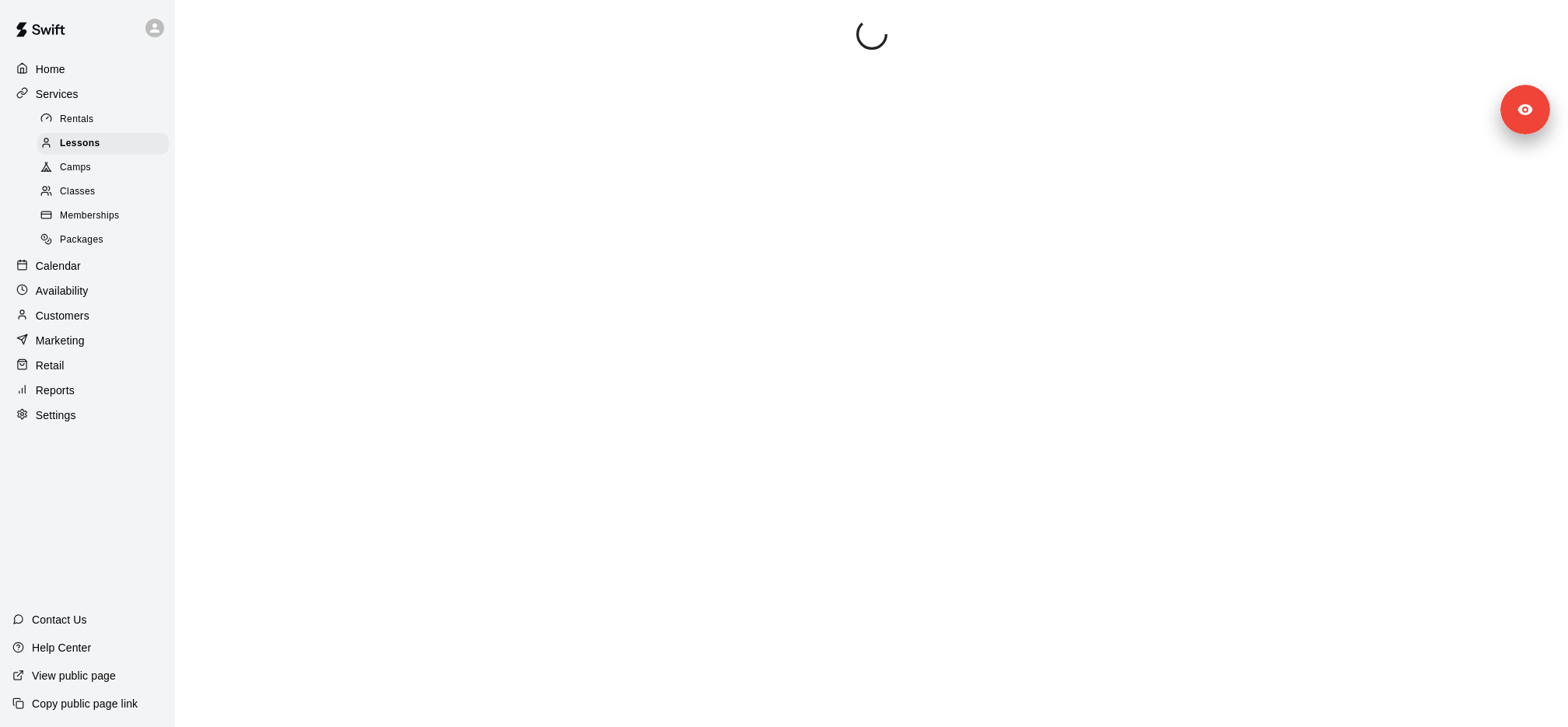
click at [119, 213] on span "Memberships" at bounding box center [89, 217] width 59 height 16
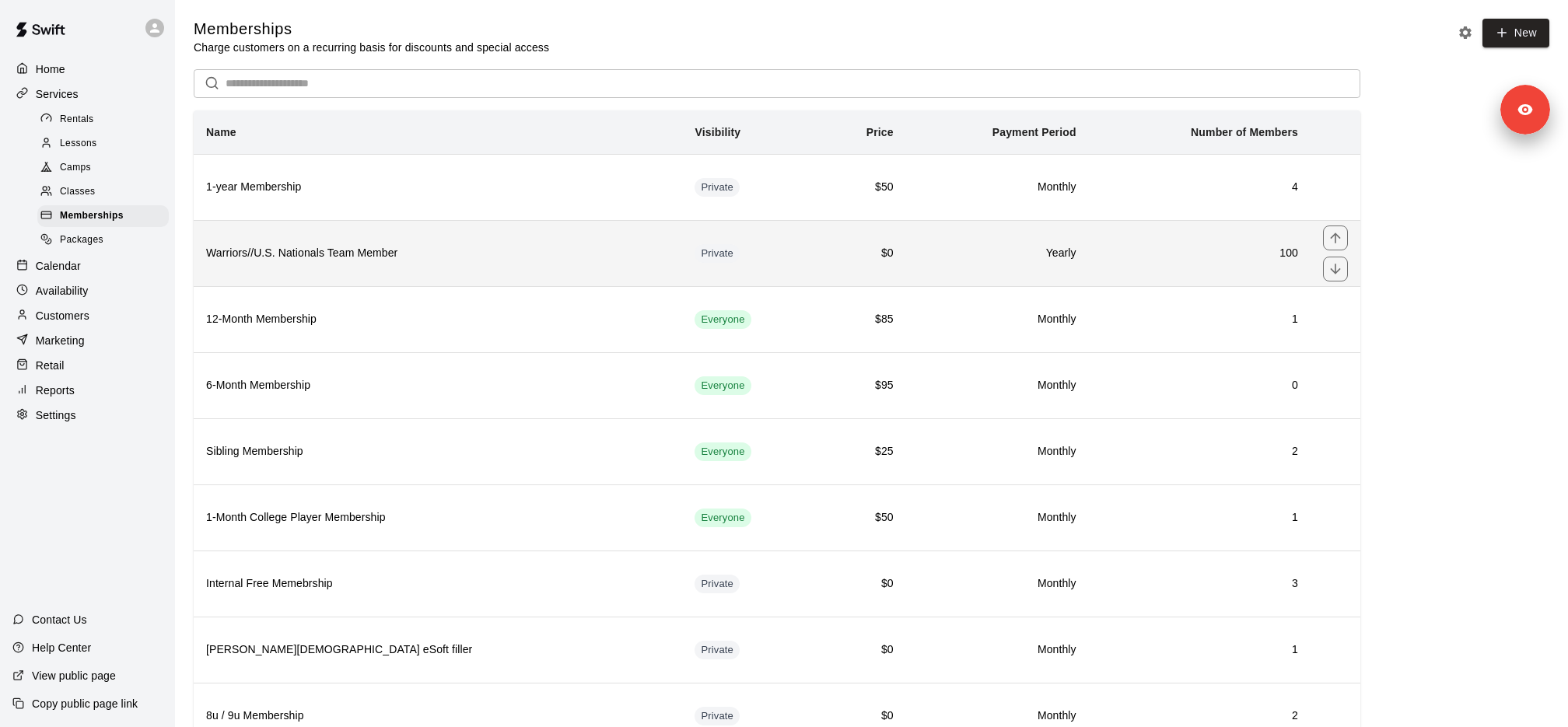
click at [386, 253] on h6 "Warriors//U.S. Nationals Team Member" at bounding box center [437, 253] width 464 height 17
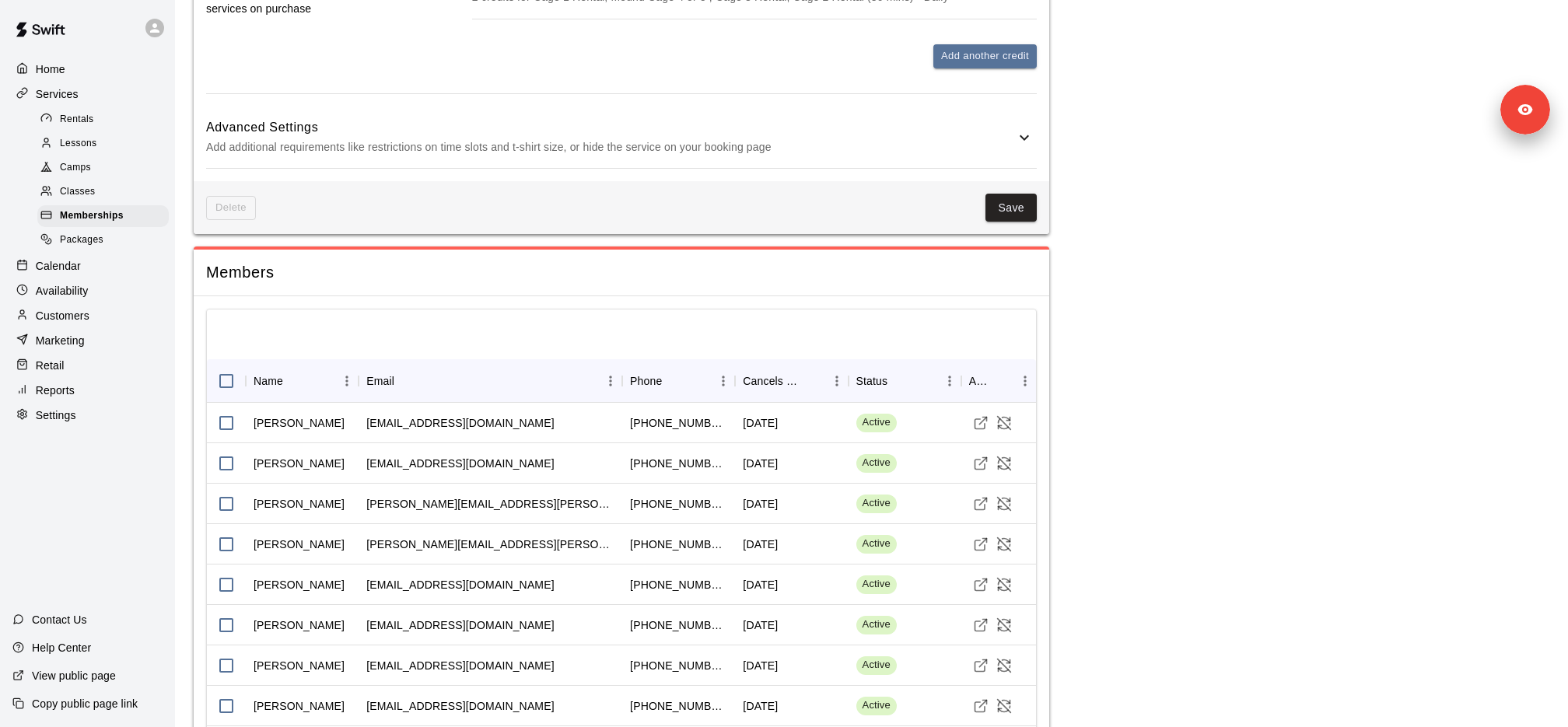
scroll to position [1187, 0]
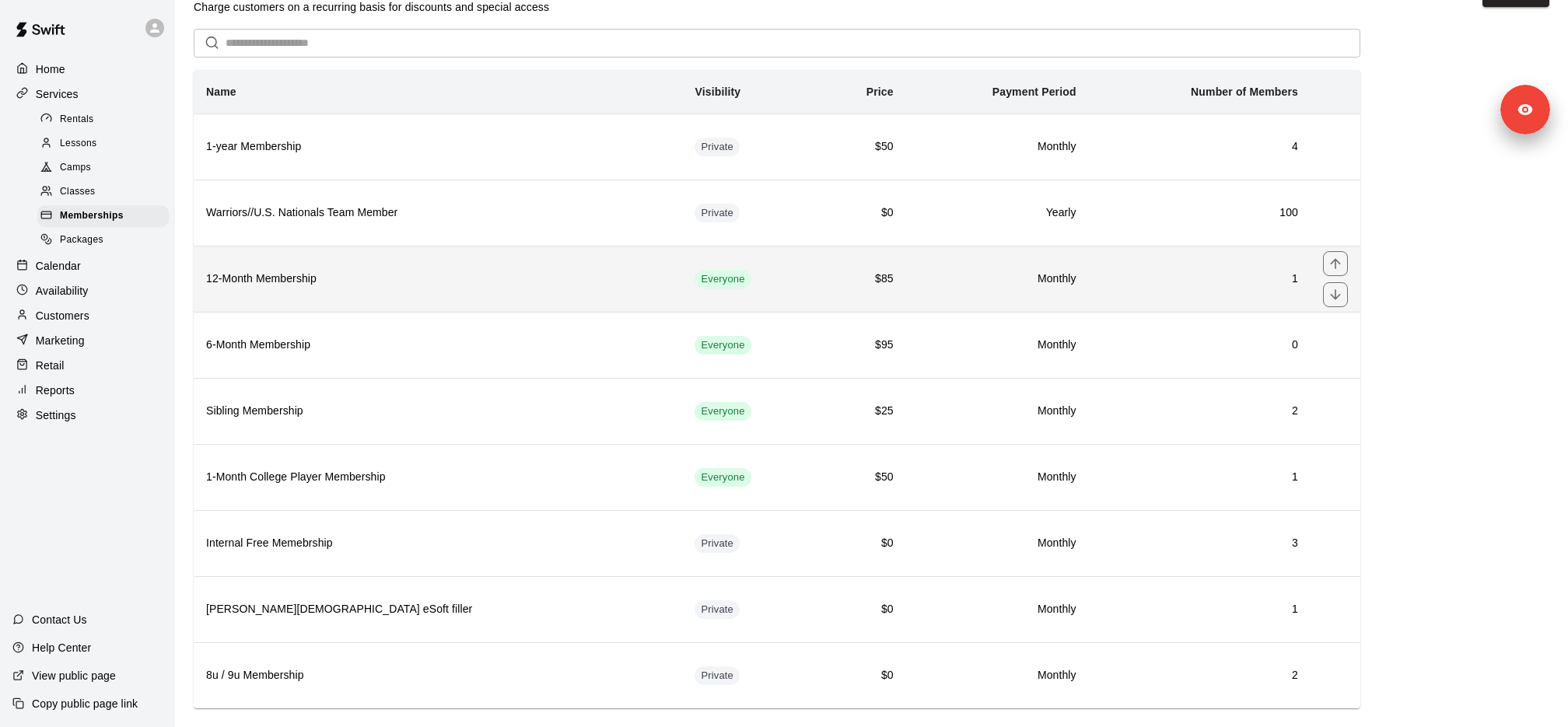
scroll to position [55, 0]
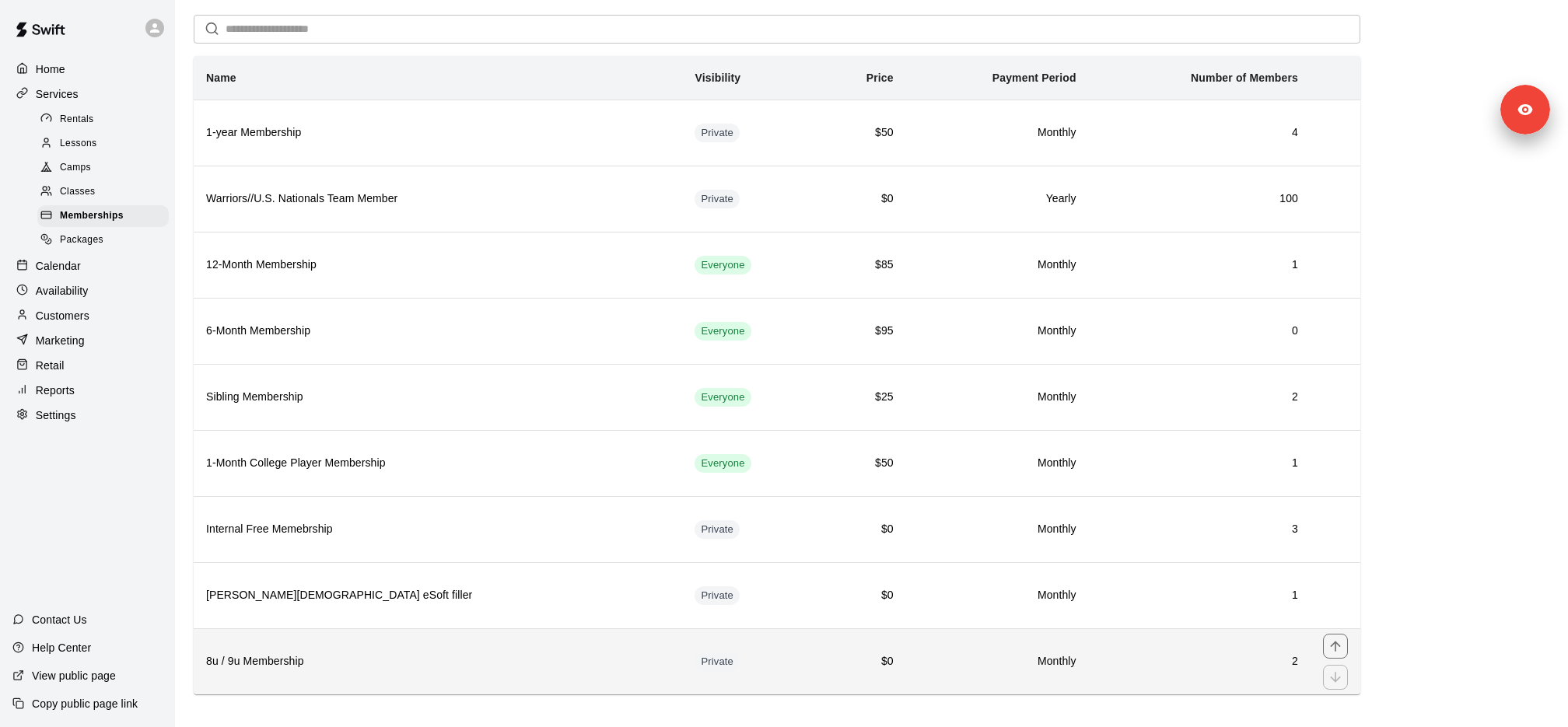
click at [297, 635] on th "8u / 9u Membership" at bounding box center [438, 660] width 488 height 66
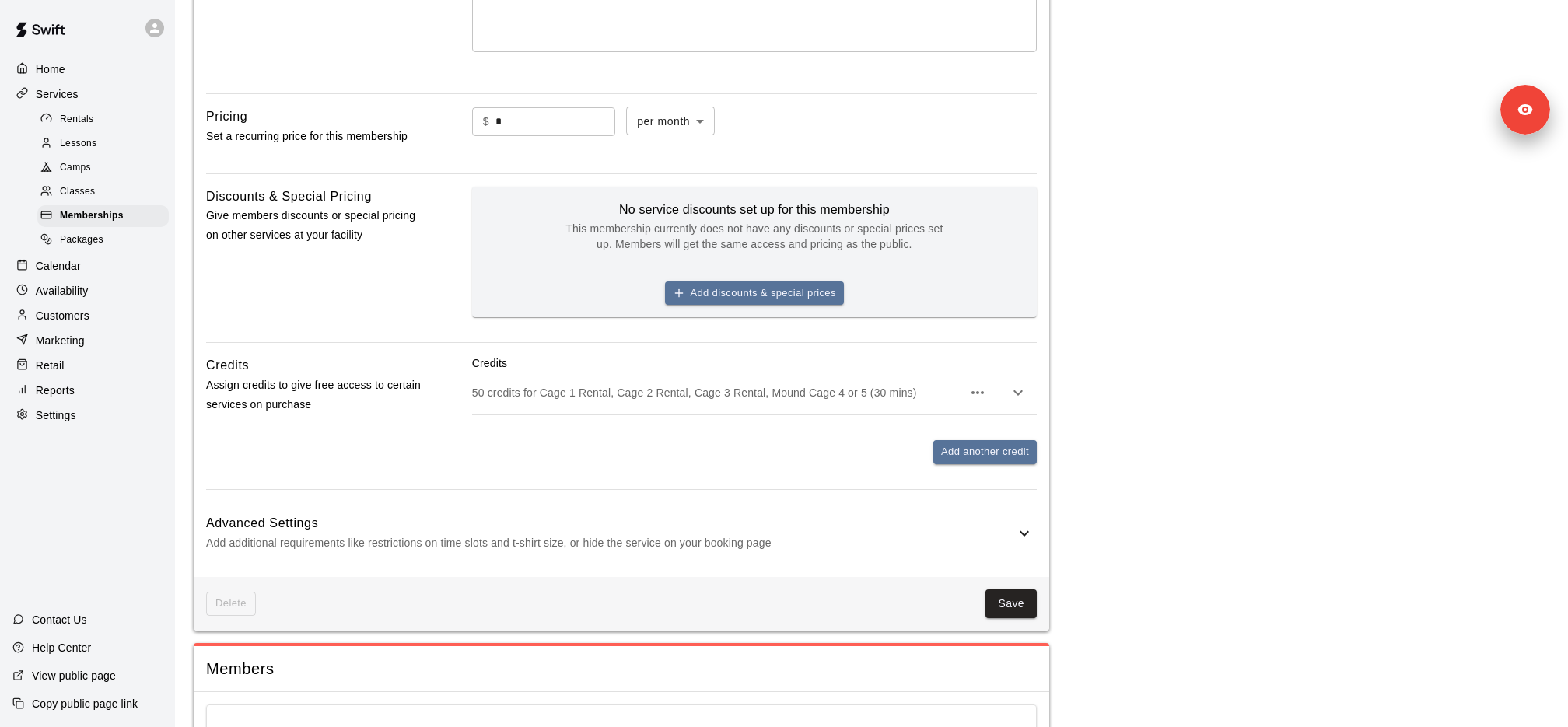
scroll to position [447, 0]
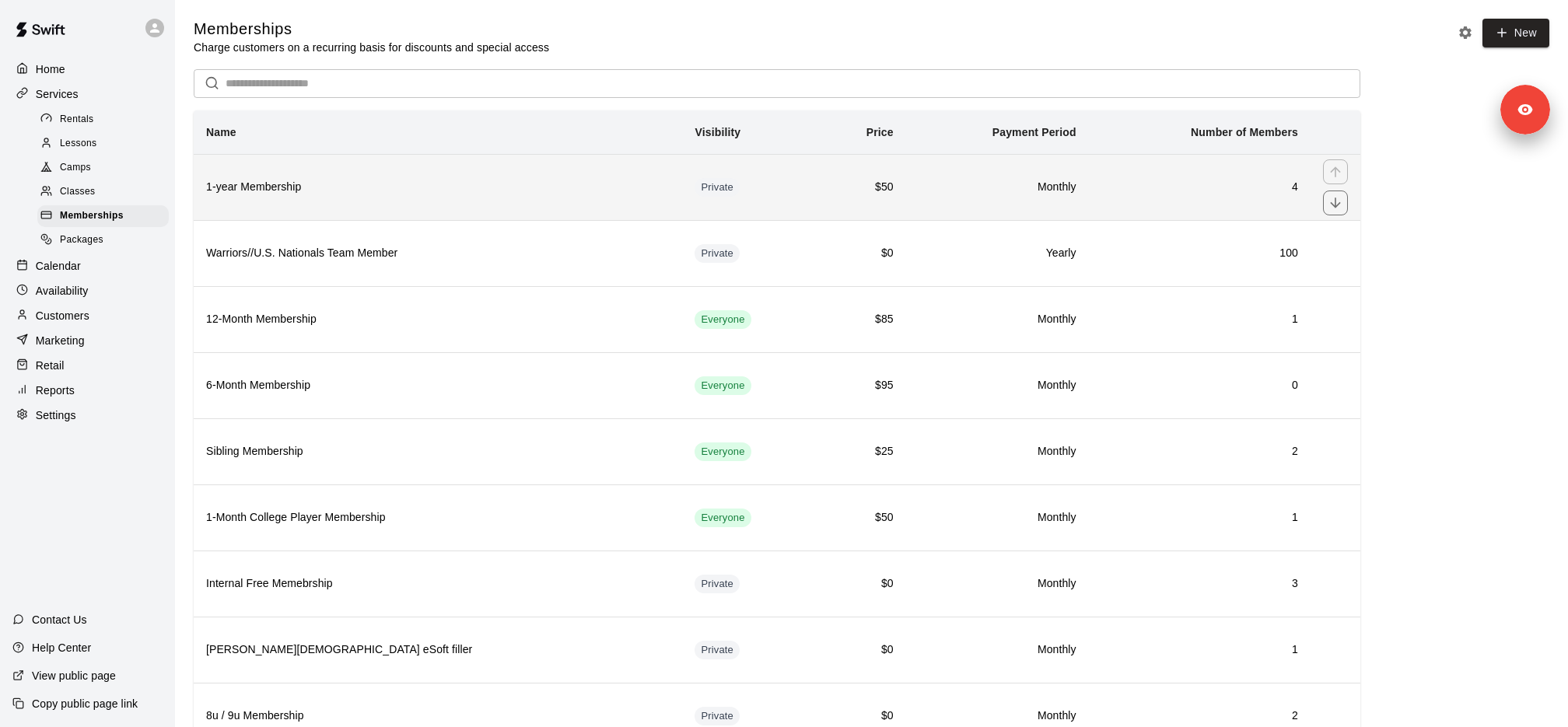
click at [311, 198] on th "1-year Membership" at bounding box center [438, 186] width 488 height 66
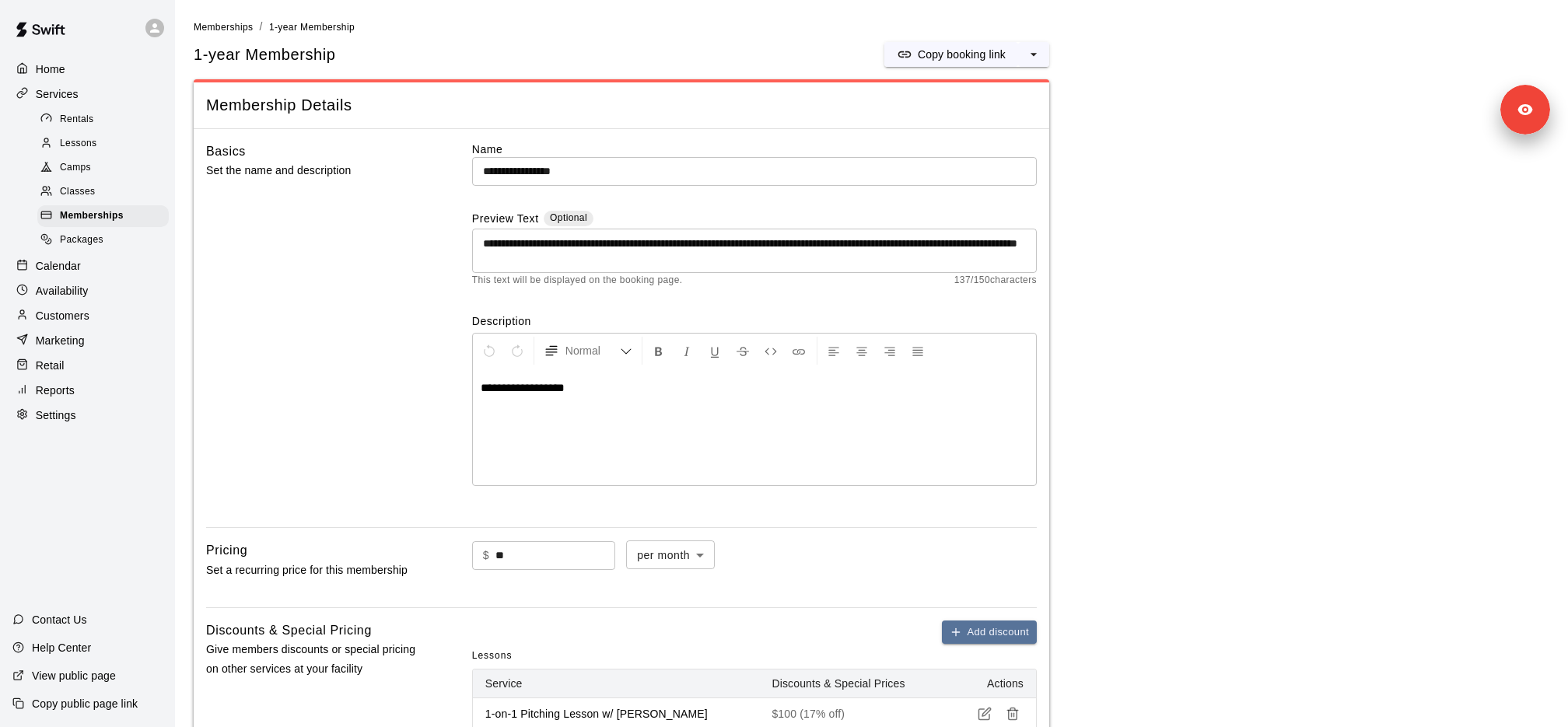
click at [126, 315] on div "Customers" at bounding box center [87, 315] width 150 height 24
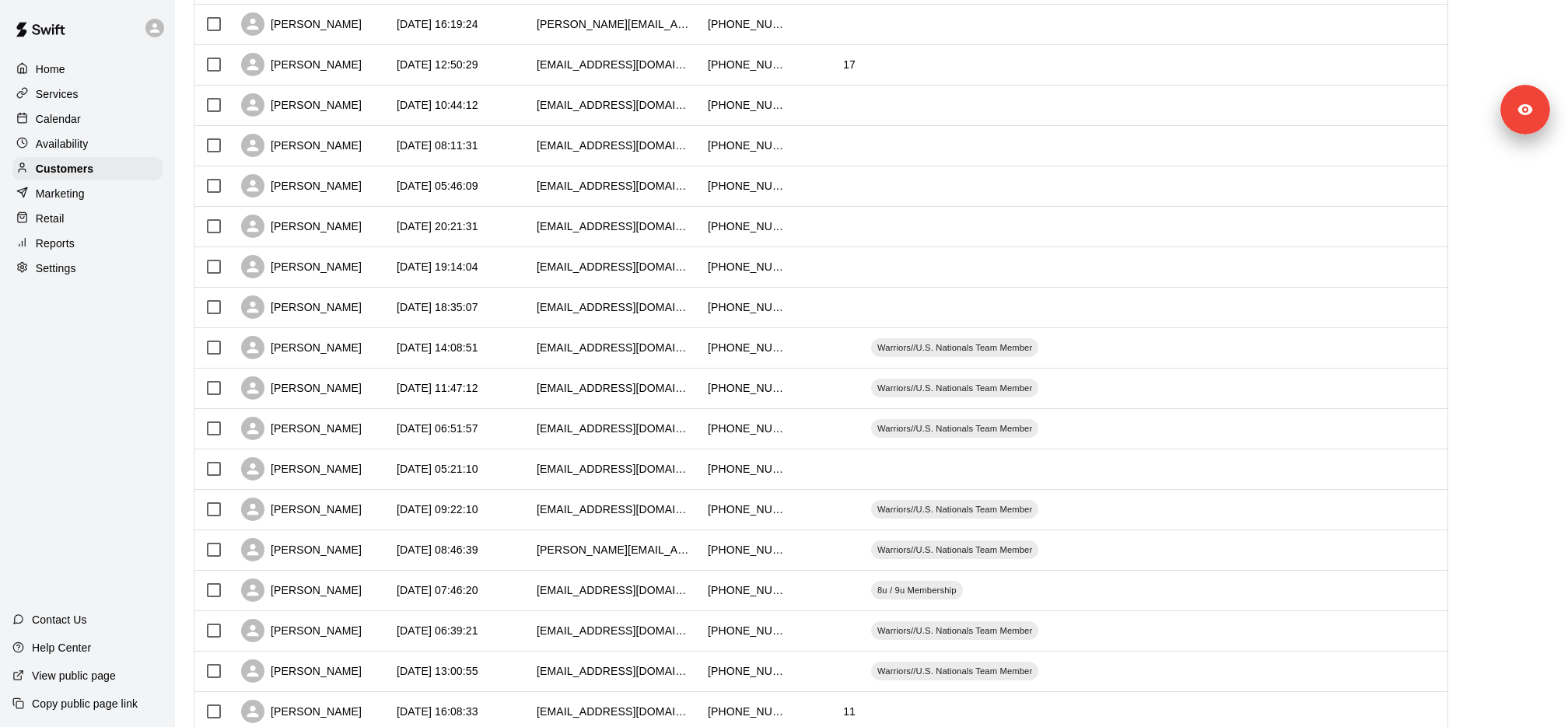
scroll to position [614, 0]
